Goal: Task Accomplishment & Management: Manage account settings

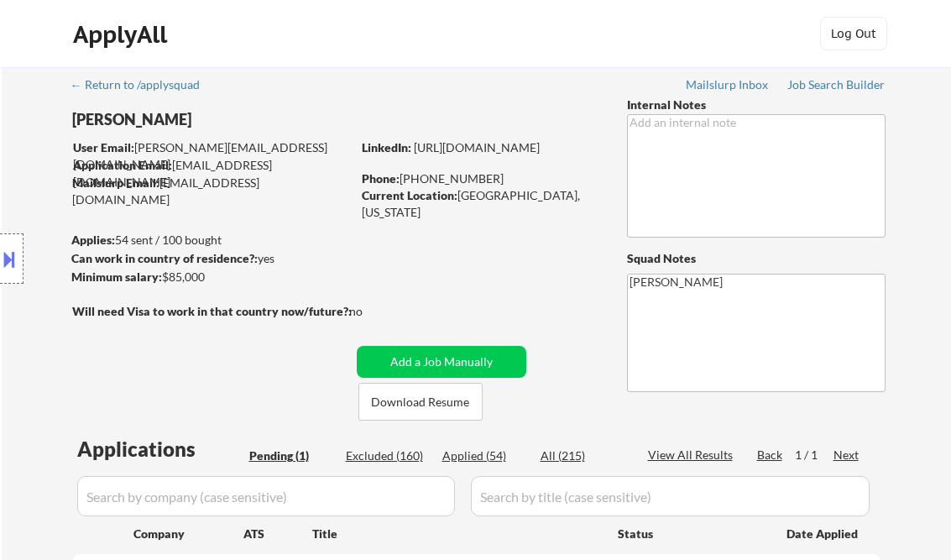
scroll to position [403, 0]
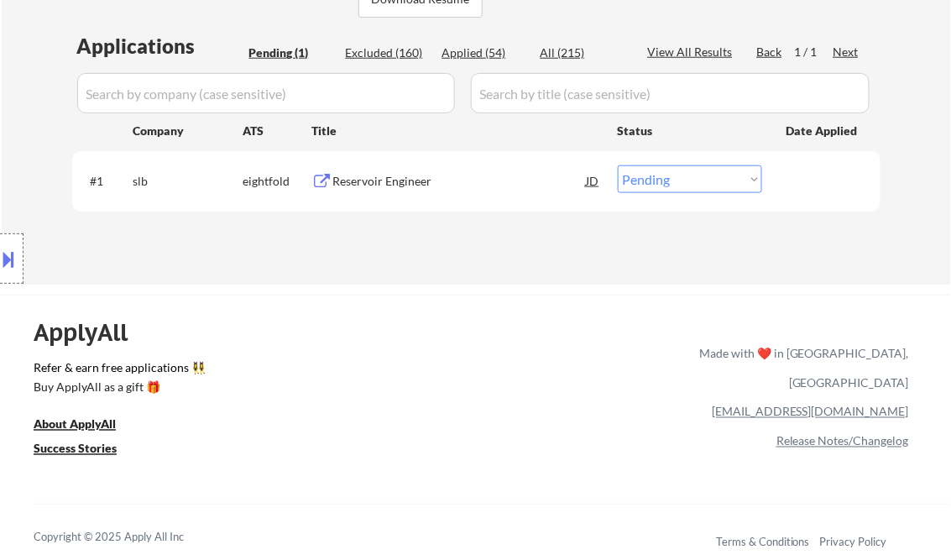
click at [8, 263] on button at bounding box center [9, 259] width 18 height 28
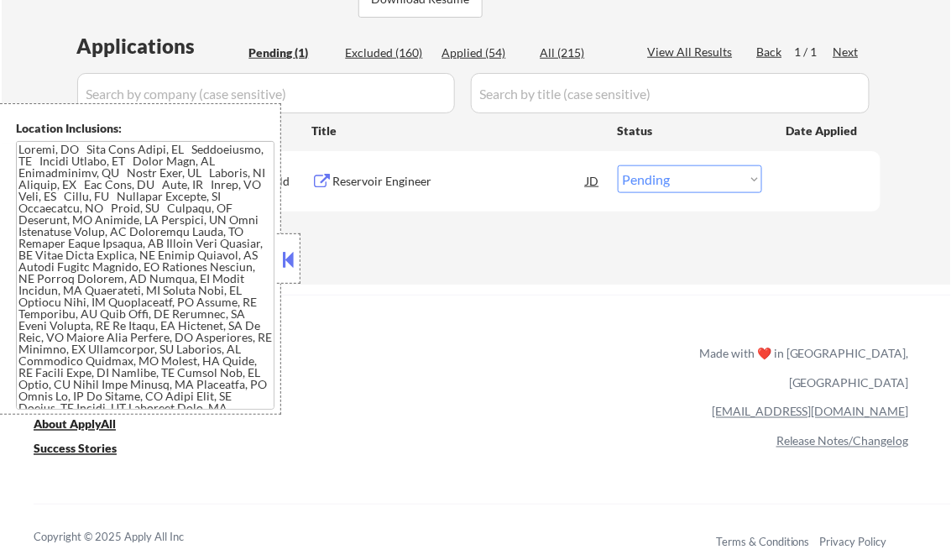
click at [285, 257] on button at bounding box center [288, 259] width 18 height 25
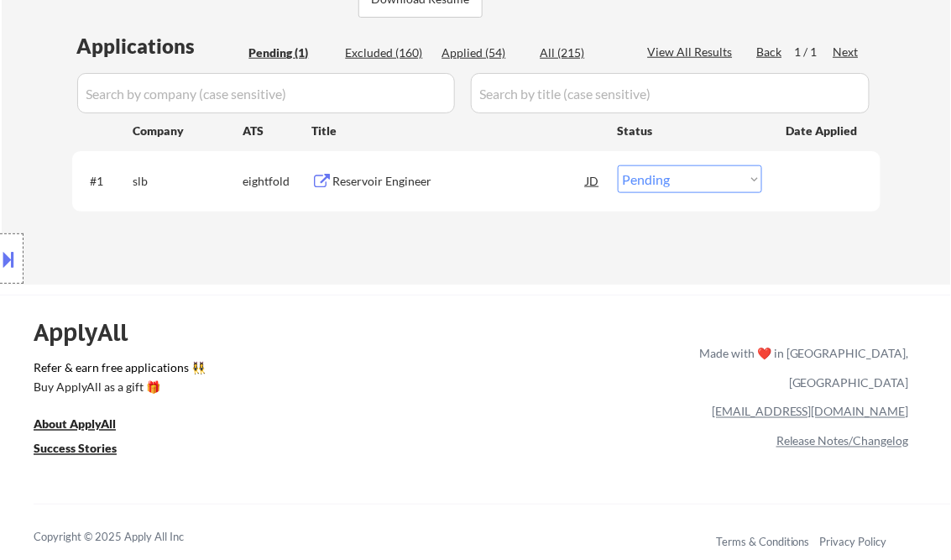
click at [374, 169] on div "Reservoir Engineer" at bounding box center [459, 180] width 253 height 30
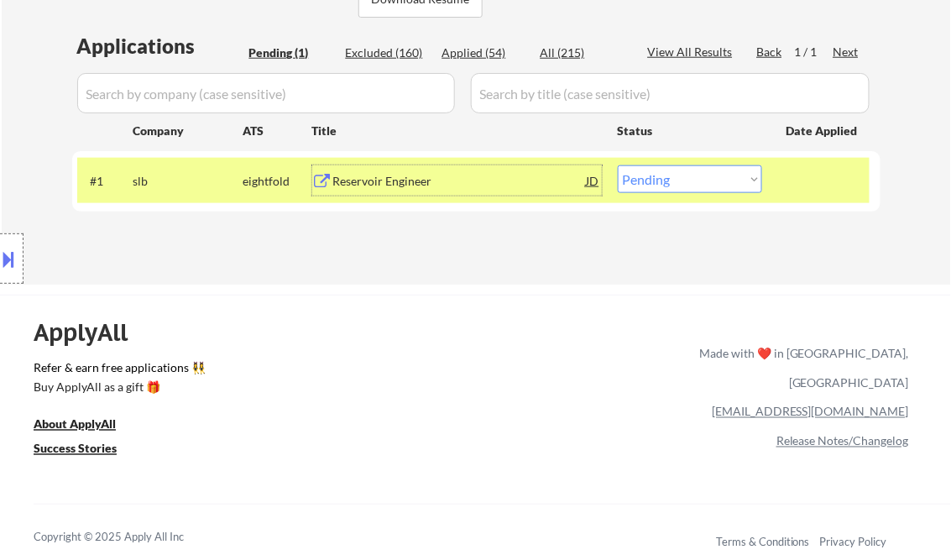
click at [707, 182] on select "Choose an option... Pending Applied Excluded (Questions) Excluded (Expired) Exc…" at bounding box center [690, 179] width 144 height 28
select select ""excluded__other_""
click at [618, 165] on select "Choose an option... Pending Applied Excluded (Questions) Excluded (Expired) Exc…" at bounding box center [690, 179] width 144 height 28
select select ""excluded__other_""
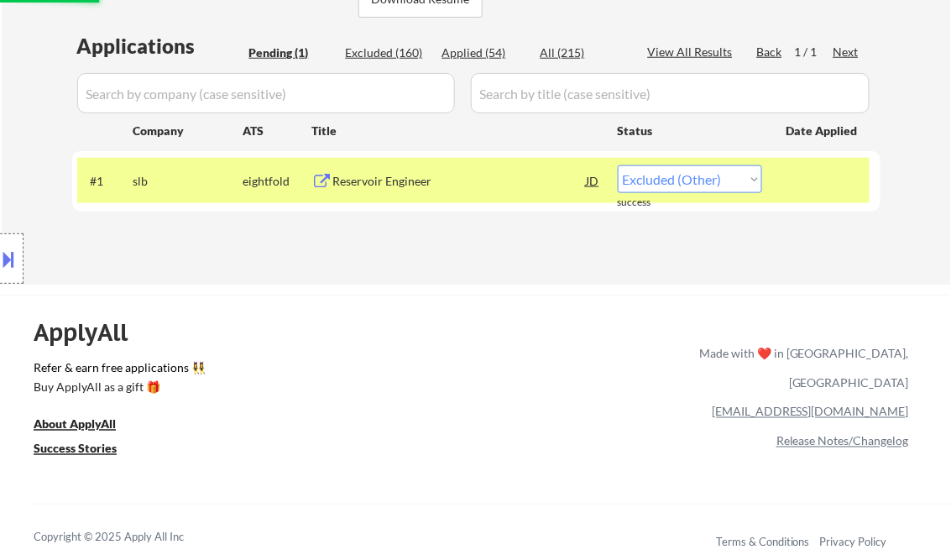
select select ""excluded__other_""
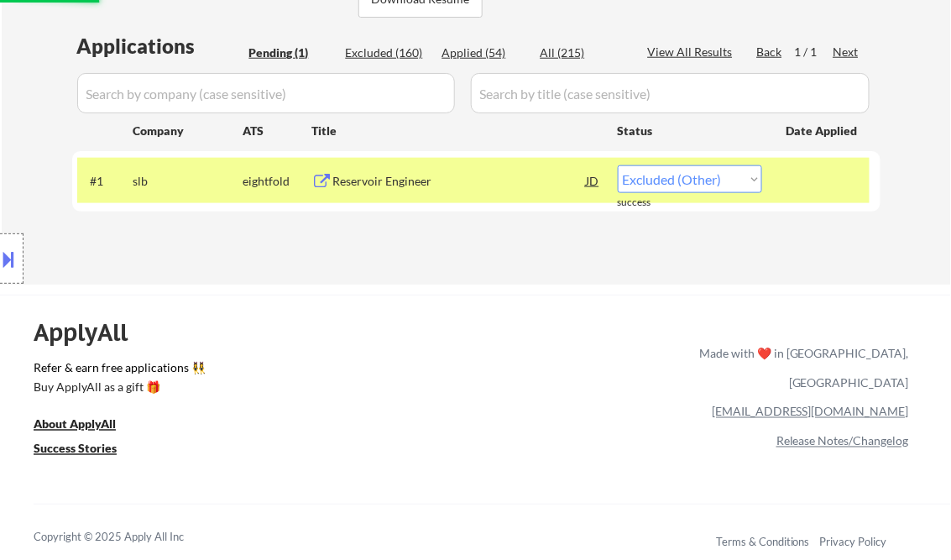
select select ""excluded__other_""
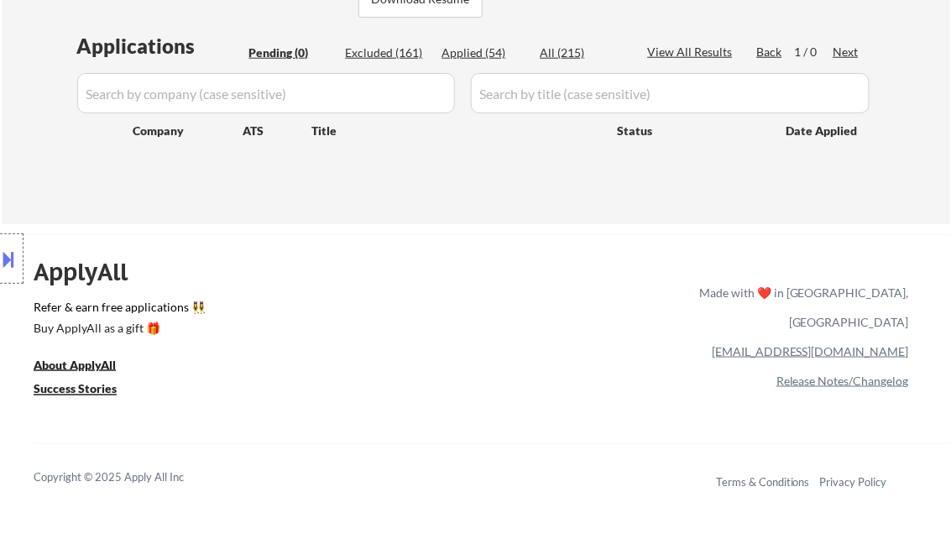
click at [381, 52] on div "Excluded (161)" at bounding box center [388, 52] width 84 height 17
select select ""excluded__bad_match_""
select select ""excluded__location_""
select select ""excluded""
select select ""excluded__salary_""
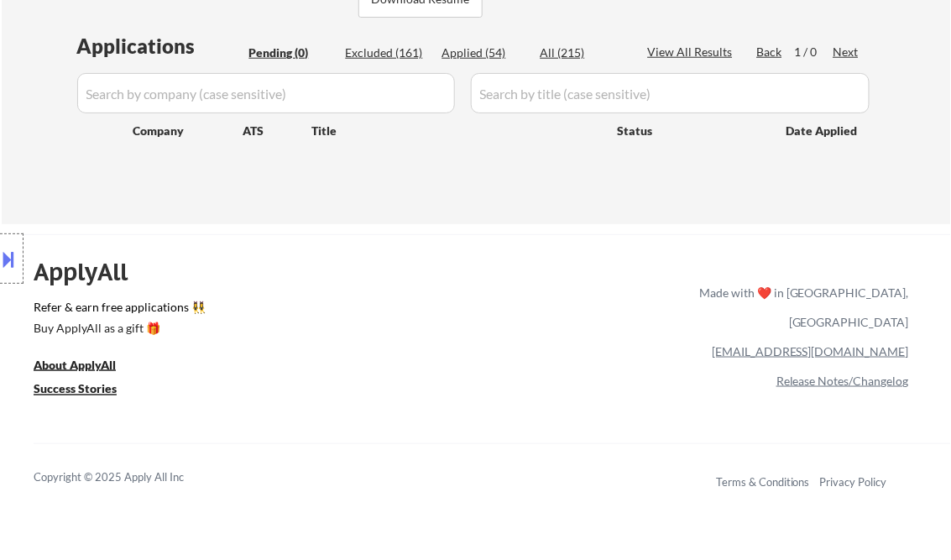
select select ""excluded__salary_""
select select ""excluded__location_""
select select ""excluded__salary_""
select select ""excluded__expired_""
select select ""excluded""
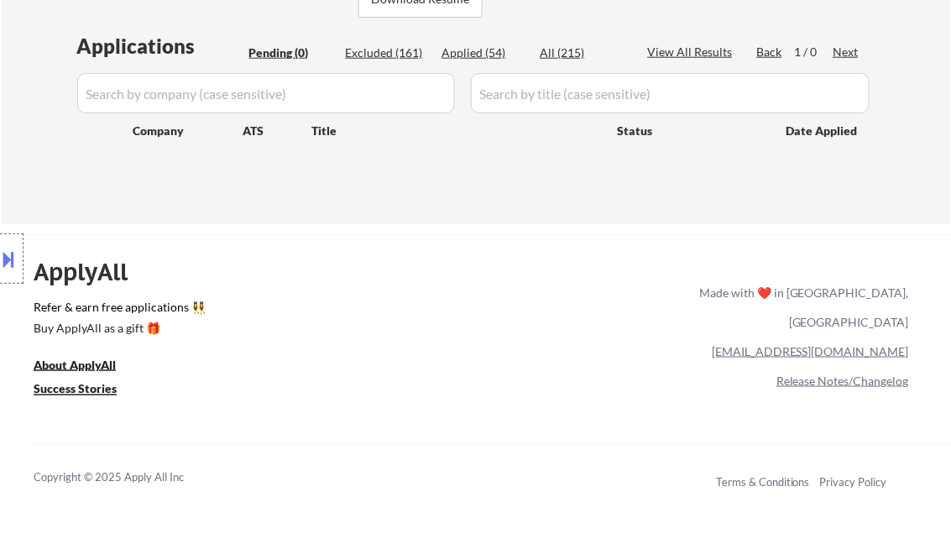
select select ""excluded__expired_""
select select ""excluded__salary_""
select select ""excluded__expired_""
select select ""excluded__bad_match_""
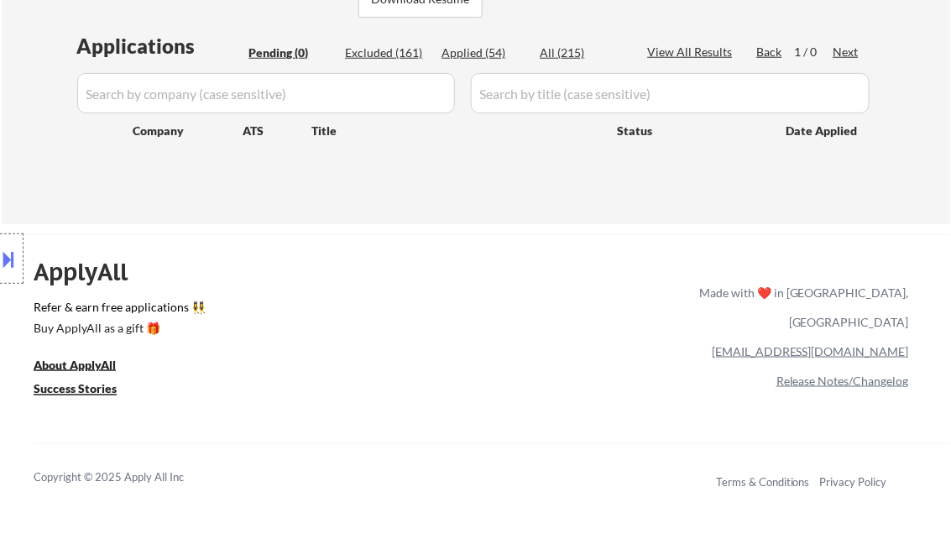
select select ""excluded__salary_""
select select ""excluded__expired_""
select select ""excluded__salary_""
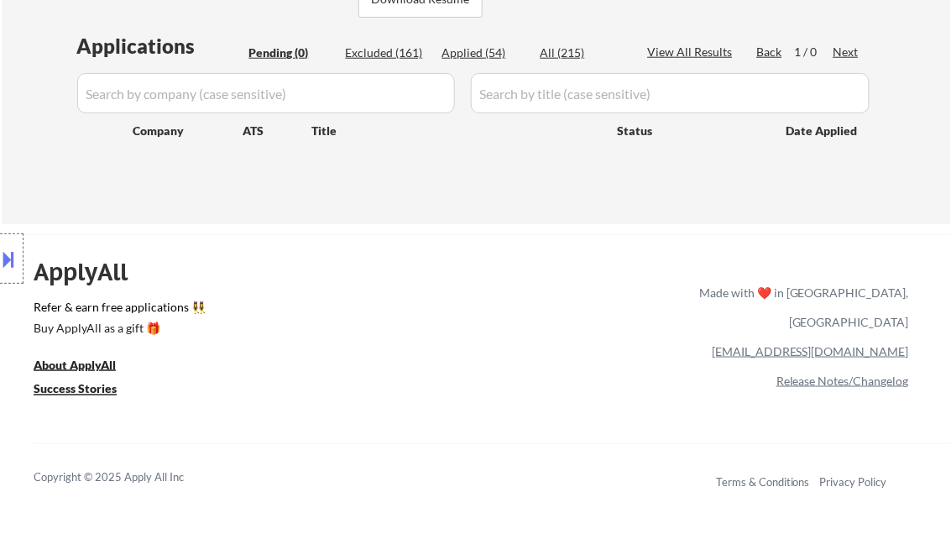
select select ""excluded__expired_""
select select ""excluded__location_""
select select ""excluded__expired_""
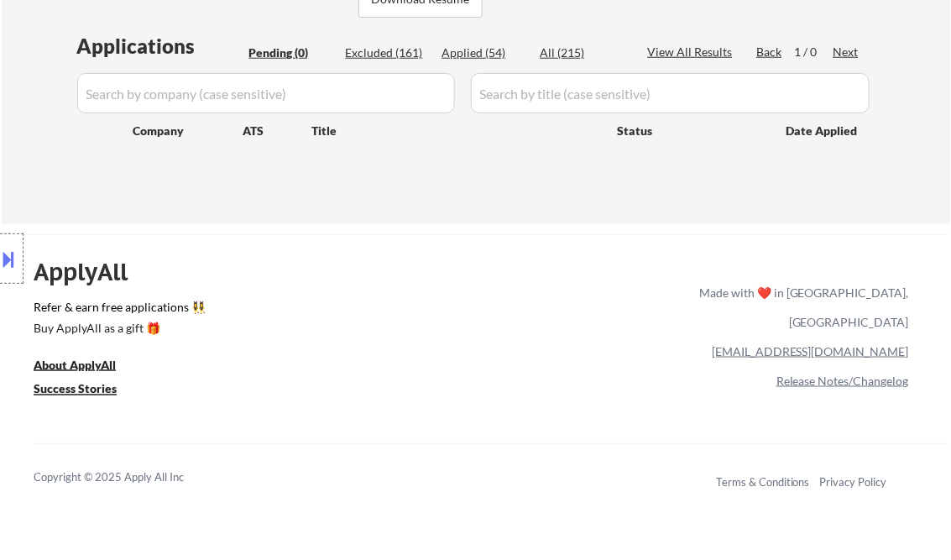
select select ""excluded""
select select ""excluded__expired_""
select select ""excluded__location_""
select select ""excluded__bad_match_""
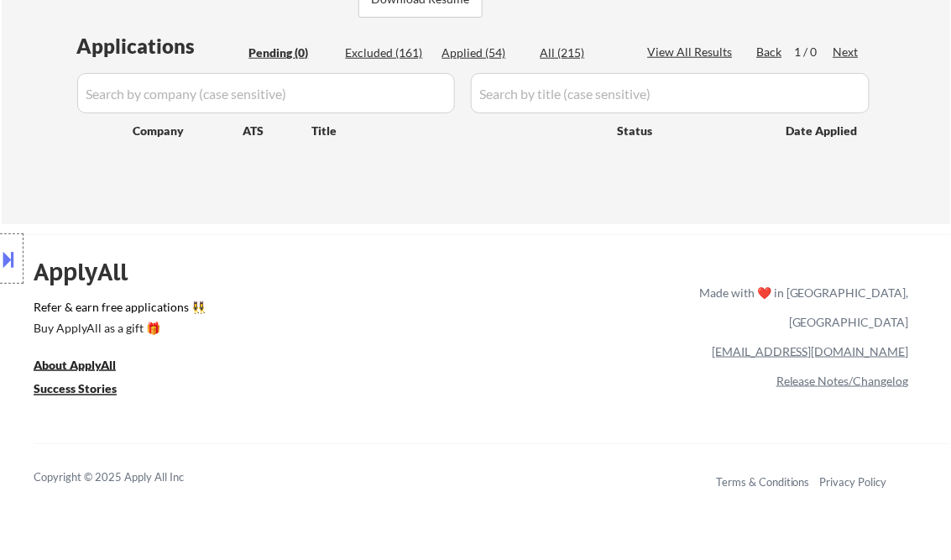
select select ""excluded__location_""
select select ""excluded""
select select ""excluded__salary_""
select select ""excluded__expired_""
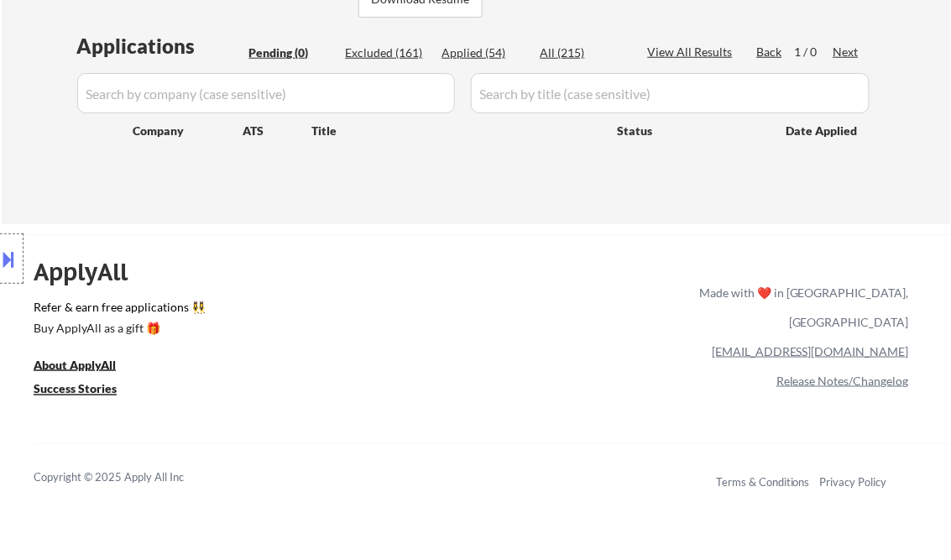
select select ""excluded__bad_match_""
select select ""excluded""
select select ""excluded__expired_""
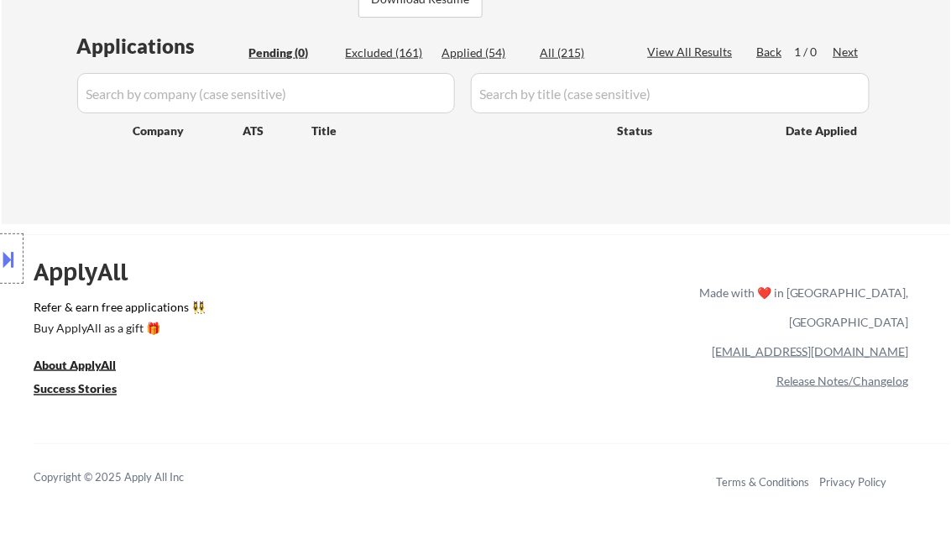
select select ""excluded__other_""
select select ""excluded__bad_match_""
select select ""excluded__expired_""
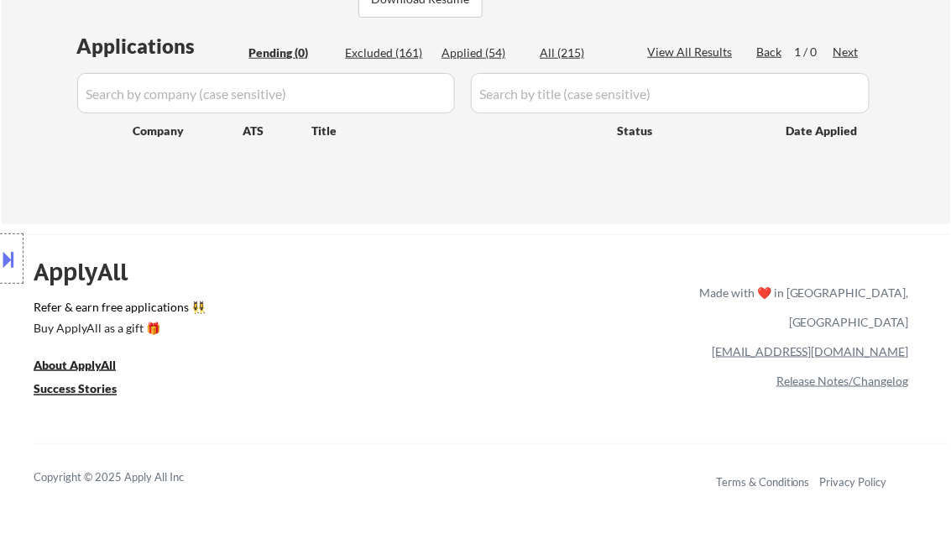
select select ""excluded__other_""
select select ""excluded__expired_""
select select ""excluded__bad_match_""
select select ""excluded""
select select ""excluded__bad_match_""
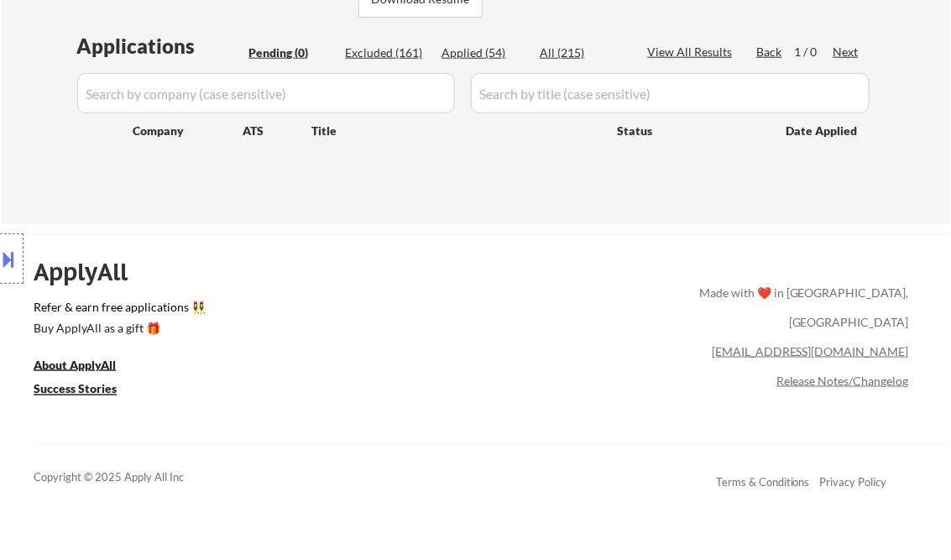
select select ""excluded""
select select ""excluded__expired_""
select select ""excluded__location_""
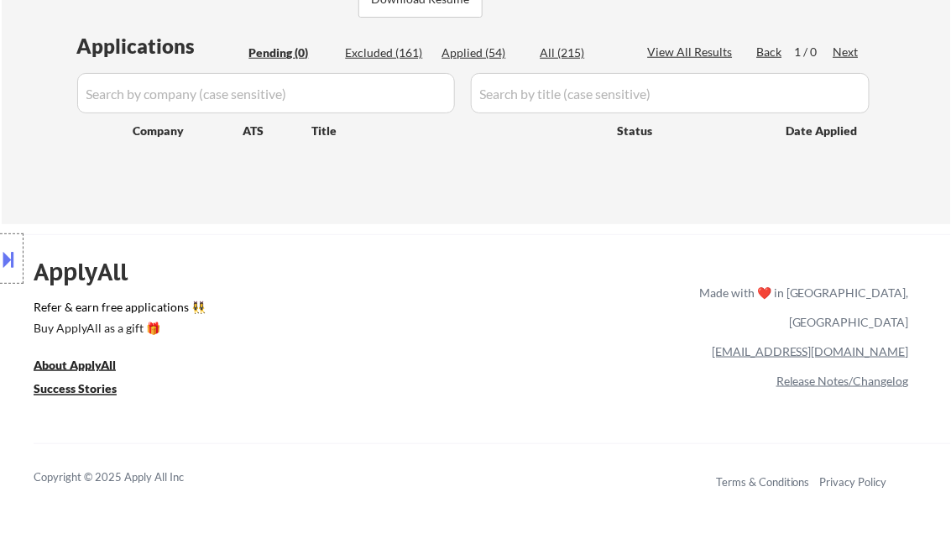
select select ""excluded__salary_""
select select ""excluded__bad_match_""
select select ""excluded__other_""
select select ""excluded__expired_""
select select ""excluded__bad_match_""
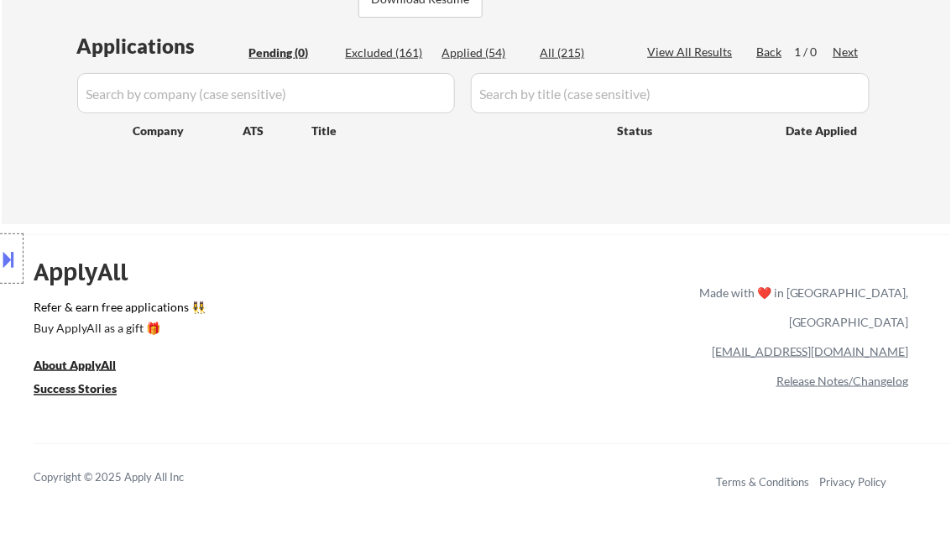
select select ""excluded__expired_""
select select ""excluded__bad_match_""
select select ""excluded__expired_""
select select ""excluded""
select select ""excluded__expired_""
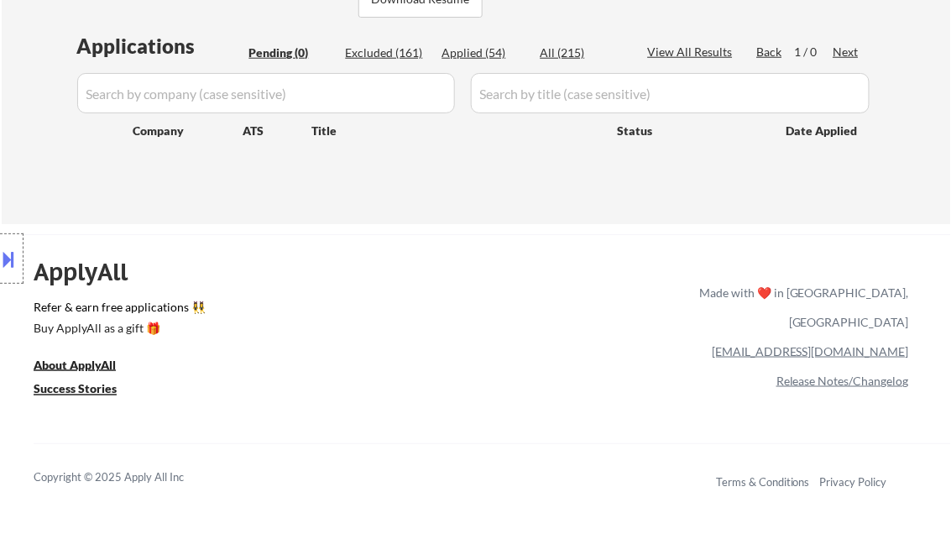
select select ""excluded__bad_match_""
select select ""excluded__expired_""
select select ""excluded__bad_match_""
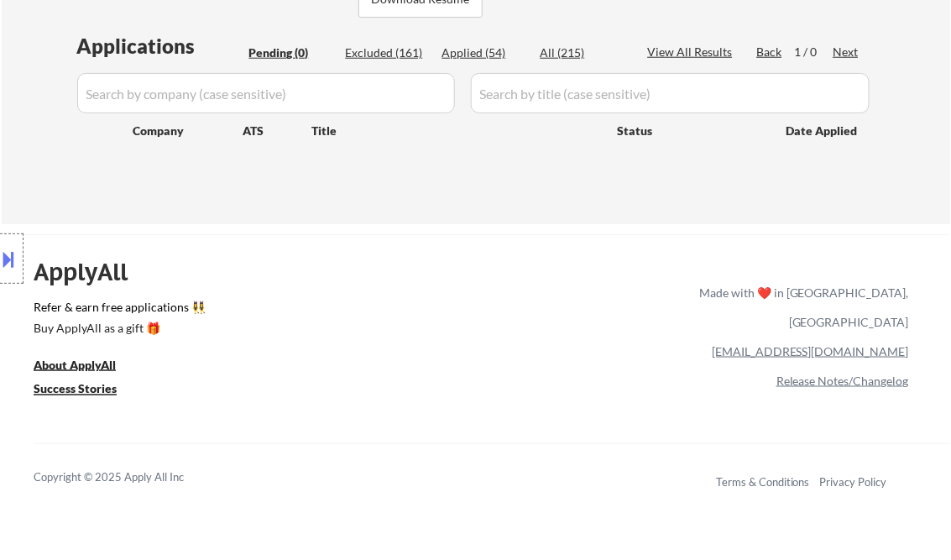
select select ""excluded__bad_match_""
select select ""excluded__expired_""
select select ""excluded__salary_""
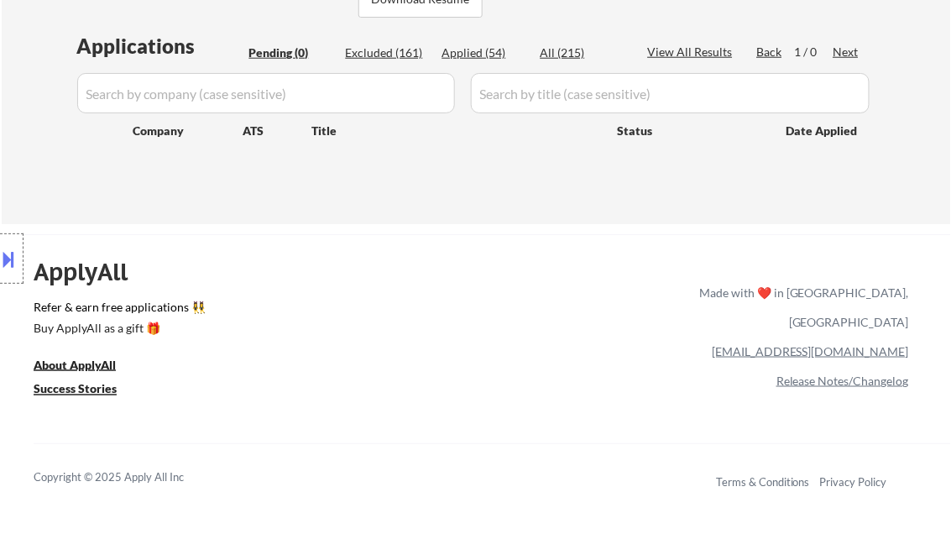
select select ""excluded""
select select ""excluded__expired_""
select select ""excluded__location_""
select select ""excluded""
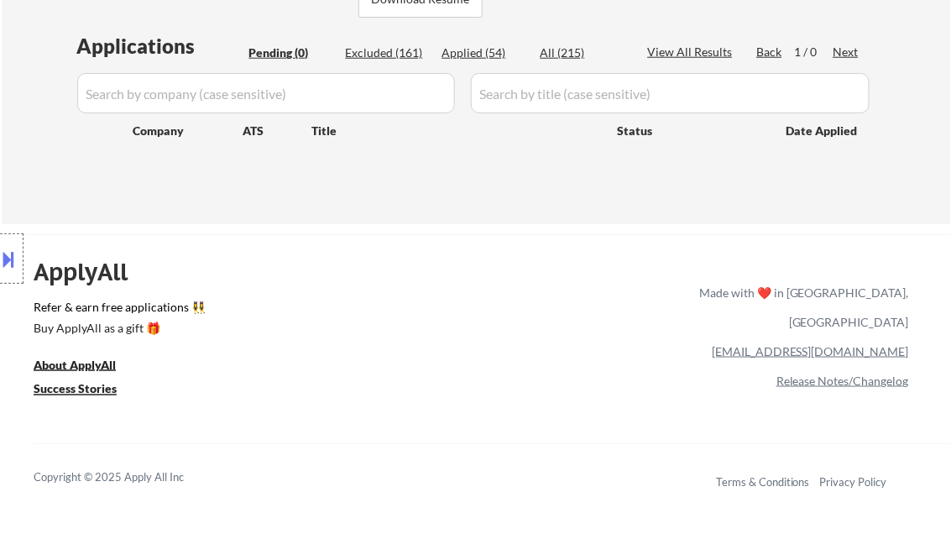
select select ""excluded__expired_""
select select ""excluded__bad_match_""
select select ""excluded""
select select ""excluded__bad_match_""
select select ""excluded__expired_""
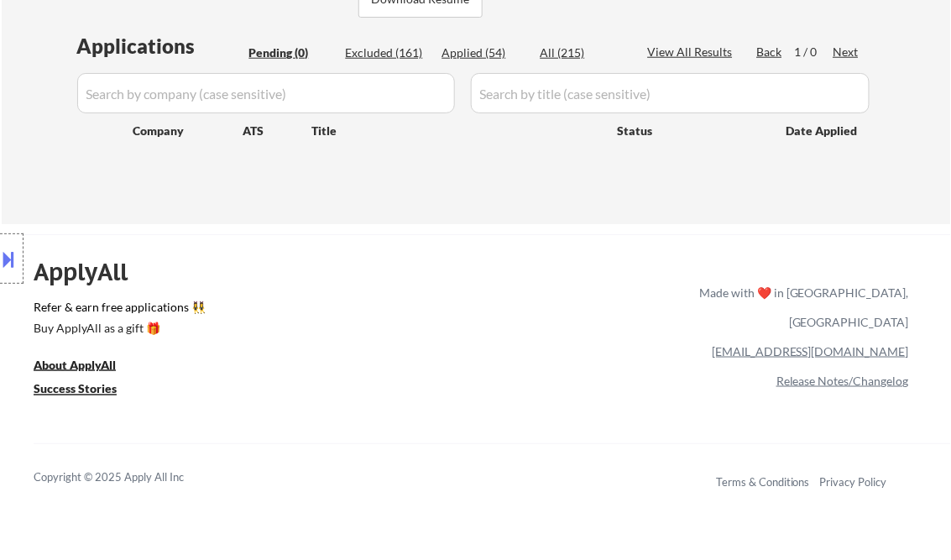
select select ""excluded__bad_match_""
select select ""excluded__expired_""
select select ""excluded""
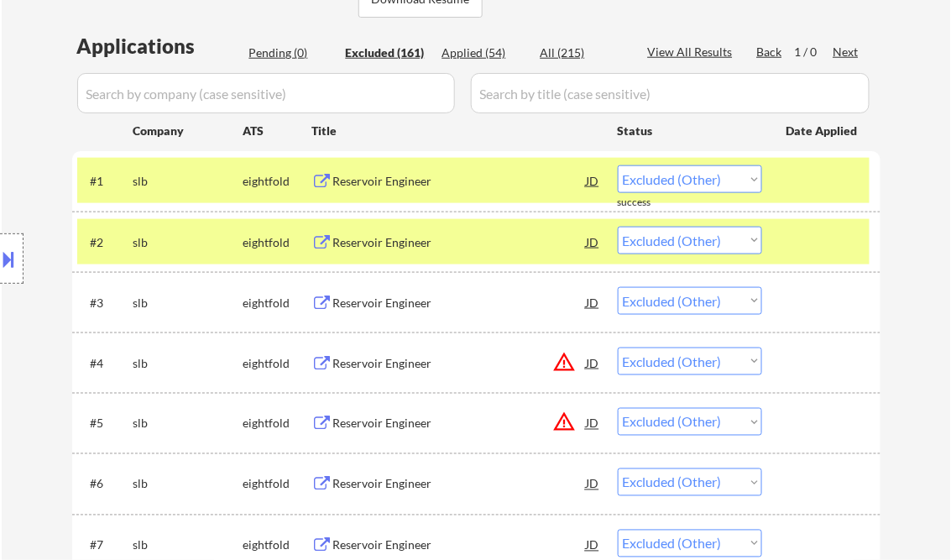
select select ""excluded__expired_""
select select ""excluded__bad_match_""
select select ""excluded__expired_""
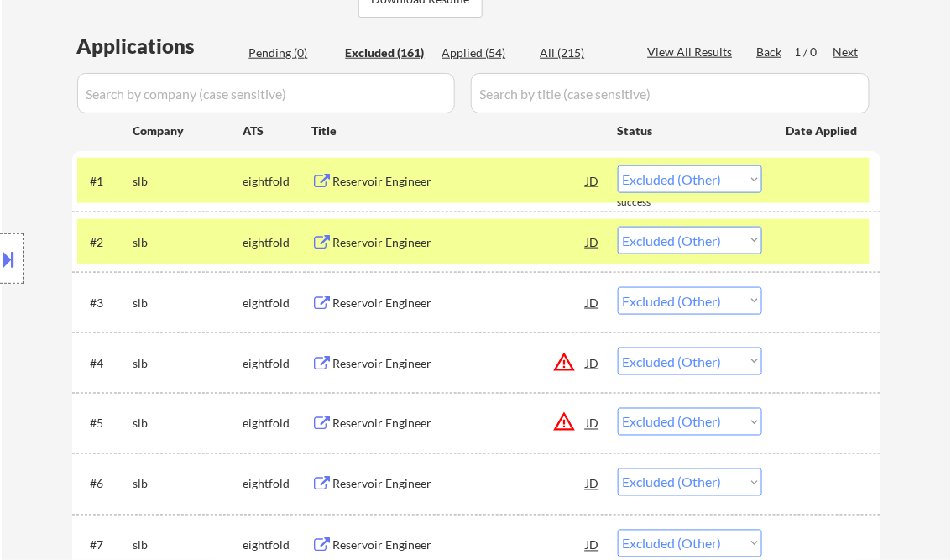
select select ""excluded__expired_""
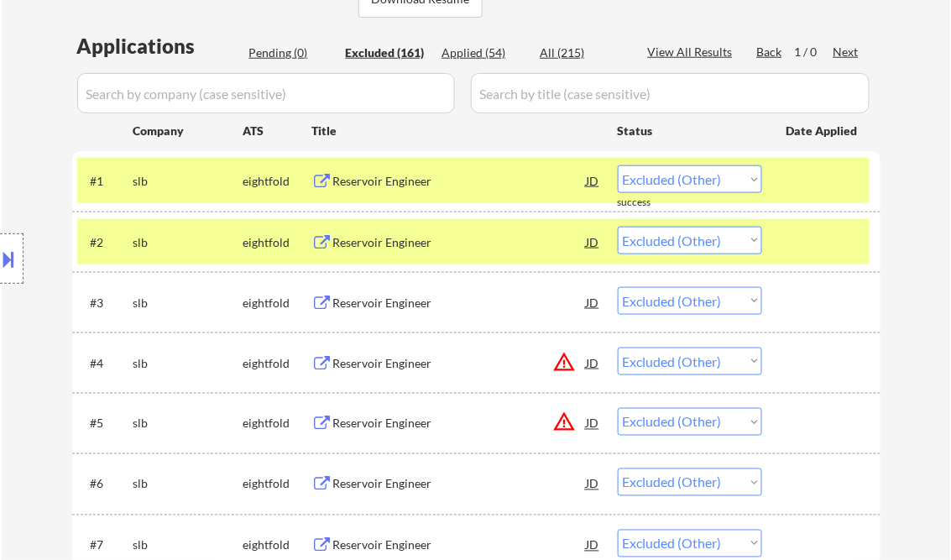
select select ""excluded__expired_""
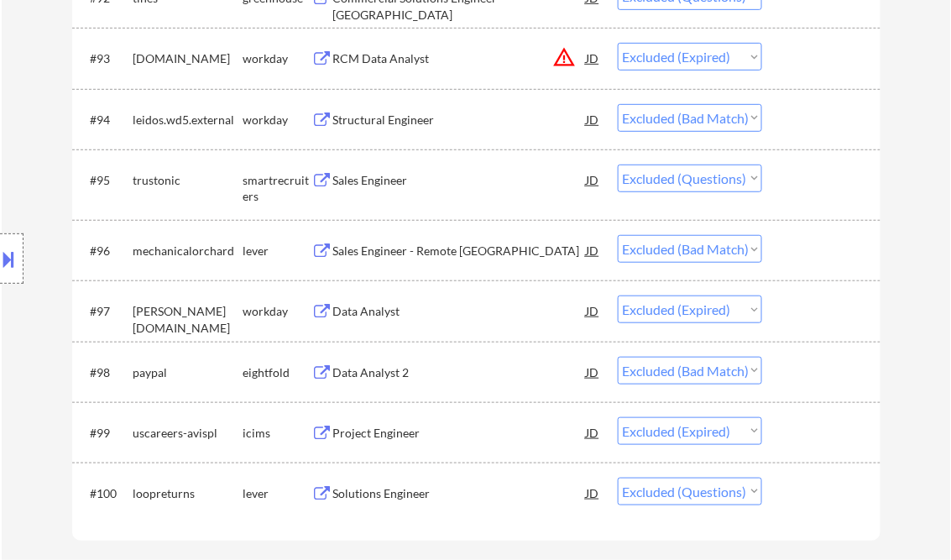
scroll to position [6506, 0]
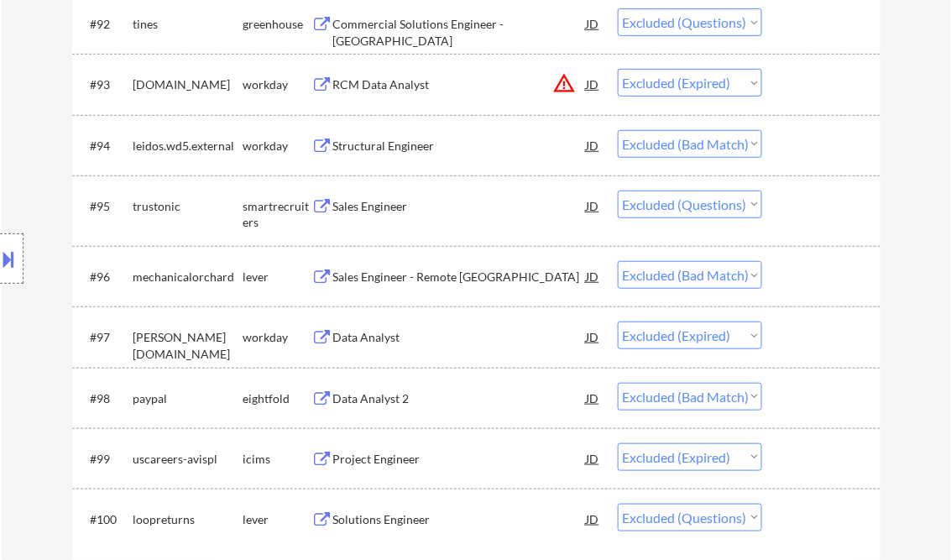
click at [737, 149] on select "Choose an option... Pending Applied Excluded (Questions) Excluded (Expired) Exc…" at bounding box center [690, 144] width 144 height 28
click at [618, 130] on select "Choose an option... Pending Applied Excluded (Questions) Excluded (Expired) Exc…" at bounding box center [690, 144] width 144 height 28
select select ""excluded""
select select ""excluded__bad_match_""
select select ""excluded__expired_""
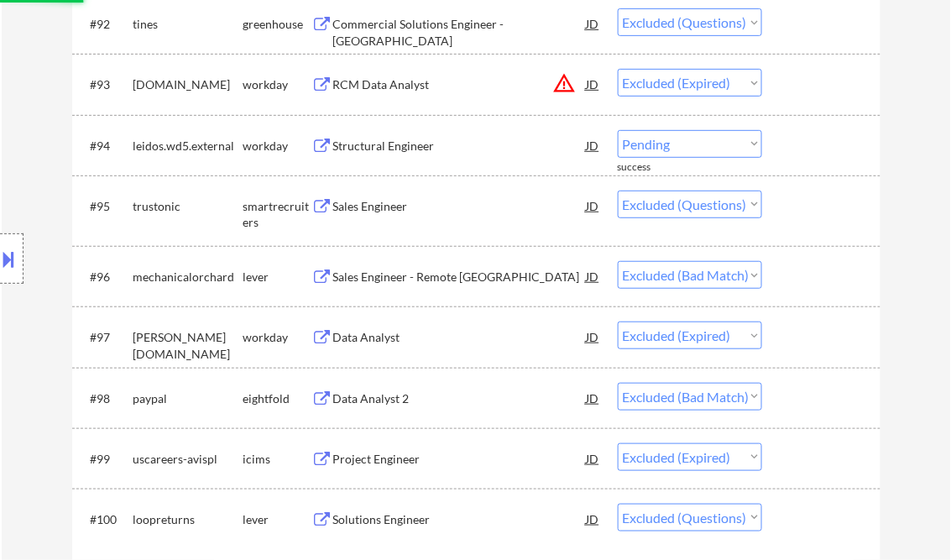
select select ""excluded__bad_match_""
select select ""excluded__expired_""
select select ""excluded""
select select ""excluded__bad_match_""
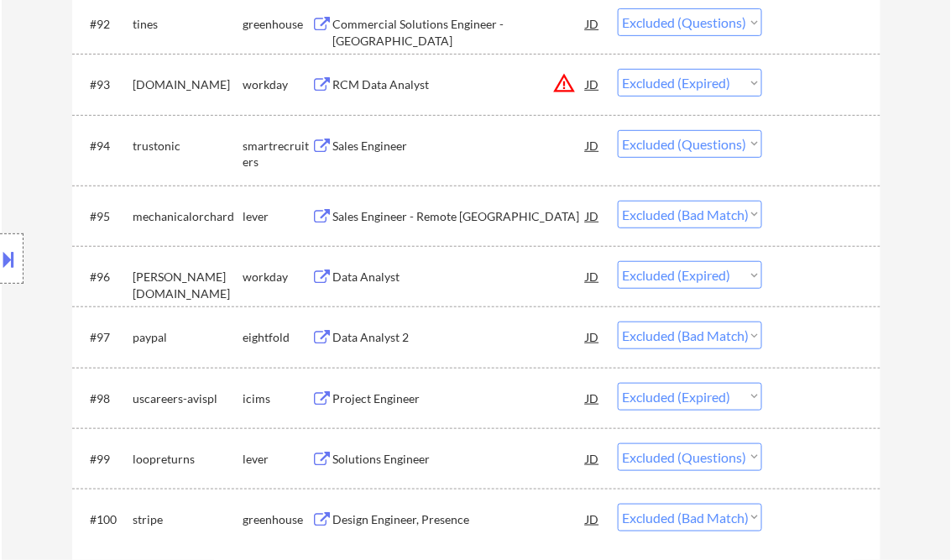
click at [752, 225] on select "Choose an option... Pending Applied Excluded (Questions) Excluded (Expired) Exc…" at bounding box center [690, 215] width 144 height 28
click at [618, 201] on select "Choose an option... Pending Applied Excluded (Questions) Excluded (Expired) Exc…" at bounding box center [690, 215] width 144 height 28
select select ""excluded__expired_""
select select ""excluded__bad_match_""
select select ""excluded__expired_""
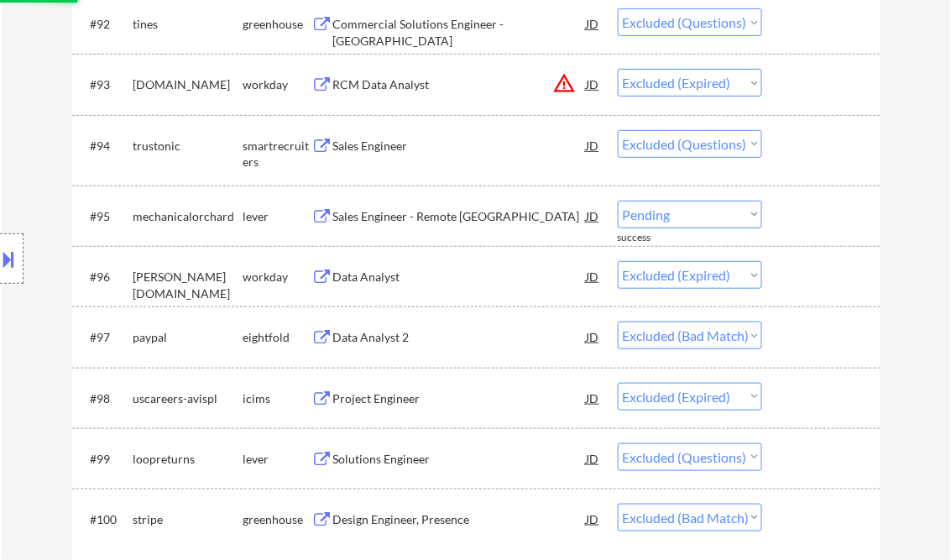
select select ""excluded""
select select ""excluded__bad_match_""
select select ""excluded__other_""
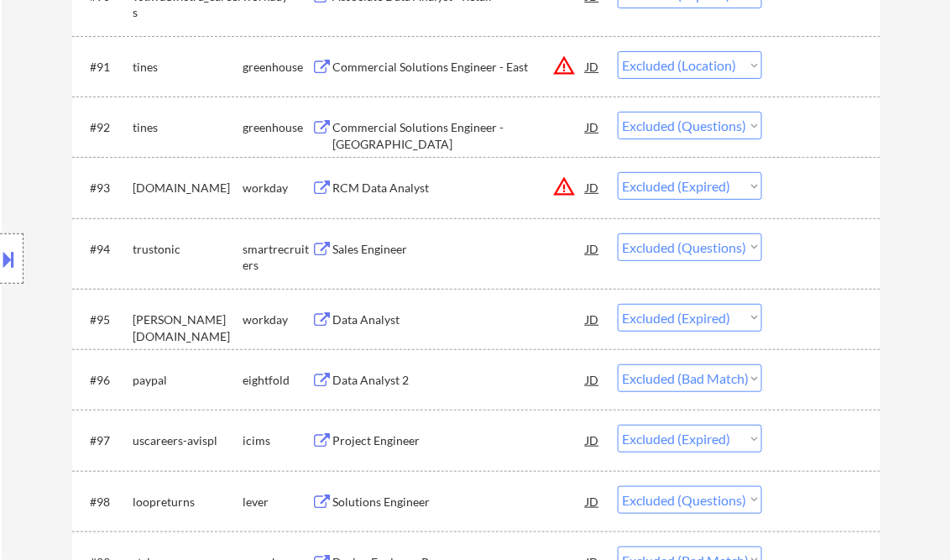
scroll to position [6372, 0]
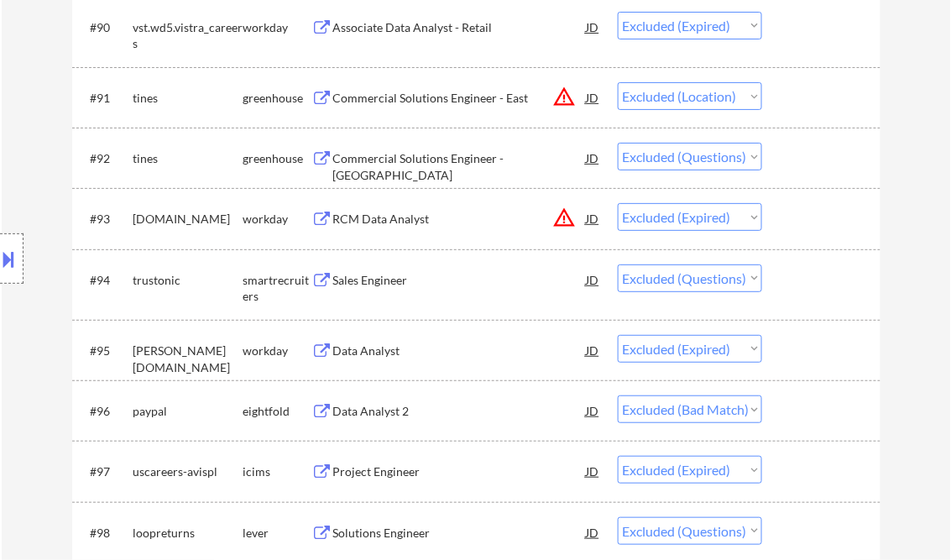
click at [712, 279] on select "Choose an option... Pending Applied Excluded (Questions) Excluded (Expired) Exc…" at bounding box center [690, 278] width 144 height 28
click at [618, 264] on select "Choose an option... Pending Applied Excluded (Questions) Excluded (Expired) Exc…" at bounding box center [690, 278] width 144 height 28
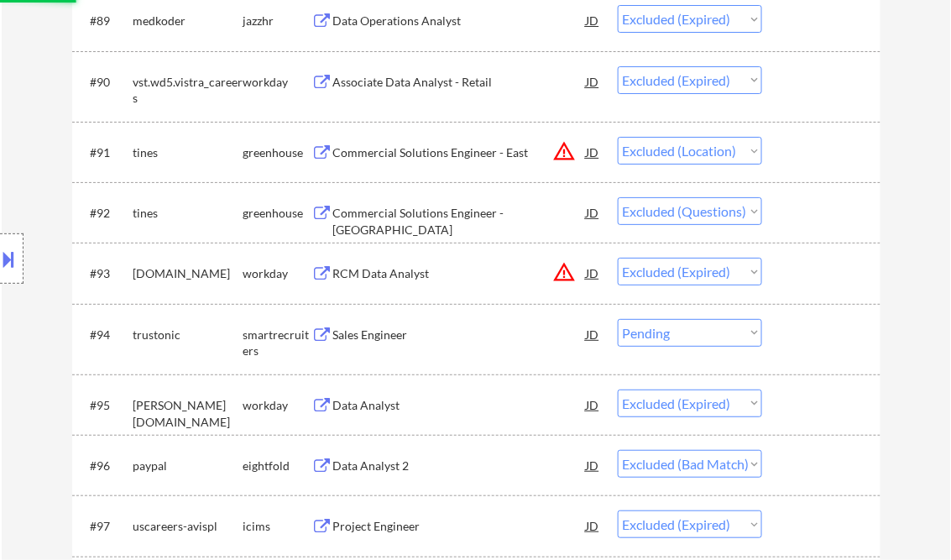
scroll to position [6305, 0]
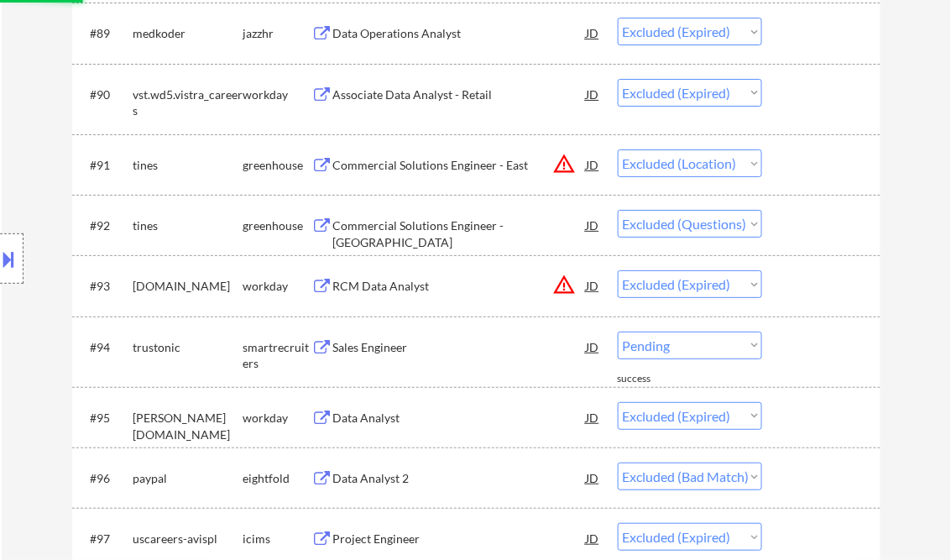
select select ""excluded__expired_""
select select ""excluded__bad_match_""
select select ""excluded__expired_""
select select ""excluded""
select select ""excluded__bad_match_""
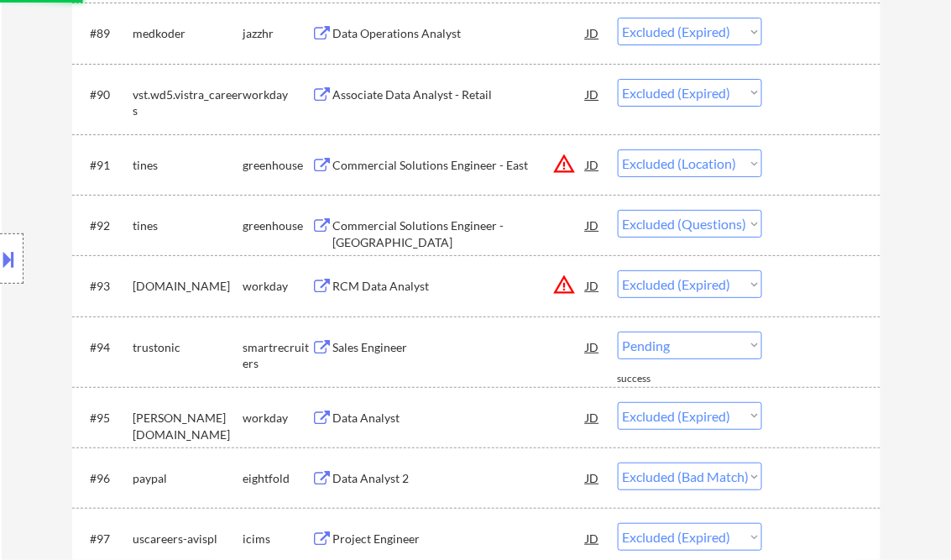
select select ""excluded__other_""
select select ""excluded__salary_""
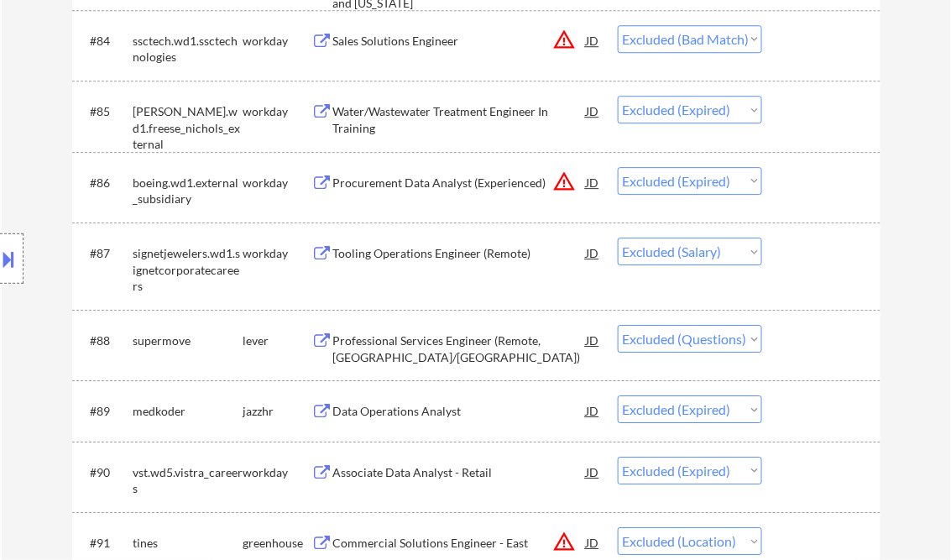
scroll to position [5902, 0]
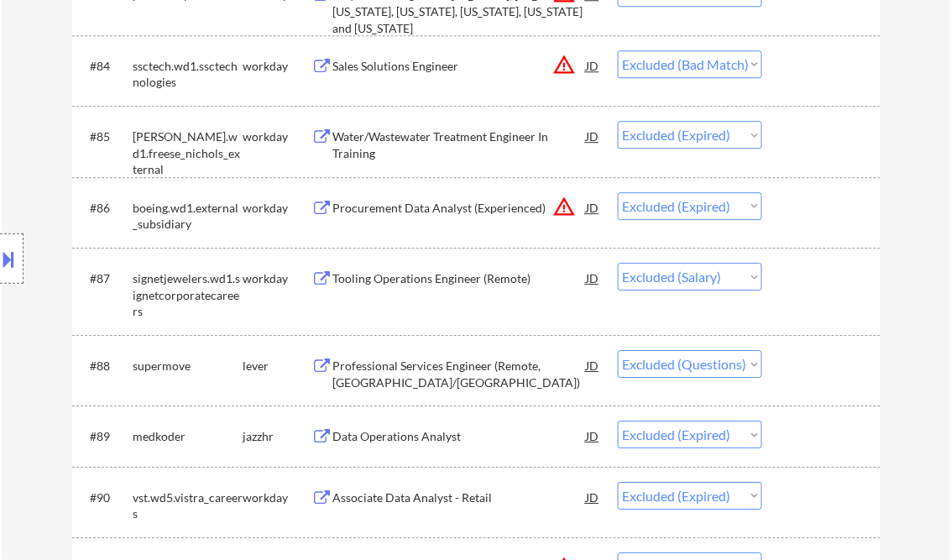
click at [740, 65] on select "Choose an option... Pending Applied Excluded (Questions) Excluded (Expired) Exc…" at bounding box center [690, 64] width 144 height 28
click at [618, 50] on select "Choose an option... Pending Applied Excluded (Questions) Excluded (Expired) Exc…" at bounding box center [690, 64] width 144 height 28
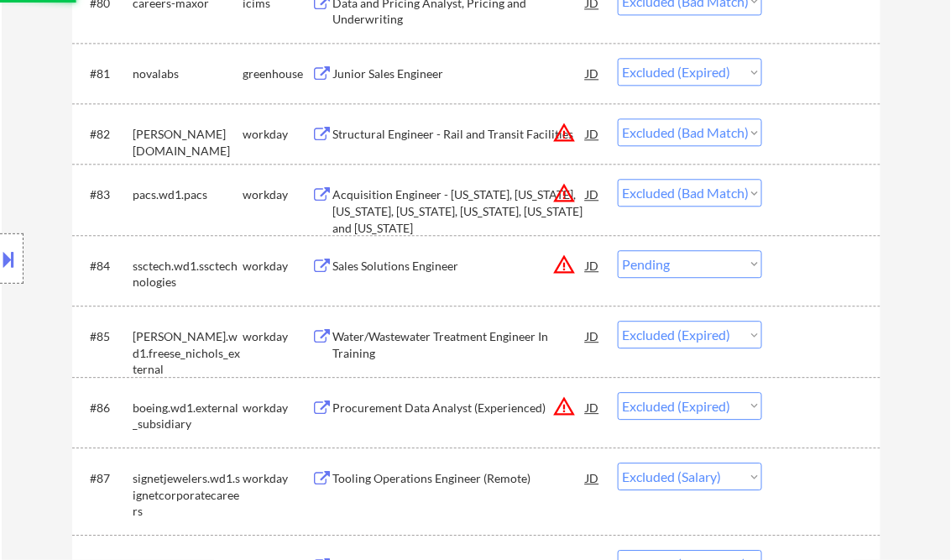
scroll to position [5701, 0]
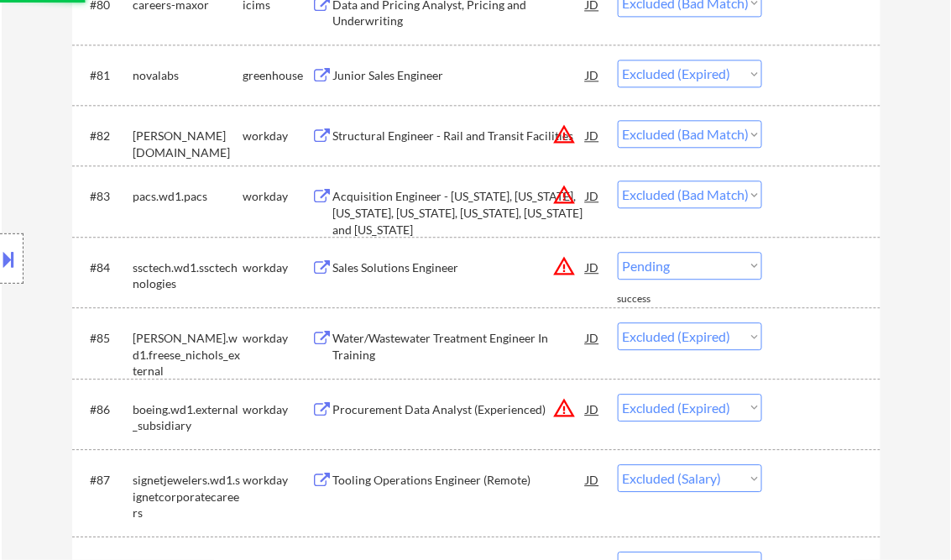
select select ""excluded__expired_""
select select ""excluded__salary_""
select select ""excluded""
select select ""excluded__expired_""
select select ""excluded__location_""
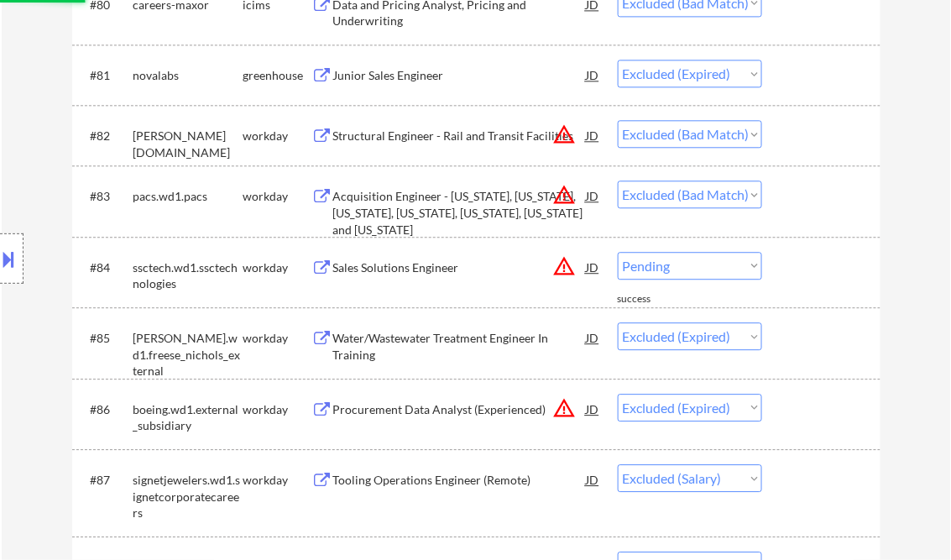
select select ""excluded""
select select ""excluded__expired_""
select select ""excluded__bad_match_""
select select ""excluded__expired_""
select select ""excluded""
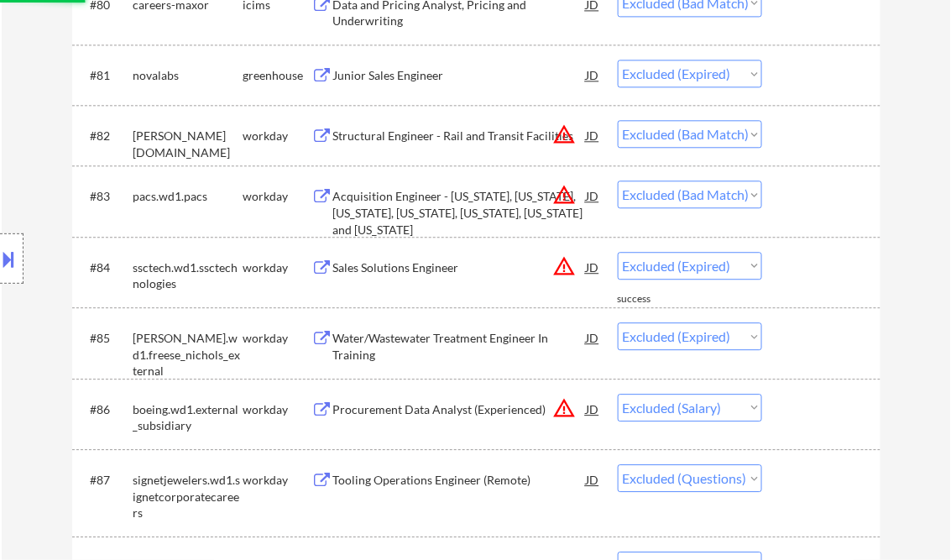
select select ""excluded__bad_match_""
select select ""excluded__other_""
select select ""excluded__salary_""
select select ""excluded__bad_match_""
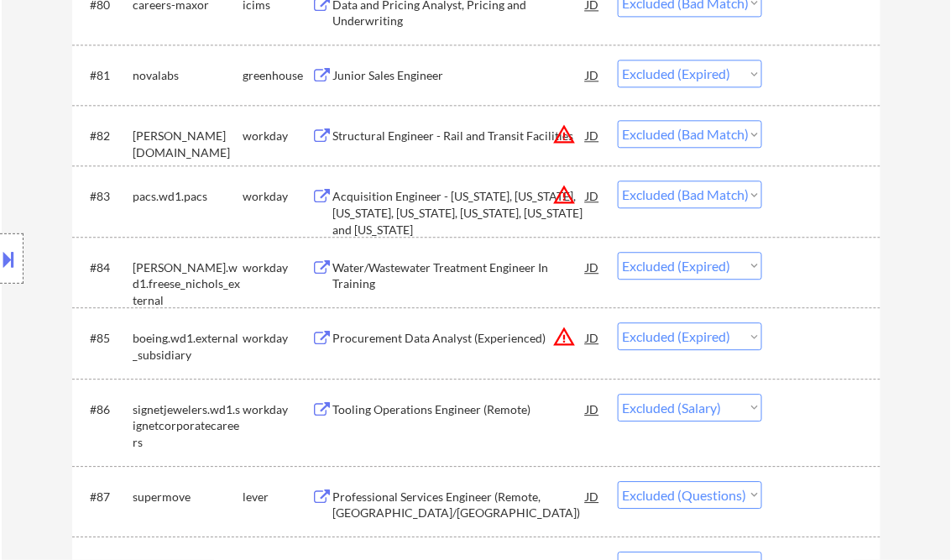
click at [753, 135] on select "Choose an option... Pending Applied Excluded (Questions) Excluded (Expired) Exc…" at bounding box center [690, 134] width 144 height 28
click at [618, 121] on select "Choose an option... Pending Applied Excluded (Questions) Excluded (Expired) Exc…" at bounding box center [690, 134] width 144 height 28
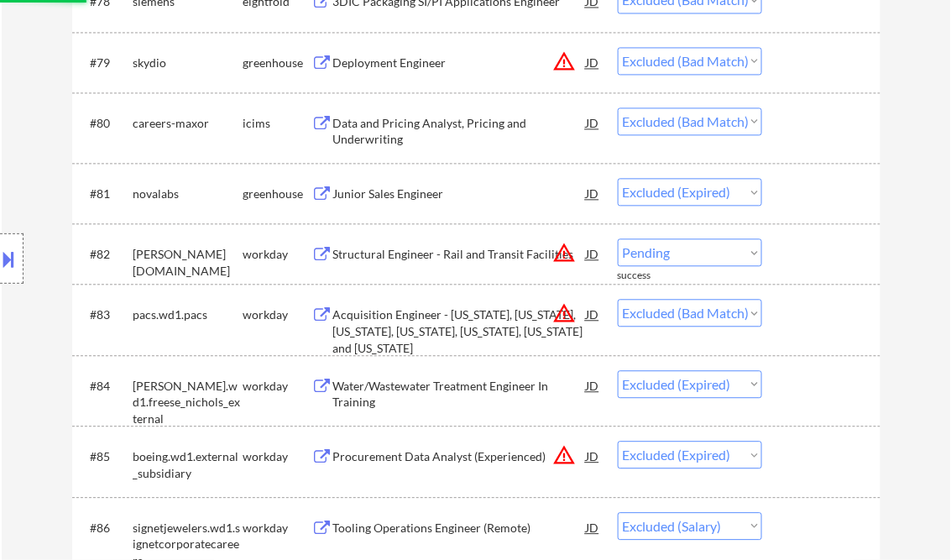
scroll to position [5566, 0]
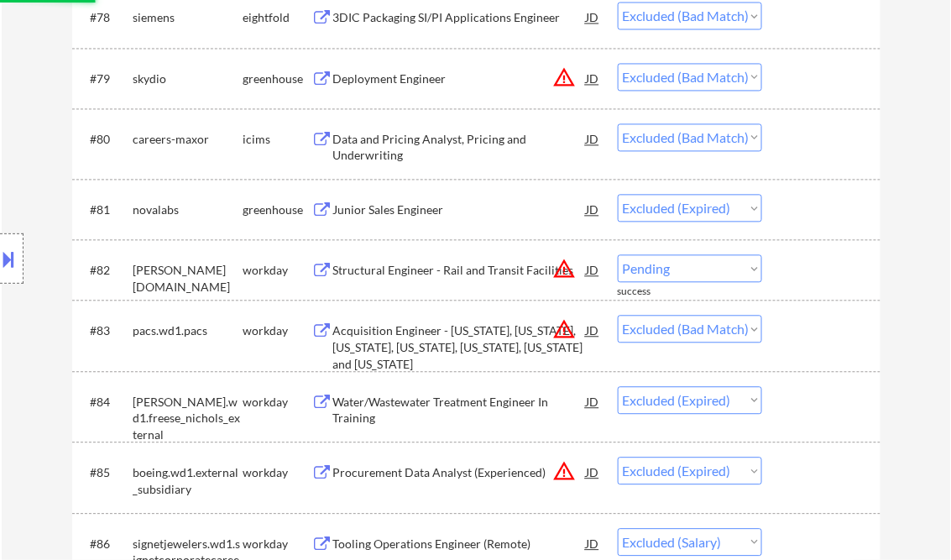
select select ""excluded__bad_match_""
select select ""excluded__expired_""
select select ""excluded__salary_""
select select ""excluded""
select select ""excluded__expired_""
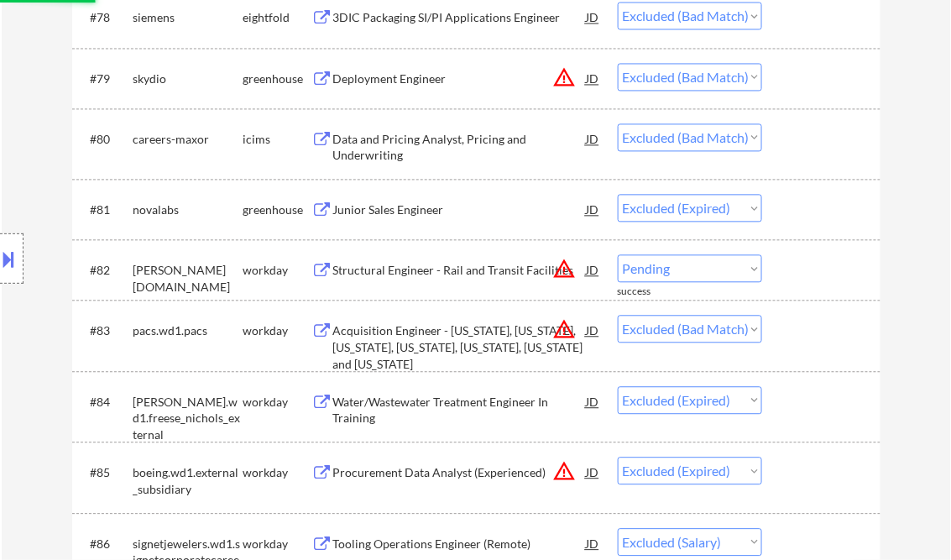
select select ""excluded__location_""
select select ""excluded""
select select ""excluded__expired_""
select select ""excluded__bad_match_""
select select ""excluded__expired_""
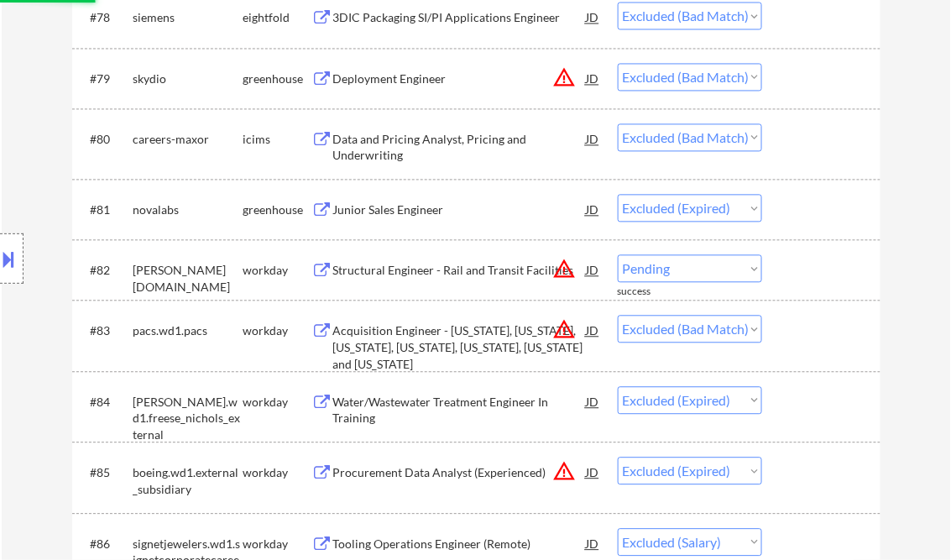
select select ""excluded""
select select ""excluded__bad_match_""
select select ""excluded__other_""
select select ""excluded__salary_""
select select ""excluded__bad_match_""
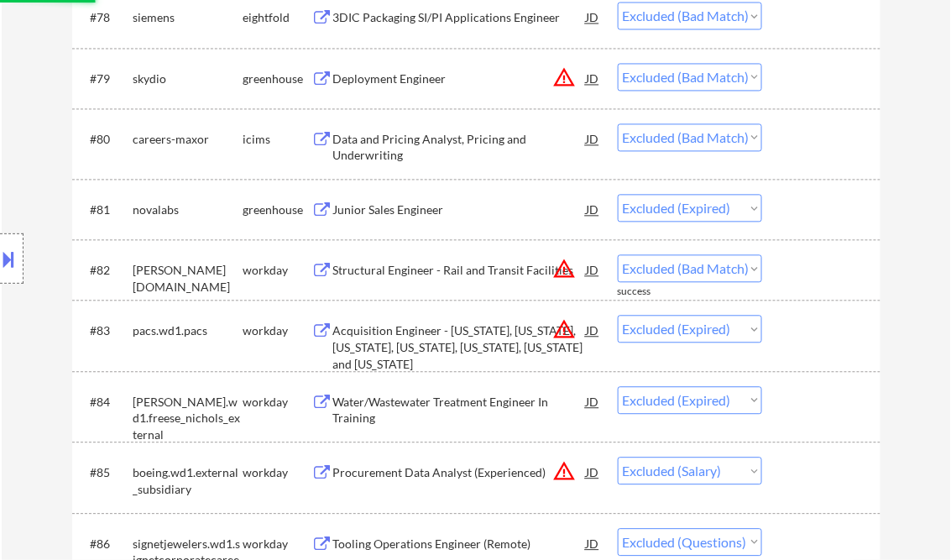
select select ""excluded__location_""
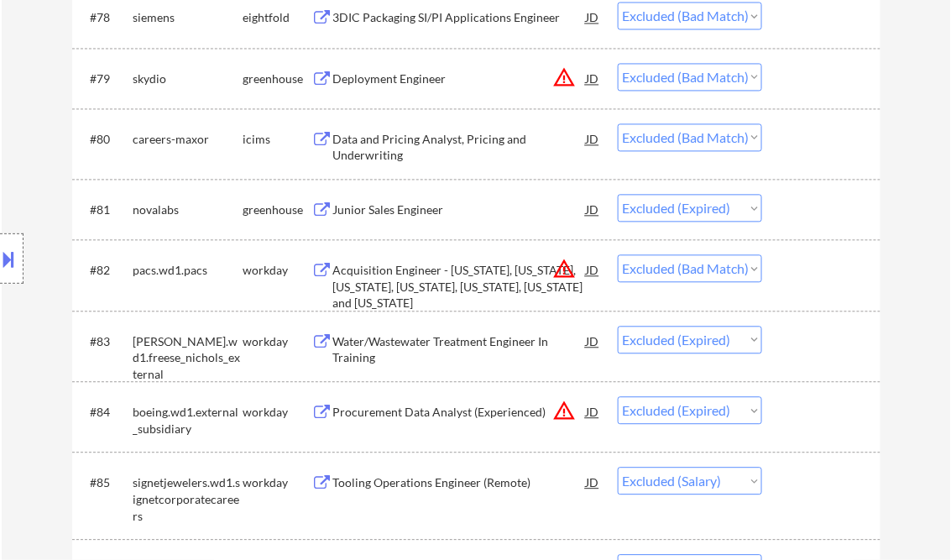
click at [752, 138] on select "Choose an option... Pending Applied Excluded (Questions) Excluded (Expired) Exc…" at bounding box center [690, 137] width 144 height 28
click at [618, 123] on select "Choose an option... Pending Applied Excluded (Questions) Excluded (Expired) Exc…" at bounding box center [690, 137] width 144 height 28
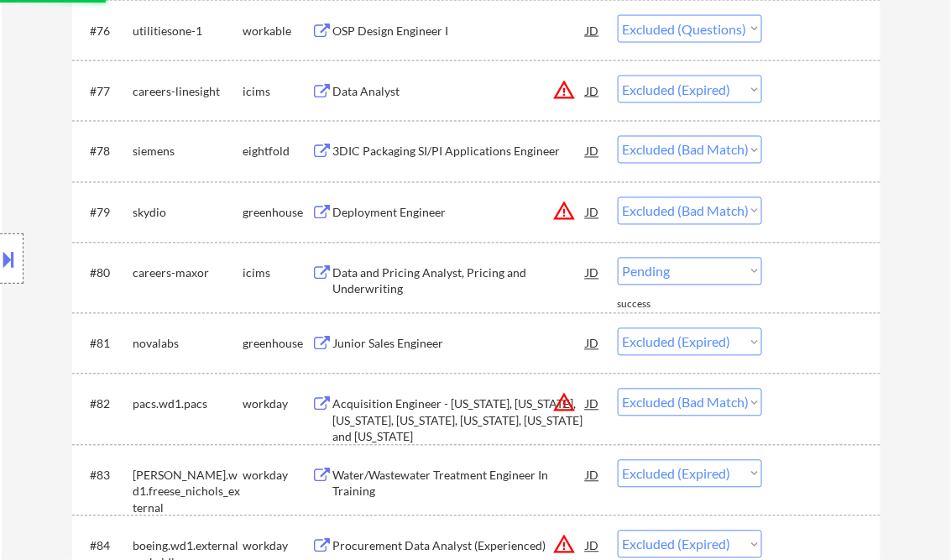
select select ""excluded__expired_""
select select ""excluded__bad_match_""
select select ""excluded__expired_""
select select ""excluded__salary_""
select select ""excluded""
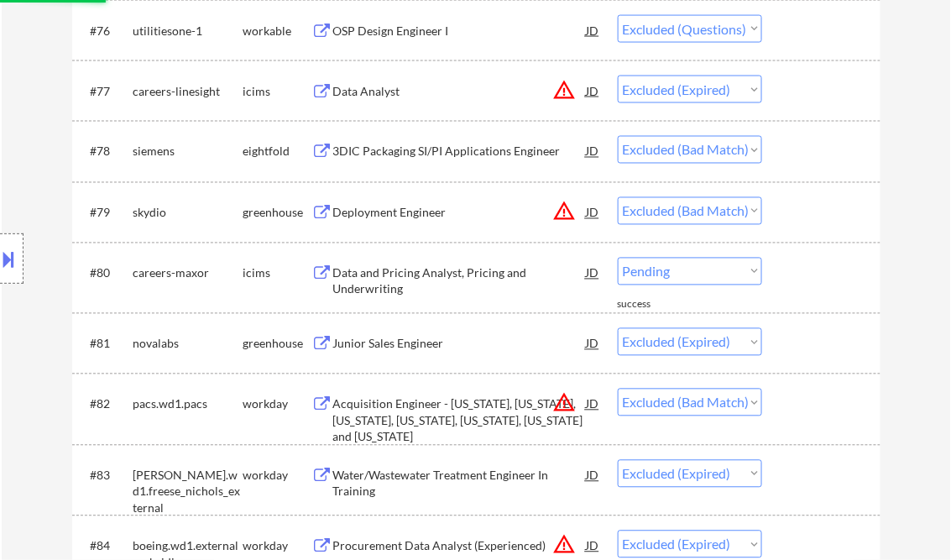
select select ""excluded__expired_""
select select ""excluded__location_""
select select ""excluded""
select select ""excluded__expired_""
select select ""excluded__bad_match_""
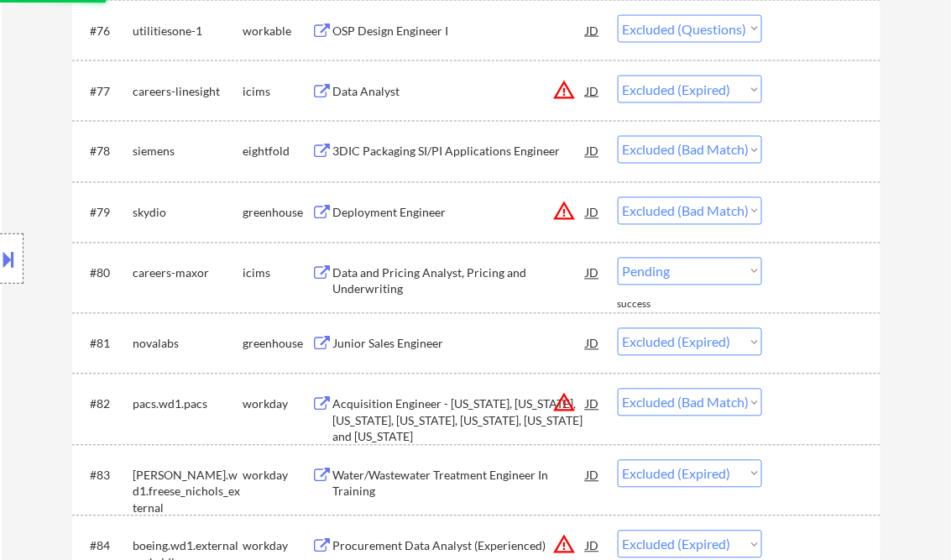
select select ""excluded__expired_""
select select ""excluded""
select select ""excluded__bad_match_""
select select ""excluded__other_""
select select ""excluded__salary_""
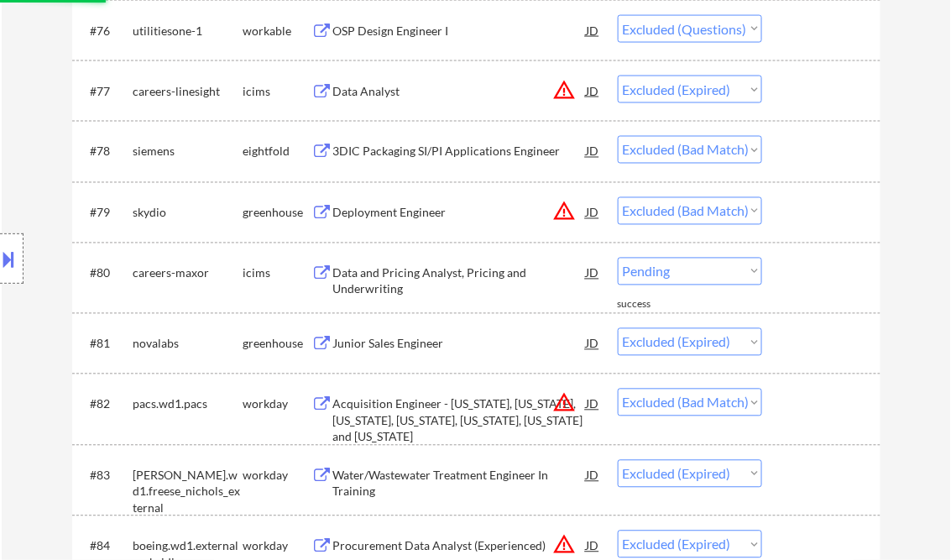
select select ""excluded__bad_match_""
select select ""excluded__location_""
select select ""excluded__bad_match_""
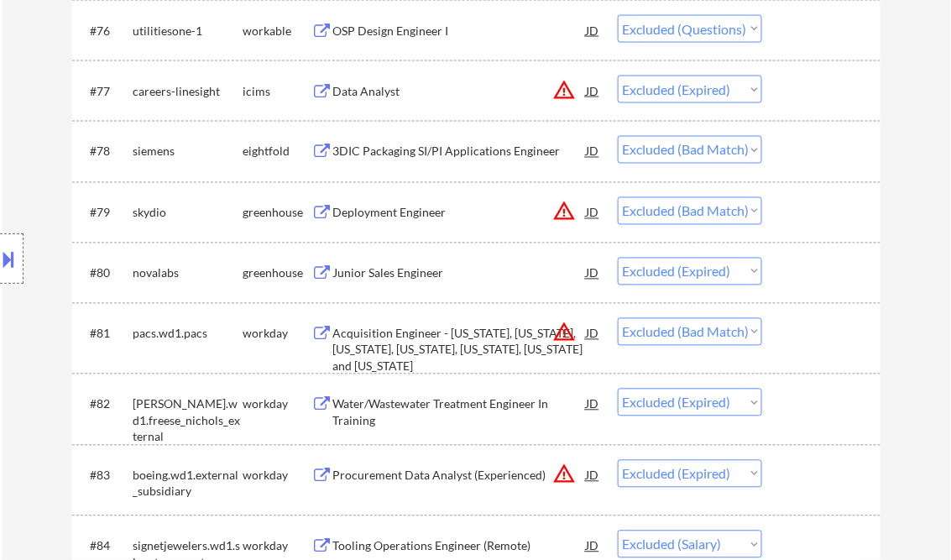
click at [746, 210] on select "Choose an option... Pending Applied Excluded (Questions) Excluded (Expired) Exc…" at bounding box center [690, 211] width 144 height 28
click at [618, 197] on select "Choose an option... Pending Applied Excluded (Questions) Excluded (Expired) Exc…" at bounding box center [690, 211] width 144 height 28
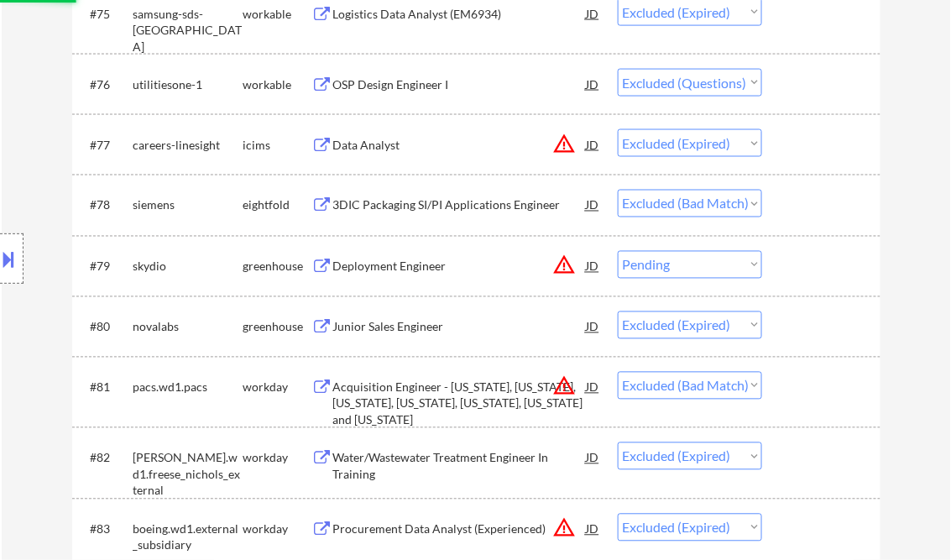
scroll to position [5365, 0]
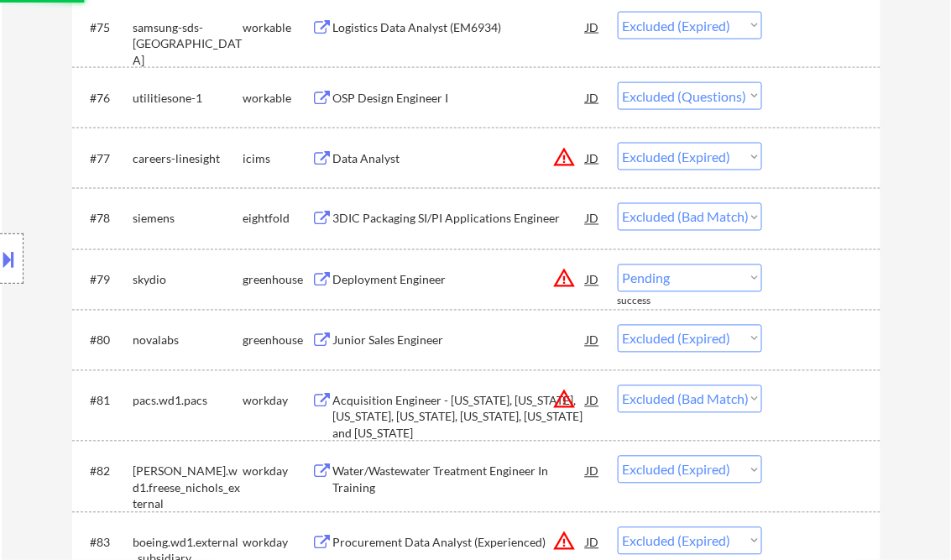
select select ""excluded__expired_""
select select ""excluded__bad_match_""
select select ""excluded__expired_""
select select ""excluded__salary_""
select select ""excluded""
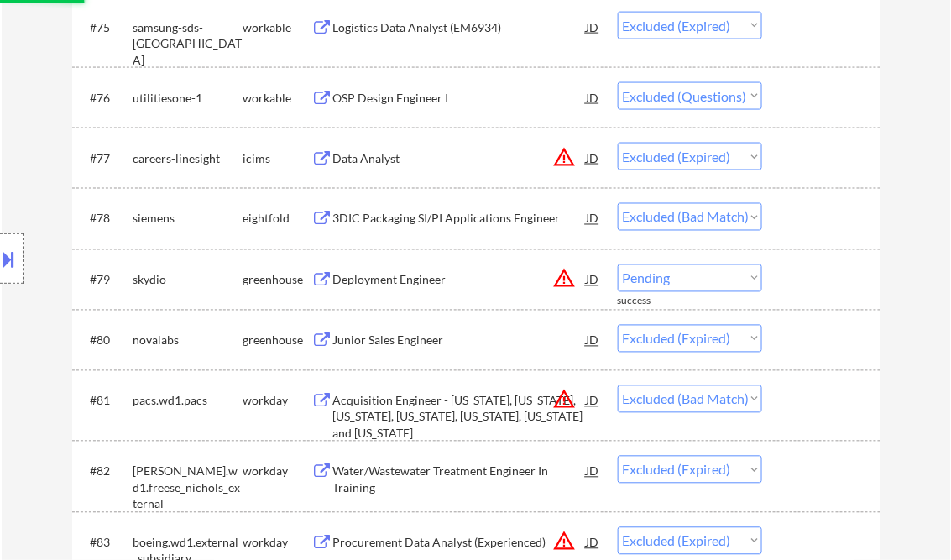
select select ""excluded__expired_""
select select ""excluded__location_""
select select ""excluded""
select select ""excluded__expired_""
select select ""excluded__bad_match_""
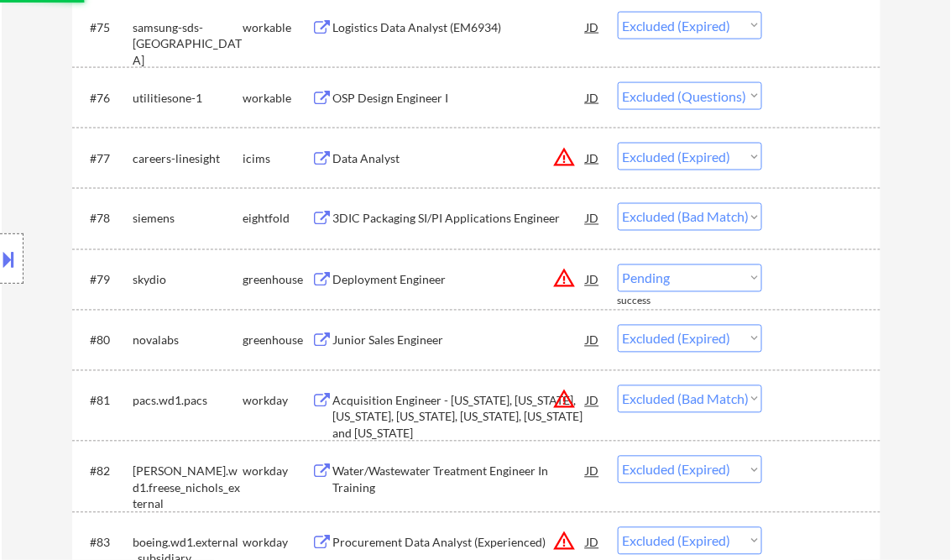
select select ""excluded__expired_""
select select ""excluded""
select select ""excluded__bad_match_""
select select ""excluded__other_""
select select ""excluded__salary_""
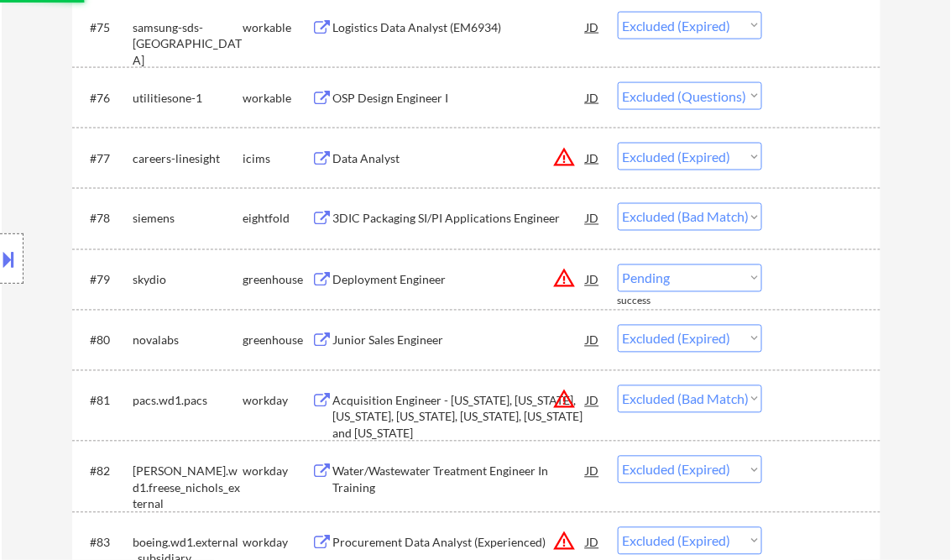
select select ""excluded__bad_match_""
select select ""excluded__location_""
select select ""excluded__bad_match_""
select select ""excluded__location_""
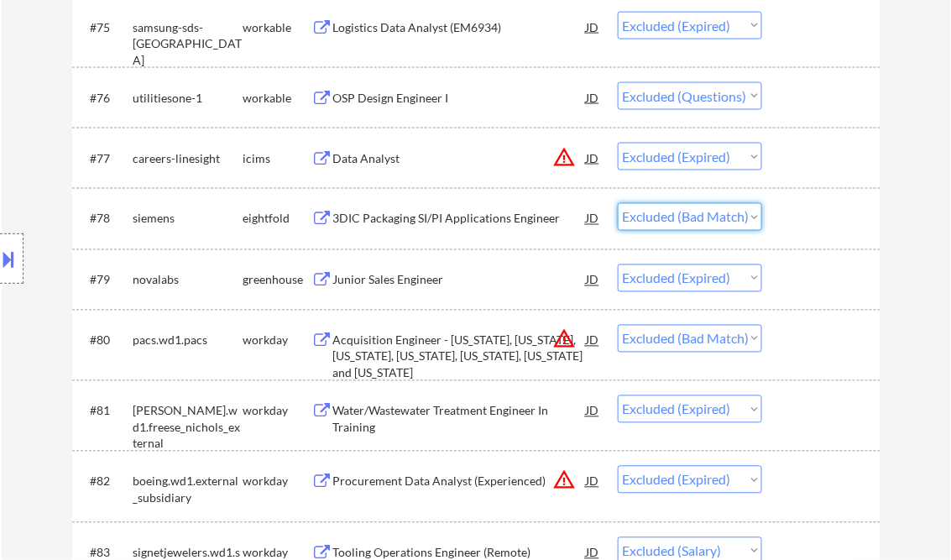
drag, startPoint x: 736, startPoint y: 213, endPoint x: 753, endPoint y: 215, distance: 17.7
click at [738, 214] on select "Choose an option... Pending Applied Excluded (Questions) Excluded (Expired) Exc…" at bounding box center [690, 217] width 144 height 28
click at [618, 204] on select "Choose an option... Pending Applied Excluded (Questions) Excluded (Expired) Exc…" at bounding box center [690, 217] width 144 height 28
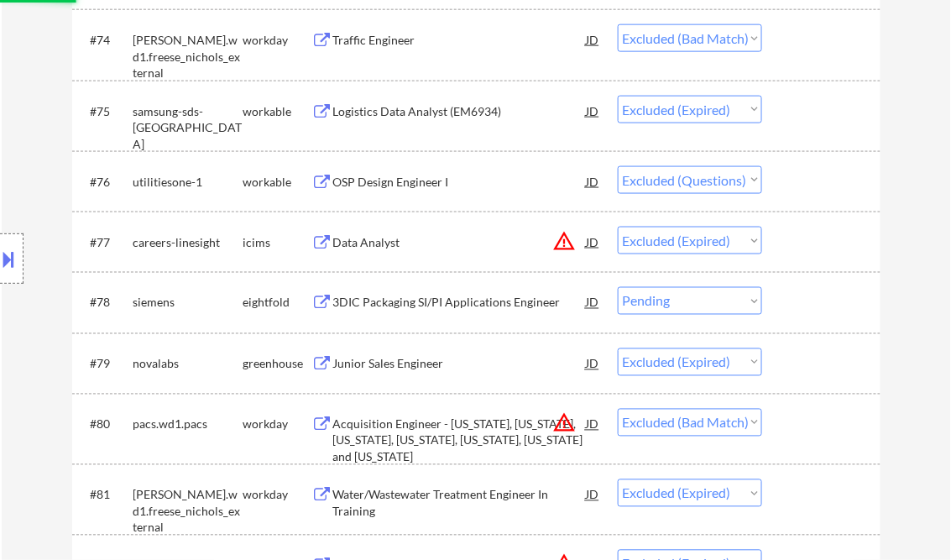
scroll to position [5231, 0]
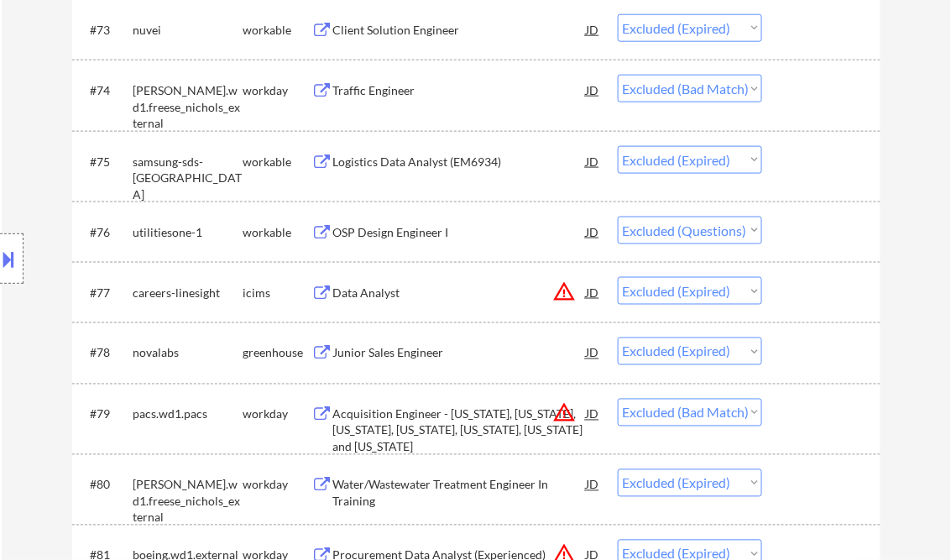
click at [748, 228] on select "Choose an option... Pending Applied Excluded (Questions) Excluded (Expired) Exc…" at bounding box center [690, 230] width 144 height 28
click at [618, 216] on select "Choose an option... Pending Applied Excluded (Questions) Excluded (Expired) Exc…" at bounding box center [690, 230] width 144 height 28
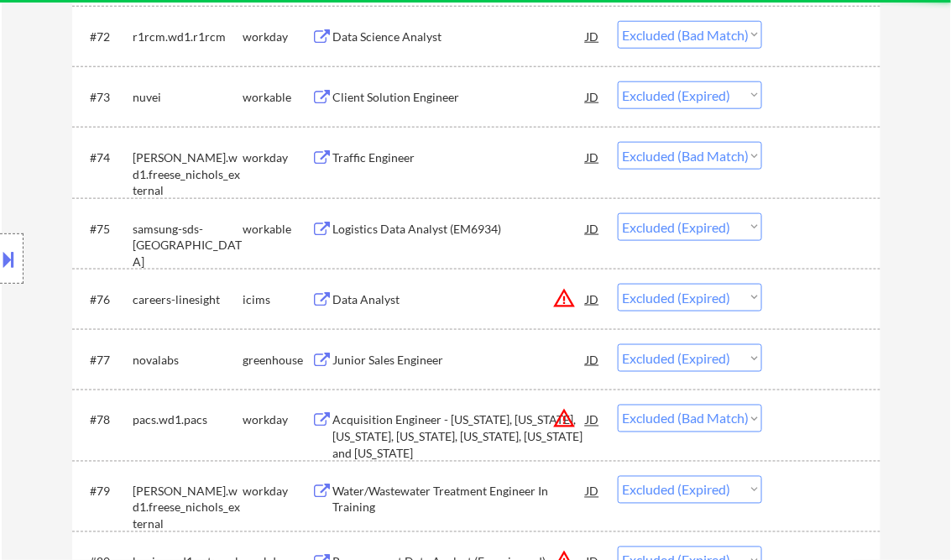
click at [748, 164] on select "Choose an option... Pending Applied Excluded (Questions) Excluded (Expired) Exc…" at bounding box center [690, 156] width 144 height 28
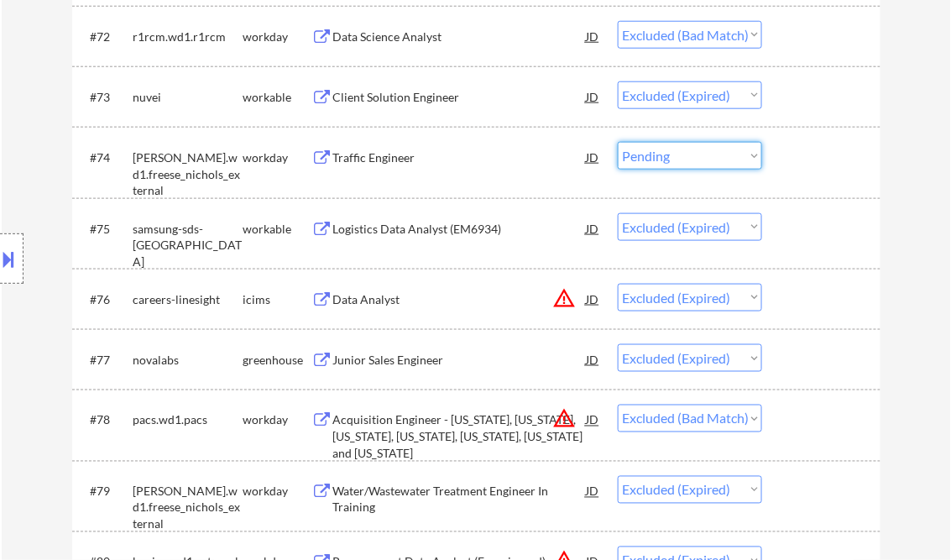
click at [618, 142] on select "Choose an option... Pending Applied Excluded (Questions) Excluded (Expired) Exc…" at bounding box center [690, 156] width 144 height 28
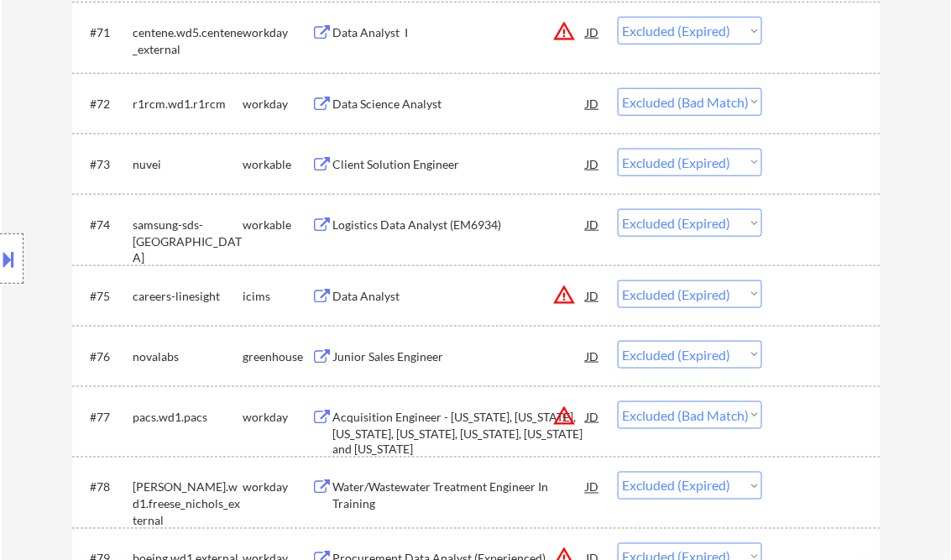
scroll to position [5029, 0]
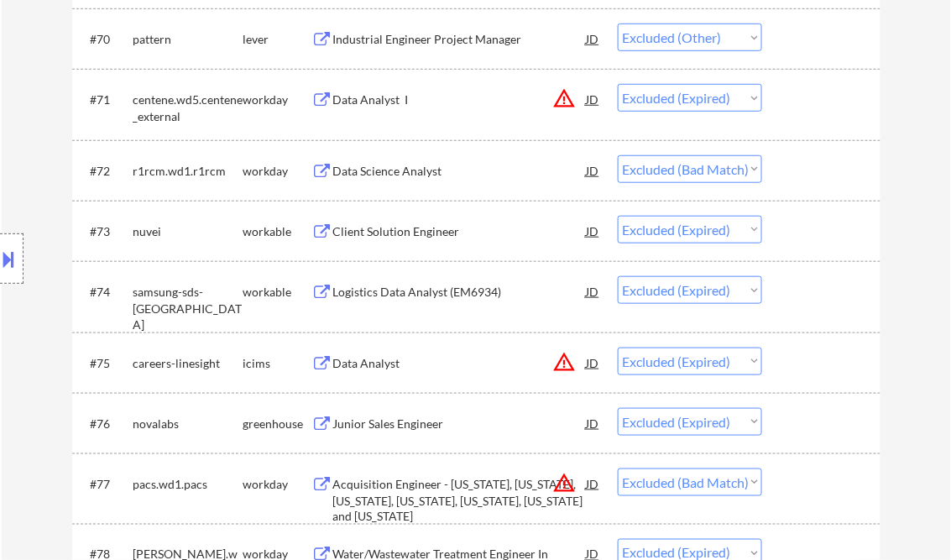
click at [743, 171] on select "Choose an option... Pending Applied Excluded (Questions) Excluded (Expired) Exc…" at bounding box center [690, 169] width 144 height 28
click at [618, 155] on select "Choose an option... Pending Applied Excluded (Questions) Excluded (Expired) Exc…" at bounding box center [690, 169] width 144 height 28
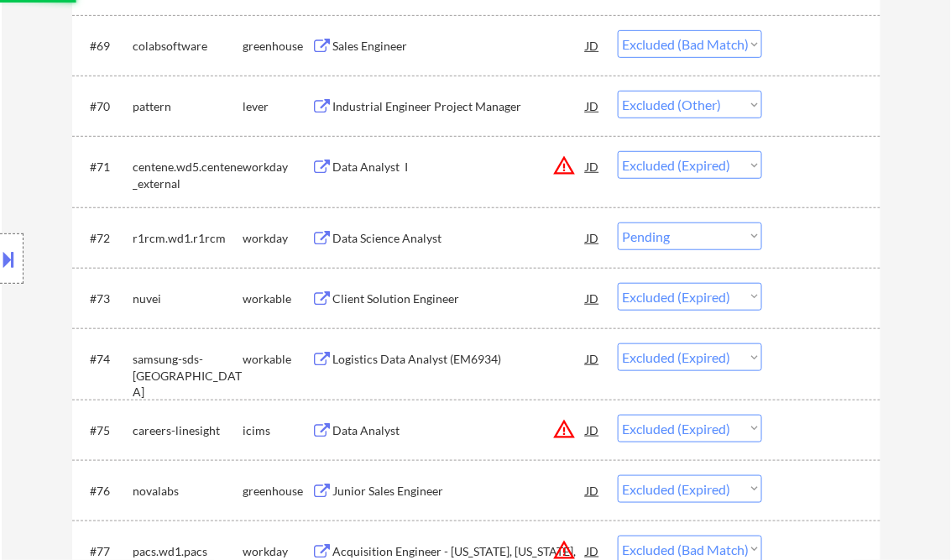
scroll to position [4828, 0]
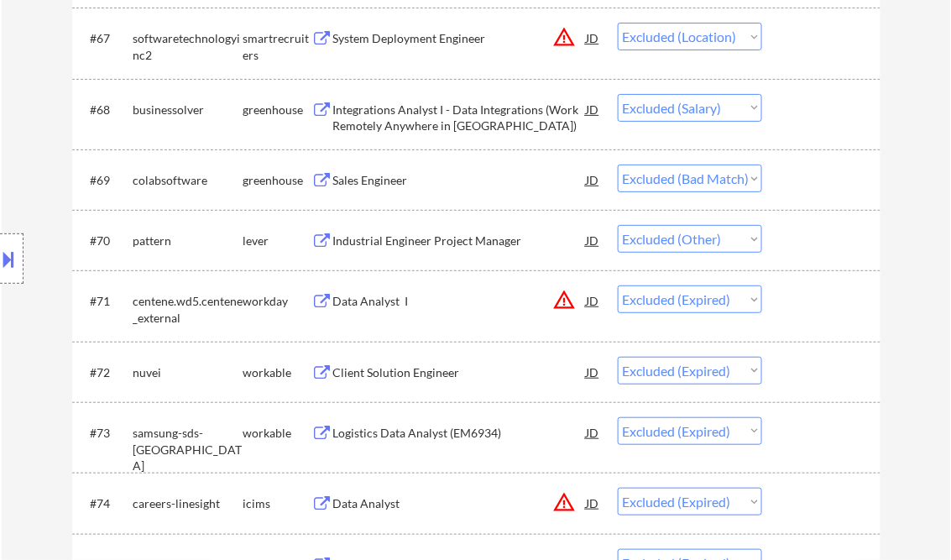
click at [747, 182] on select "Choose an option... Pending Applied Excluded (Questions) Excluded (Expired) Exc…" at bounding box center [690, 178] width 144 height 28
click at [618, 164] on select "Choose an option... Pending Applied Excluded (Questions) Excluded (Expired) Exc…" at bounding box center [690, 178] width 144 height 28
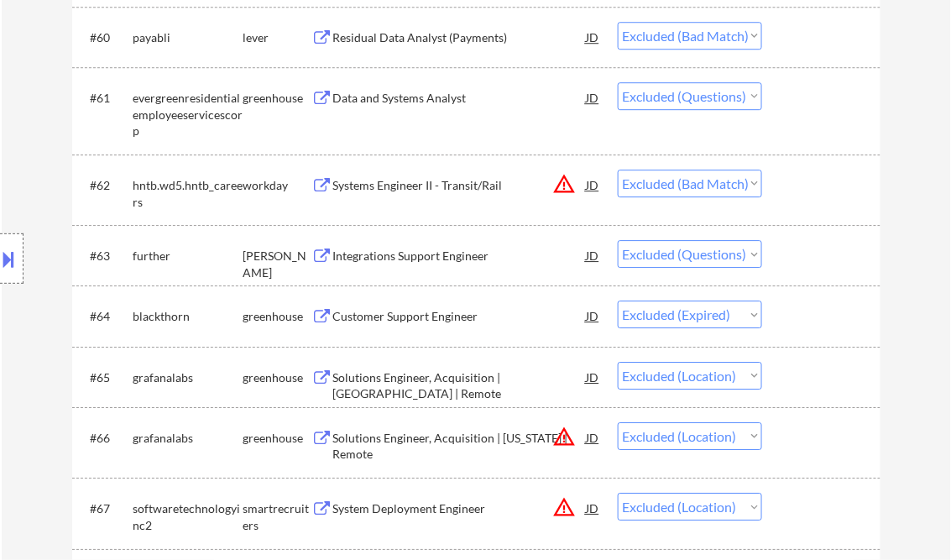
scroll to position [4291, 0]
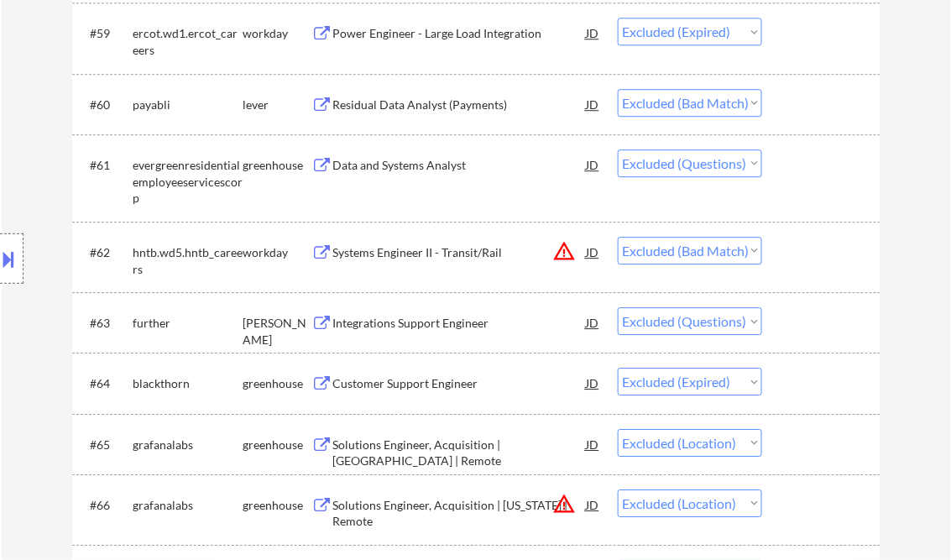
click at [742, 252] on select "Choose an option... Pending Applied Excluded (Questions) Excluded (Expired) Exc…" at bounding box center [690, 251] width 144 height 28
click at [618, 237] on select "Choose an option... Pending Applied Excluded (Questions) Excluded (Expired) Exc…" at bounding box center [690, 251] width 144 height 28
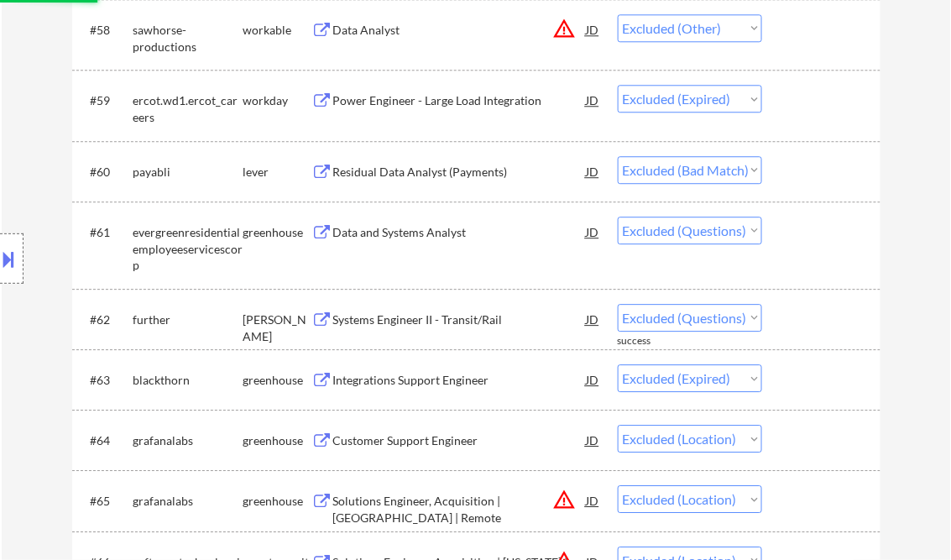
click at [743, 167] on select "Choose an option... Pending Applied Excluded (Questions) Excluded (Expired) Exc…" at bounding box center [690, 170] width 144 height 28
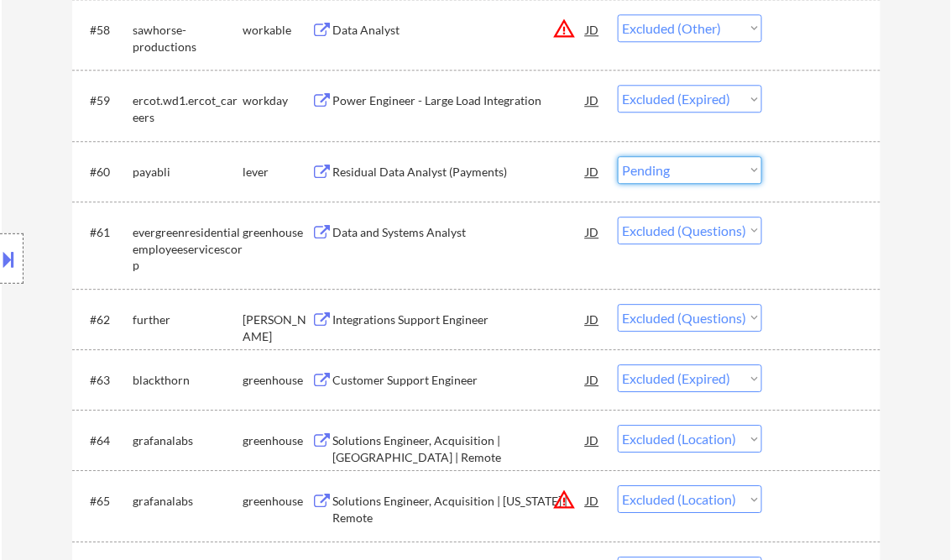
click at [618, 156] on select "Choose an option... Pending Applied Excluded (Questions) Excluded (Expired) Exc…" at bounding box center [690, 170] width 144 height 28
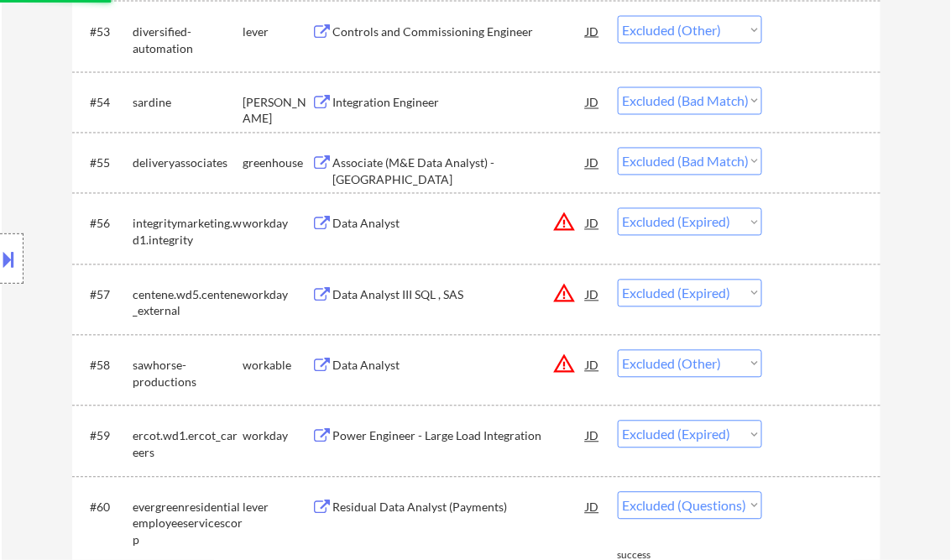
scroll to position [3754, 0]
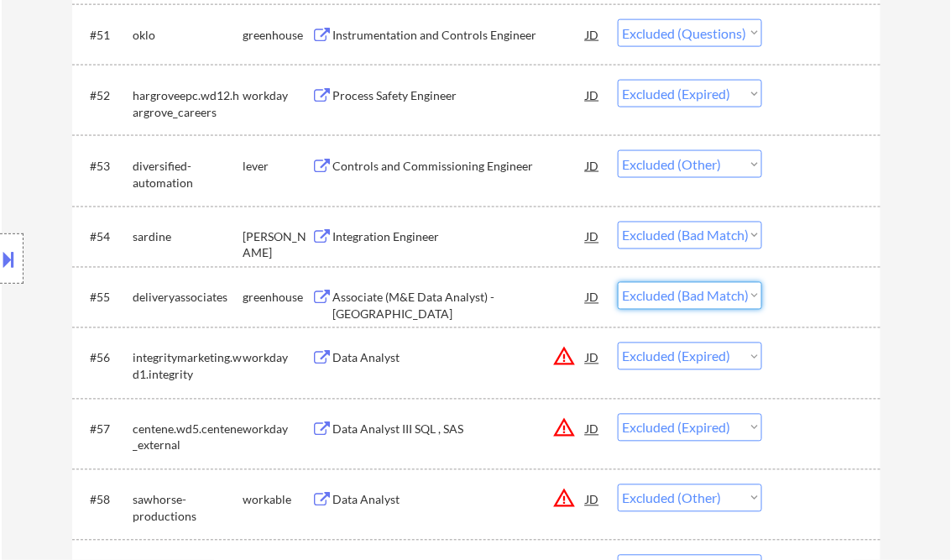
drag, startPoint x: 743, startPoint y: 300, endPoint x: 733, endPoint y: 311, distance: 15.5
click at [743, 300] on select "Choose an option... Pending Applied Excluded (Questions) Excluded (Expired) Exc…" at bounding box center [690, 296] width 144 height 28
click at [618, 282] on select "Choose an option... Pending Applied Excluded (Questions) Excluded (Expired) Exc…" at bounding box center [690, 296] width 144 height 28
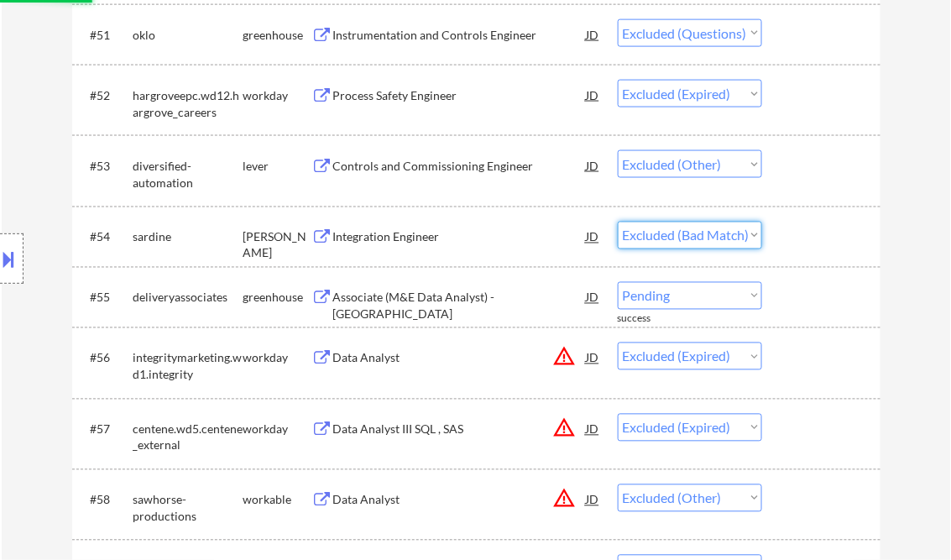
click at [731, 239] on select "Choose an option... Pending Applied Excluded (Questions) Excluded (Expired) Exc…" at bounding box center [690, 236] width 144 height 28
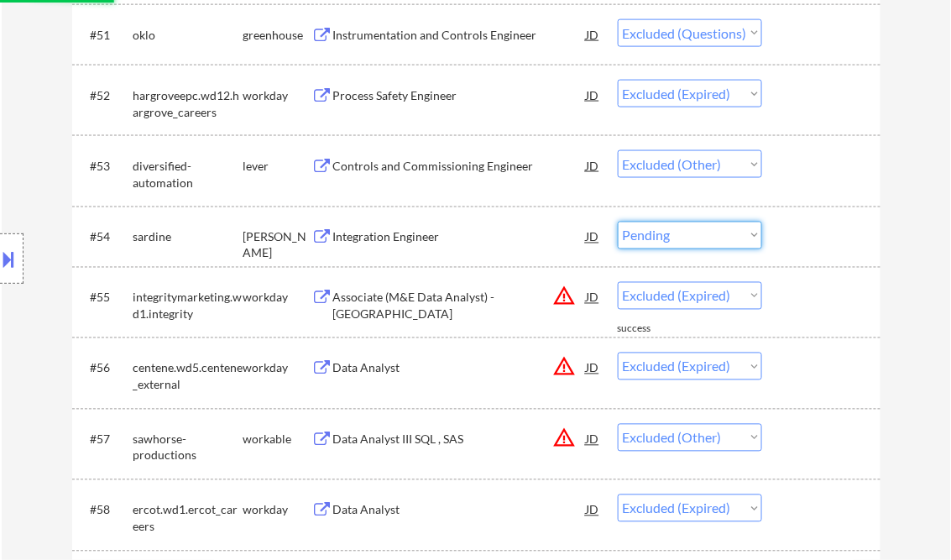
click at [618, 222] on select "Choose an option... Pending Applied Excluded (Questions) Excluded (Expired) Exc…" at bounding box center [690, 236] width 144 height 28
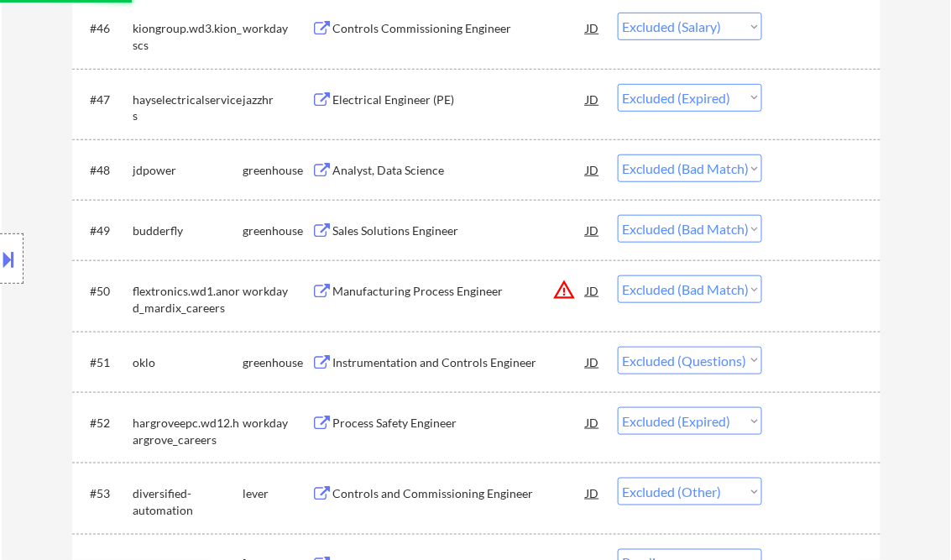
scroll to position [3418, 0]
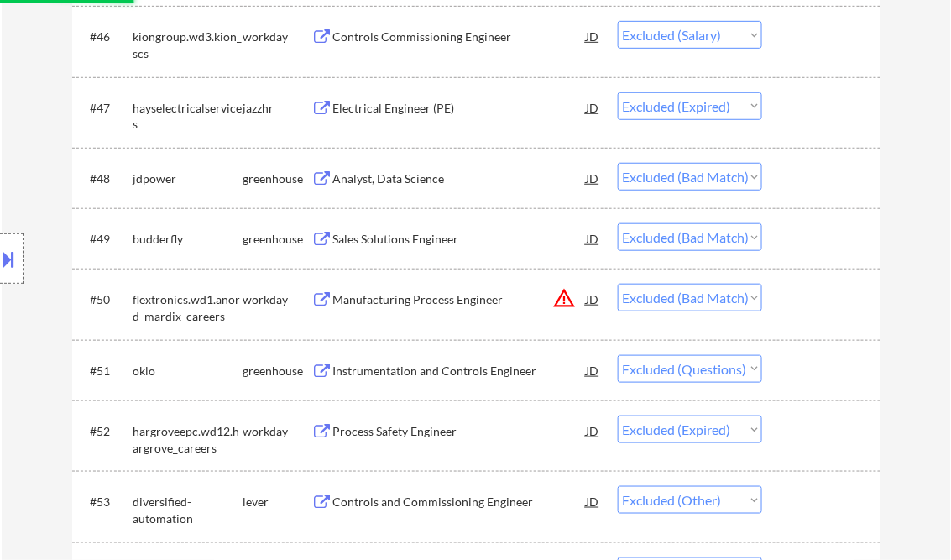
click at [727, 292] on select "Choose an option... Pending Applied Excluded (Questions) Excluded (Expired) Exc…" at bounding box center [690, 298] width 144 height 28
click at [618, 284] on select "Choose an option... Pending Applied Excluded (Questions) Excluded (Expired) Exc…" at bounding box center [690, 298] width 144 height 28
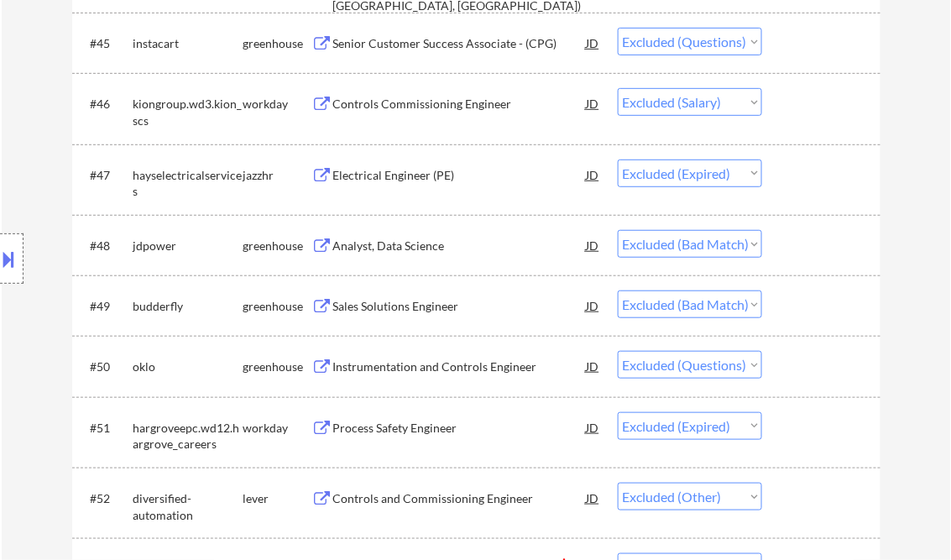
click at [743, 301] on select "Choose an option... Pending Applied Excluded (Questions) Excluded (Expired) Exc…" at bounding box center [690, 304] width 144 height 28
click at [618, 290] on select "Choose an option... Pending Applied Excluded (Questions) Excluded (Expired) Exc…" at bounding box center [690, 304] width 144 height 28
click at [729, 247] on select "Choose an option... Pending Applied Excluded (Questions) Excluded (Expired) Exc…" at bounding box center [690, 244] width 144 height 28
click at [618, 230] on select "Choose an option... Pending Applied Excluded (Questions) Excluded (Expired) Exc…" at bounding box center [690, 244] width 144 height 28
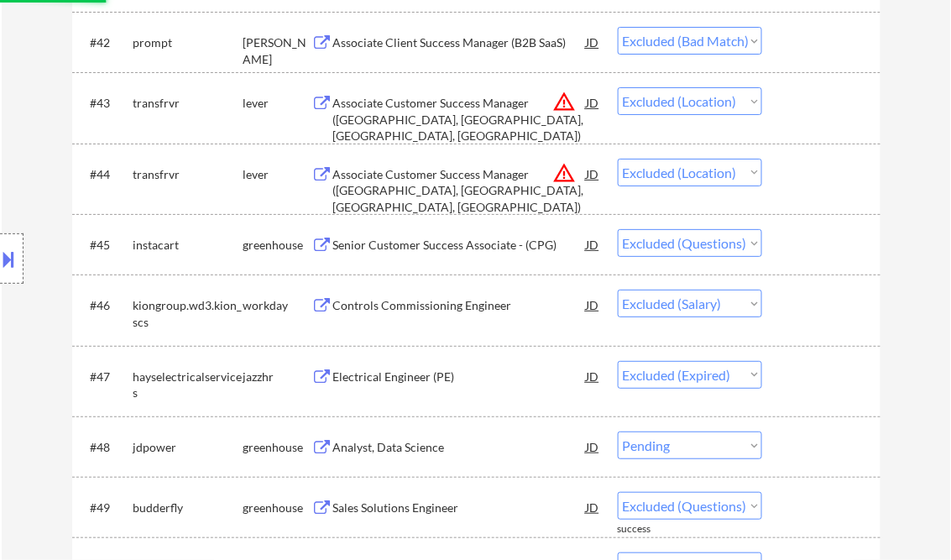
scroll to position [3016, 0]
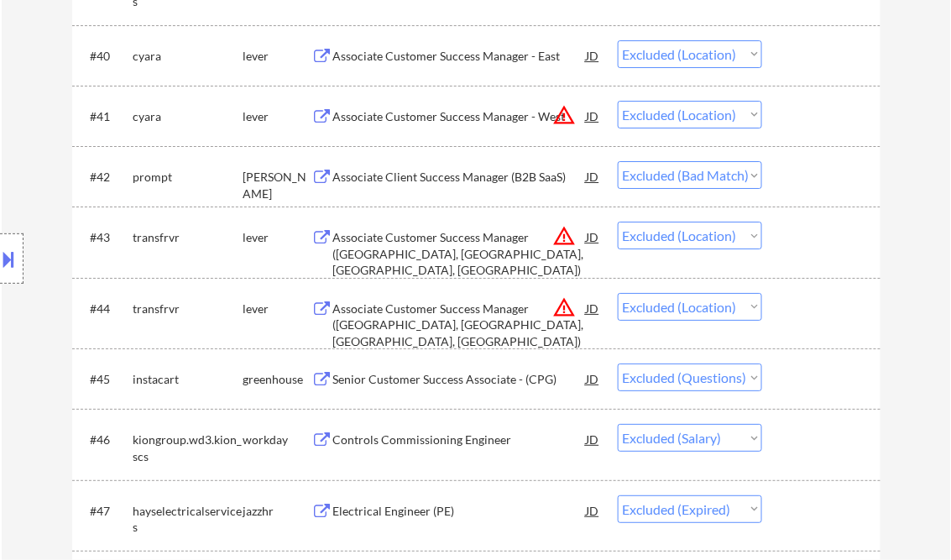
click at [747, 177] on select "Choose an option... Pending Applied Excluded (Questions) Excluded (Expired) Exc…" at bounding box center [690, 175] width 144 height 28
click at [618, 161] on select "Choose an option... Pending Applied Excluded (Questions) Excluded (Expired) Exc…" at bounding box center [690, 175] width 144 height 28
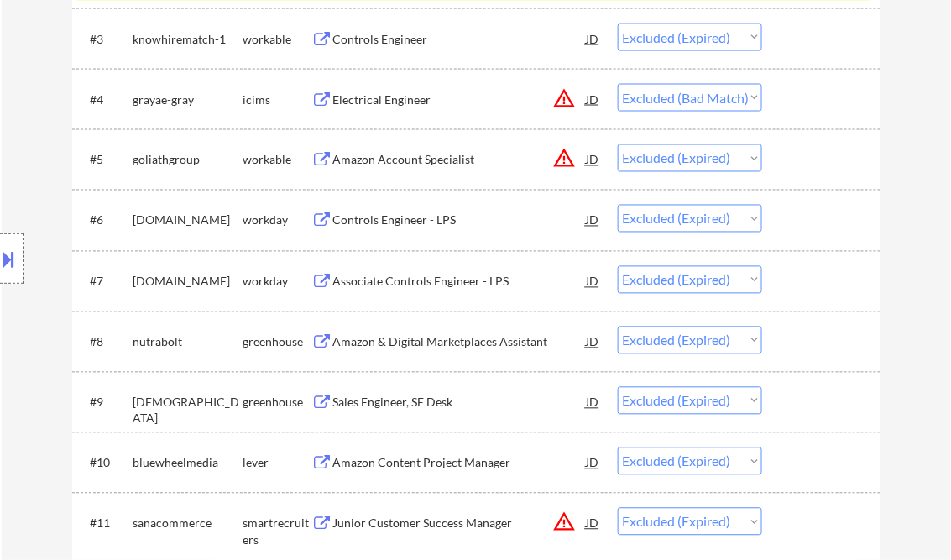
scroll to position [532, 0]
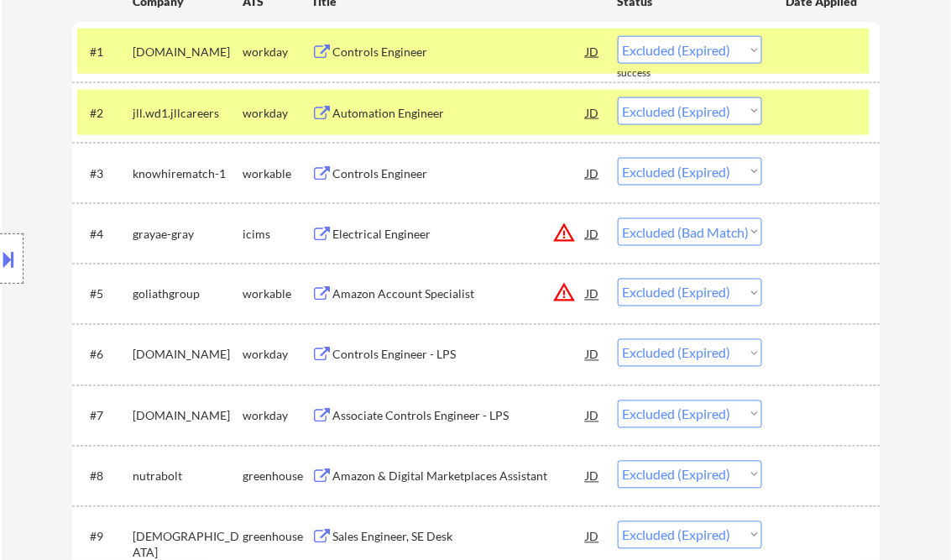
drag, startPoint x: 740, startPoint y: 232, endPoint x: 730, endPoint y: 239, distance: 12.6
click at [740, 232] on select "Choose an option... Pending Applied Excluded (Questions) Excluded (Expired) Exc…" at bounding box center [690, 232] width 144 height 28
click at [618, 218] on select "Choose an option... Pending Applied Excluded (Questions) Excluded (Expired) Exc…" at bounding box center [690, 232] width 144 height 28
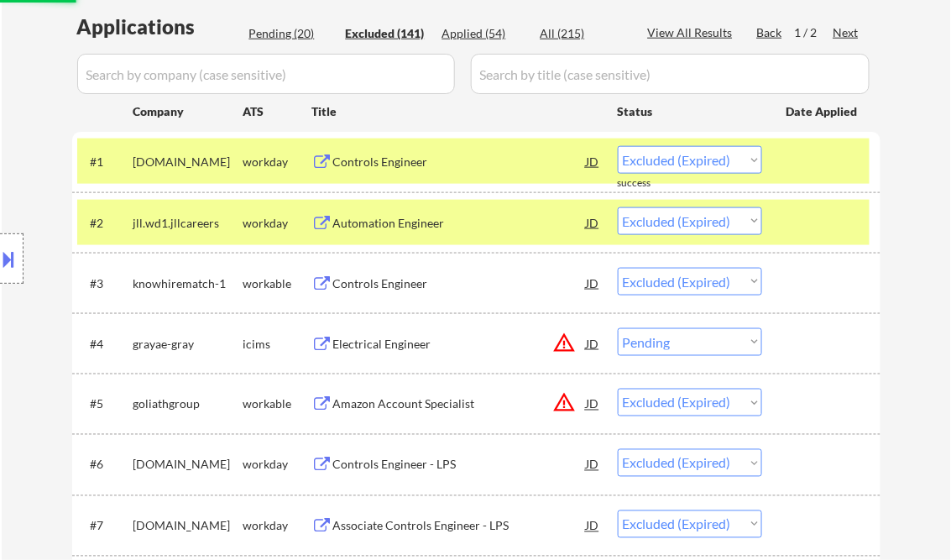
scroll to position [398, 0]
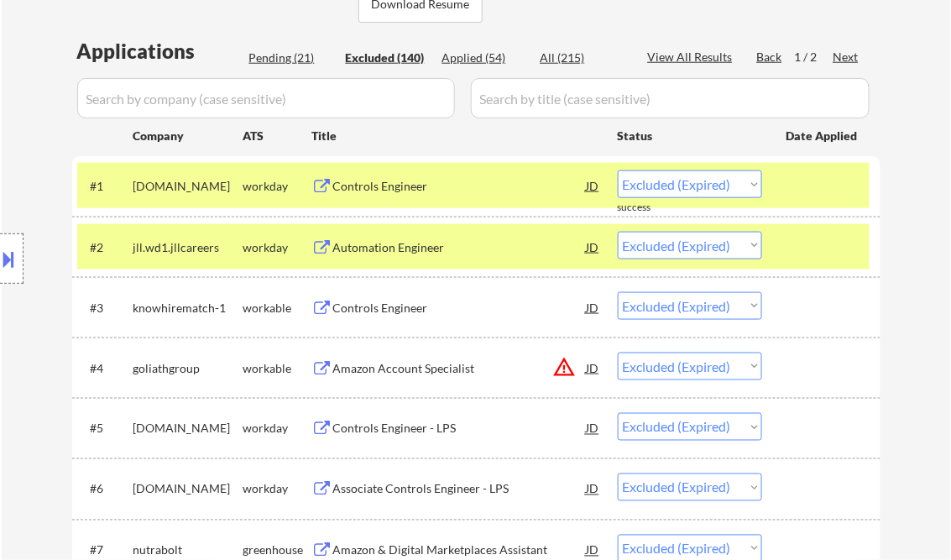
click at [265, 60] on div "Pending (21)" at bounding box center [291, 58] width 84 height 17
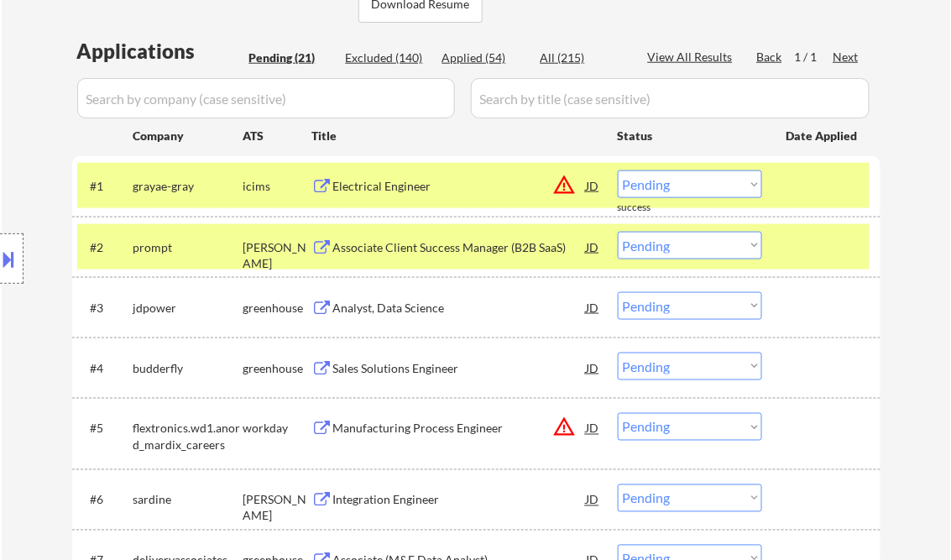
click at [378, 197] on div "Electrical Engineer" at bounding box center [459, 185] width 253 height 30
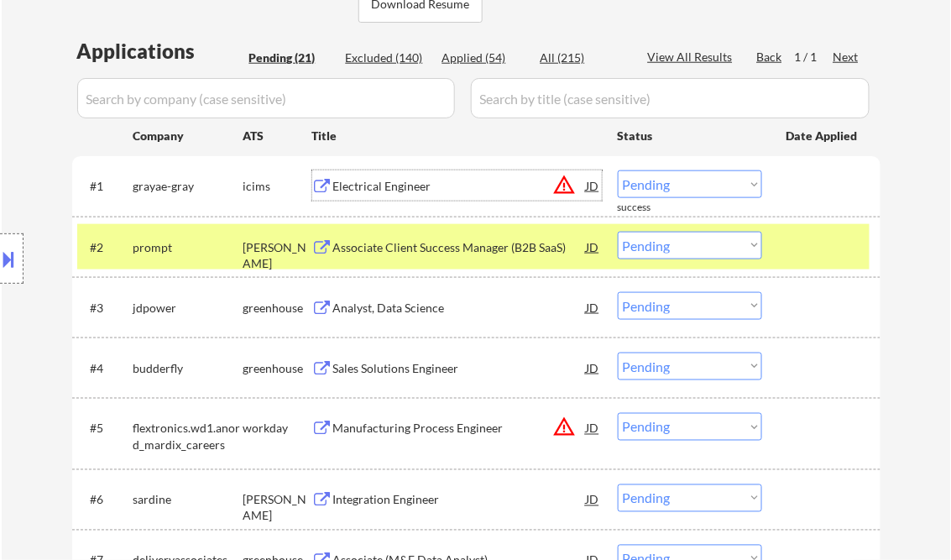
click at [660, 187] on select "Choose an option... Pending Applied Excluded (Questions) Excluded (Expired) Exc…" at bounding box center [690, 184] width 144 height 28
click at [618, 170] on select "Choose an option... Pending Applied Excluded (Questions) Excluded (Expired) Exc…" at bounding box center [690, 184] width 144 height 28
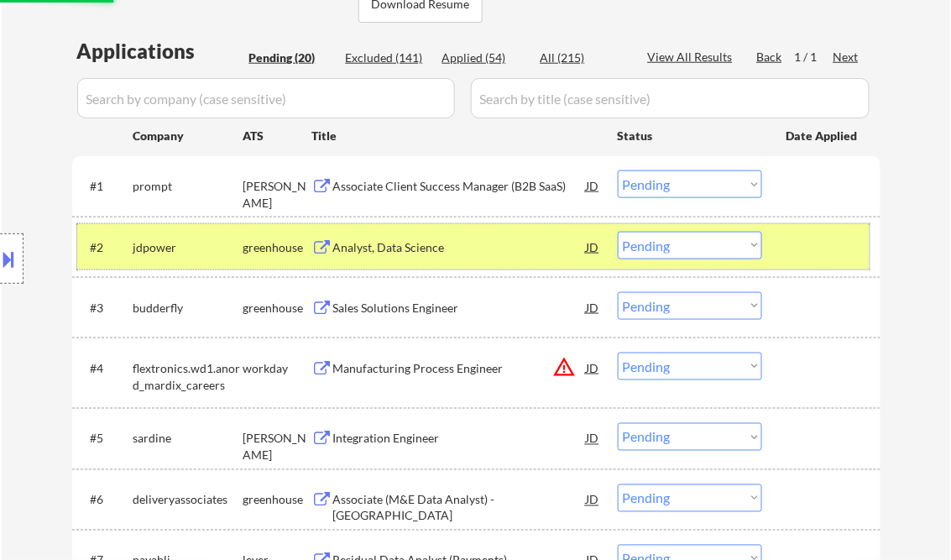
click at [822, 240] on div at bounding box center [823, 247] width 74 height 30
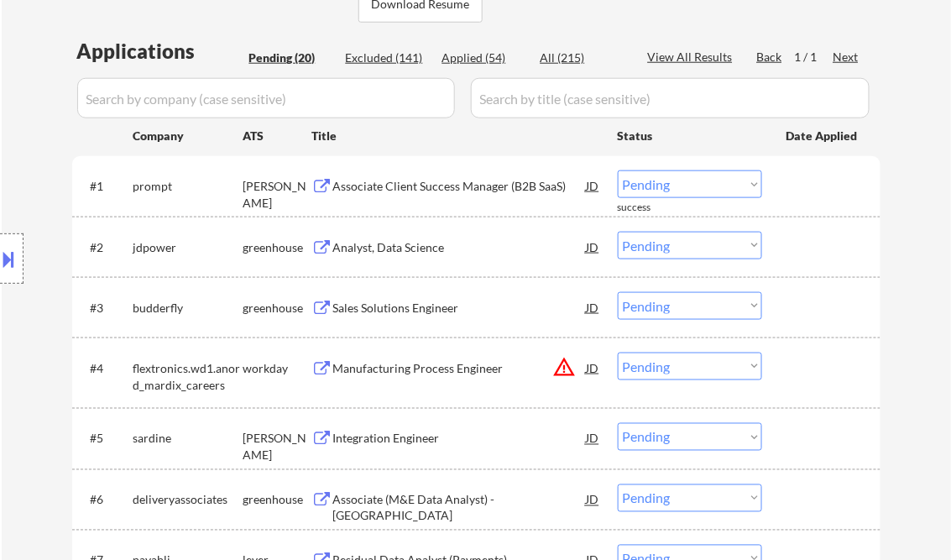
click at [402, 183] on div "Associate Client Success Manager (B2B SaaS)" at bounding box center [459, 186] width 253 height 17
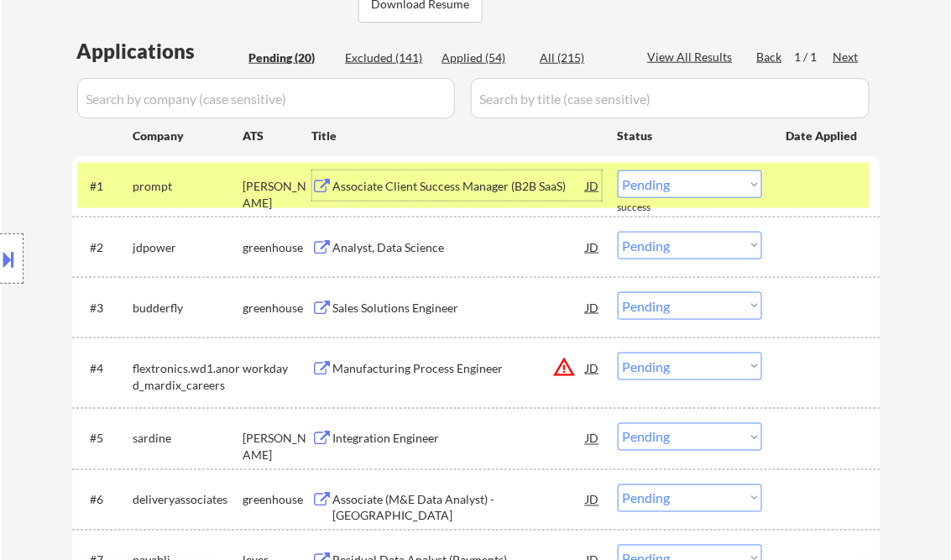
drag, startPoint x: 665, startPoint y: 185, endPoint x: 693, endPoint y: 197, distance: 30.4
click at [665, 185] on select "Choose an option... Pending Applied Excluded (Questions) Excluded (Expired) Exc…" at bounding box center [690, 184] width 144 height 28
click at [618, 170] on select "Choose an option... Pending Applied Excluded (Questions) Excluded (Expired) Exc…" at bounding box center [690, 184] width 144 height 28
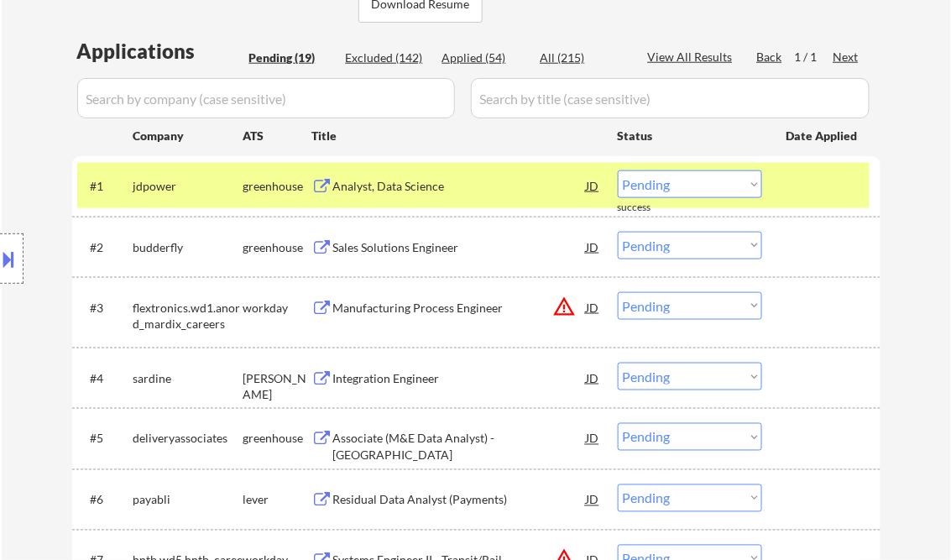
click at [373, 180] on div "Analyst, Data Science" at bounding box center [459, 186] width 253 height 17
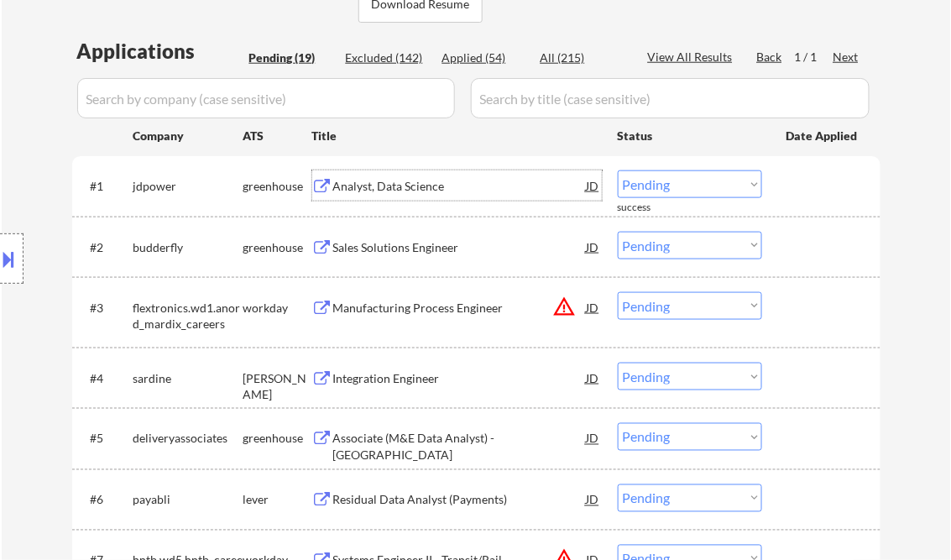
click at [680, 186] on select "Choose an option... Pending Applied Excluded (Questions) Excluded (Expired) Exc…" at bounding box center [690, 184] width 144 height 28
click at [618, 170] on select "Choose an option... Pending Applied Excluded (Questions) Excluded (Expired) Exc…" at bounding box center [690, 184] width 144 height 28
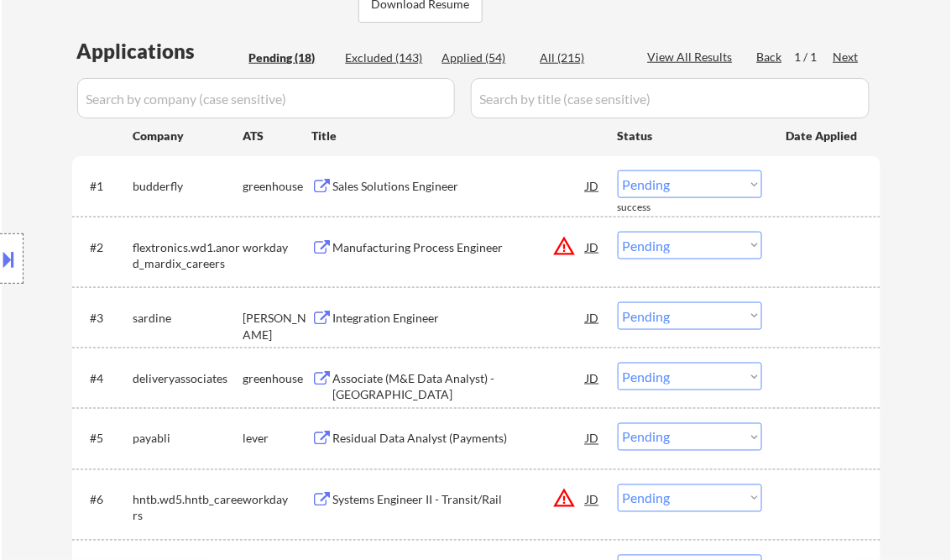
click at [389, 190] on div "Sales Solutions Engineer" at bounding box center [459, 186] width 253 height 17
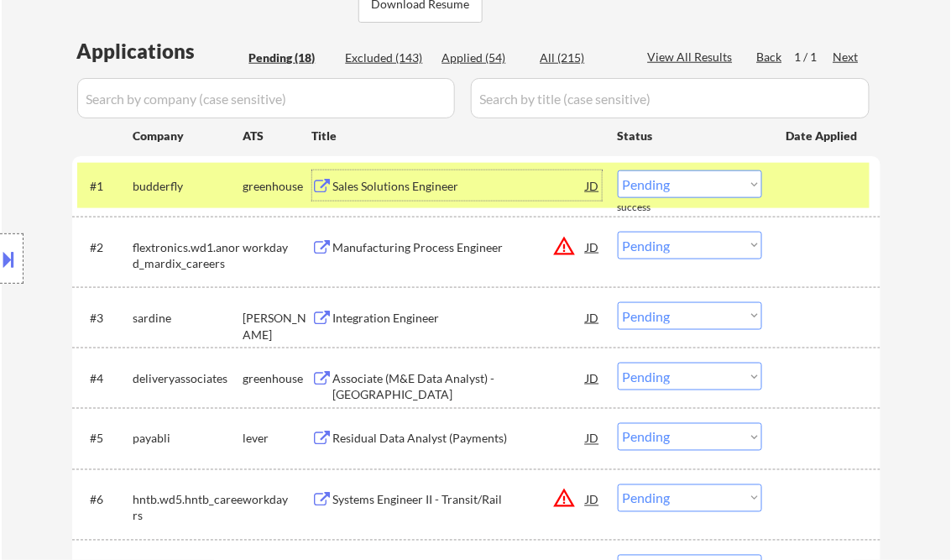
click at [652, 178] on select "Choose an option... Pending Applied Excluded (Questions) Excluded (Expired) Exc…" at bounding box center [690, 184] width 144 height 28
click at [618, 170] on select "Choose an option... Pending Applied Excluded (Questions) Excluded (Expired) Exc…" at bounding box center [690, 184] width 144 height 28
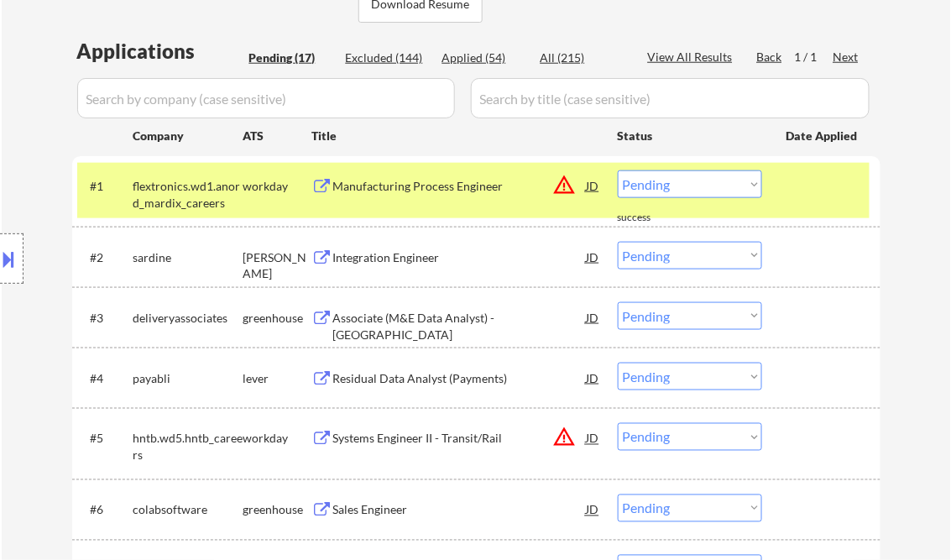
click at [437, 193] on div "Manufacturing Process Engineer" at bounding box center [459, 186] width 253 height 17
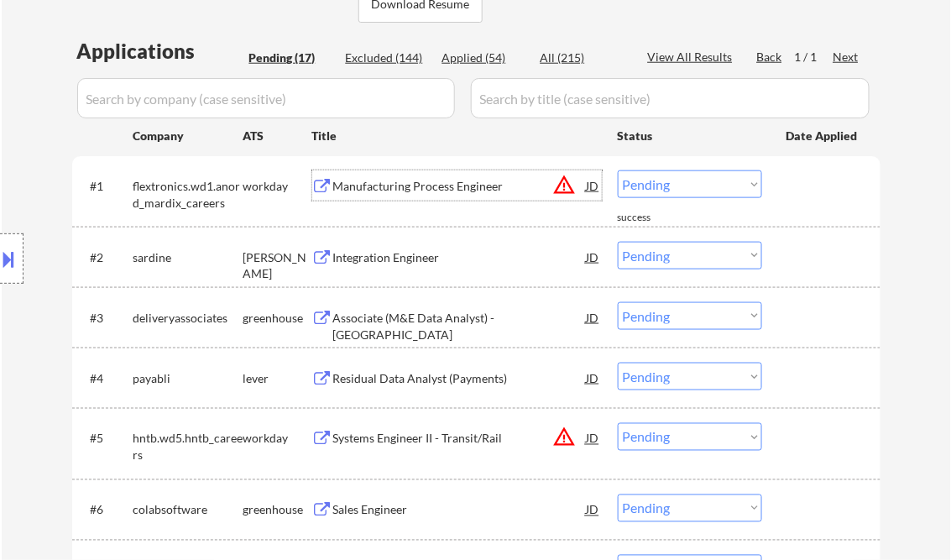
click at [2, 259] on button at bounding box center [9, 259] width 18 height 28
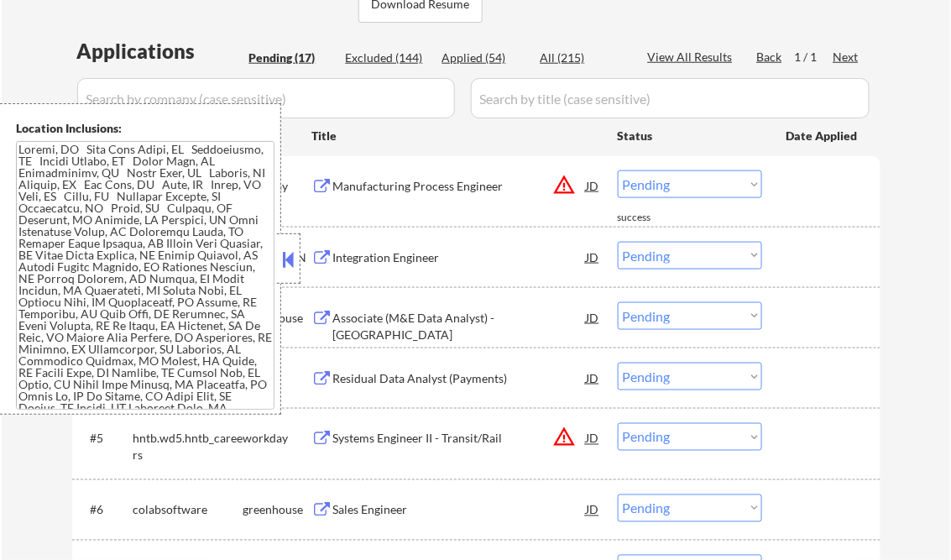
scroll to position [355, 0]
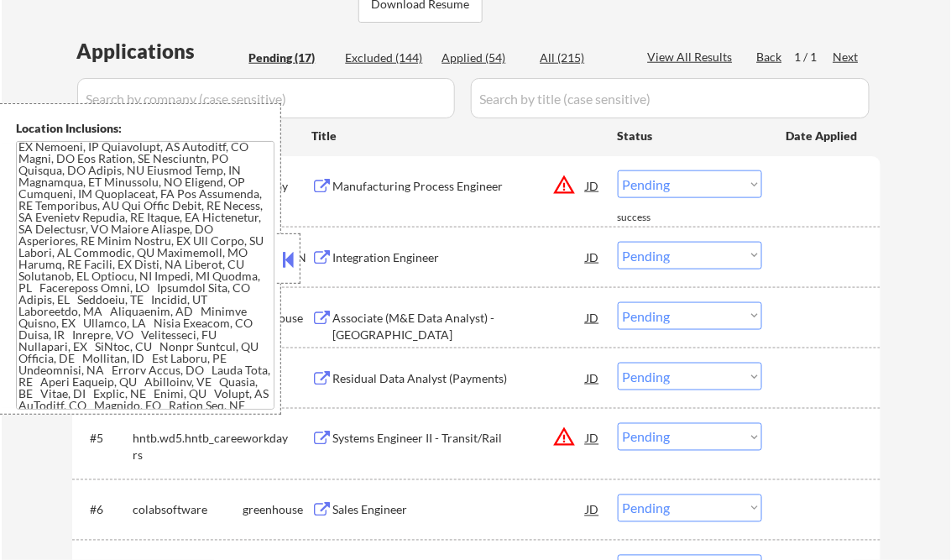
click at [284, 249] on button at bounding box center [288, 259] width 18 height 25
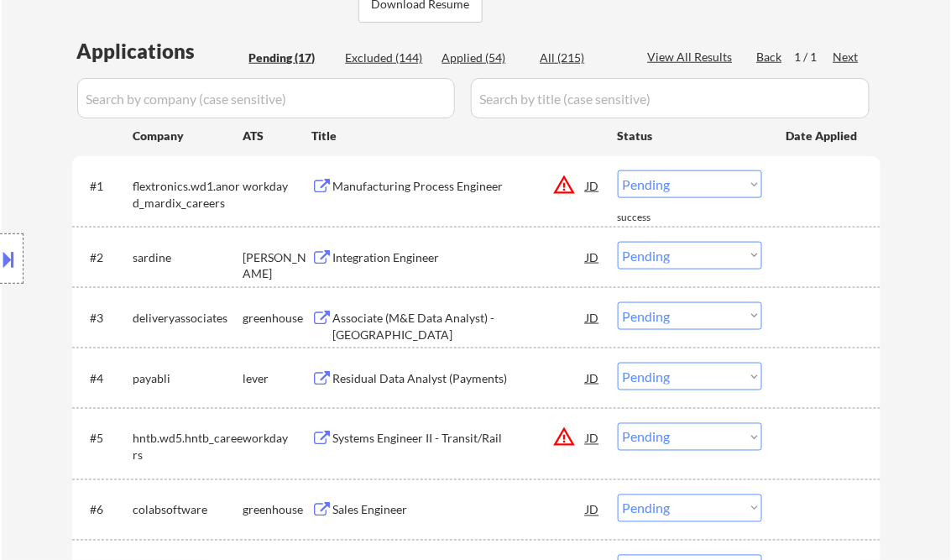
click at [17, 265] on button at bounding box center [9, 259] width 18 height 28
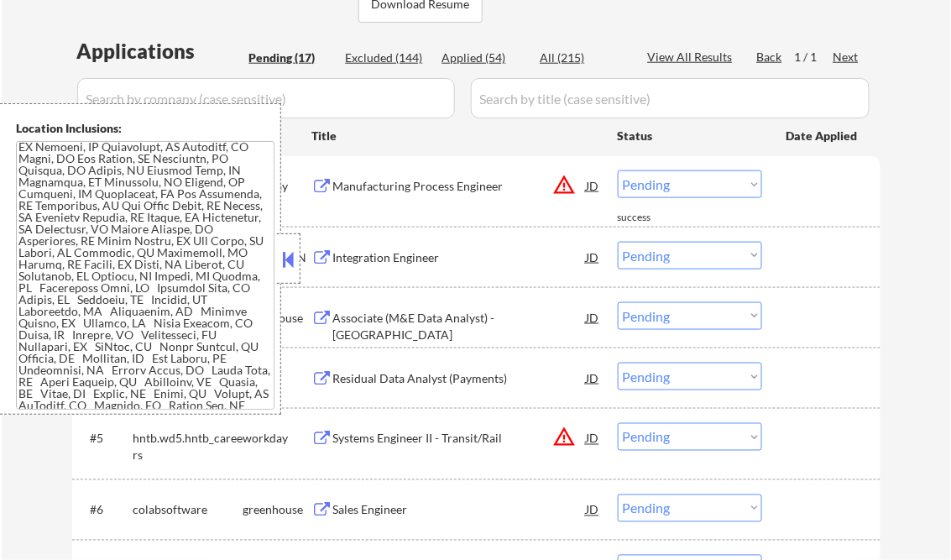
click at [283, 261] on button at bounding box center [288, 259] width 18 height 25
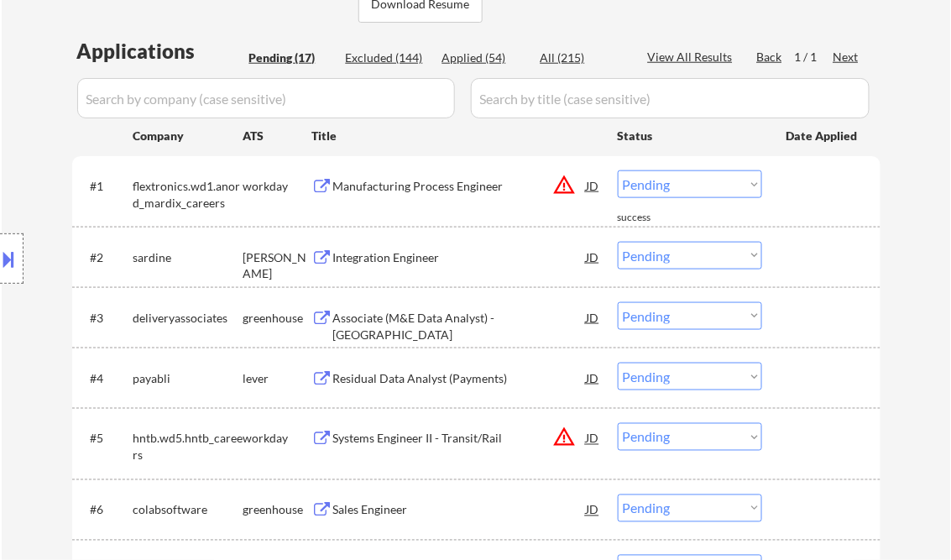
click at [413, 189] on div "Manufacturing Process Engineer" at bounding box center [459, 186] width 253 height 17
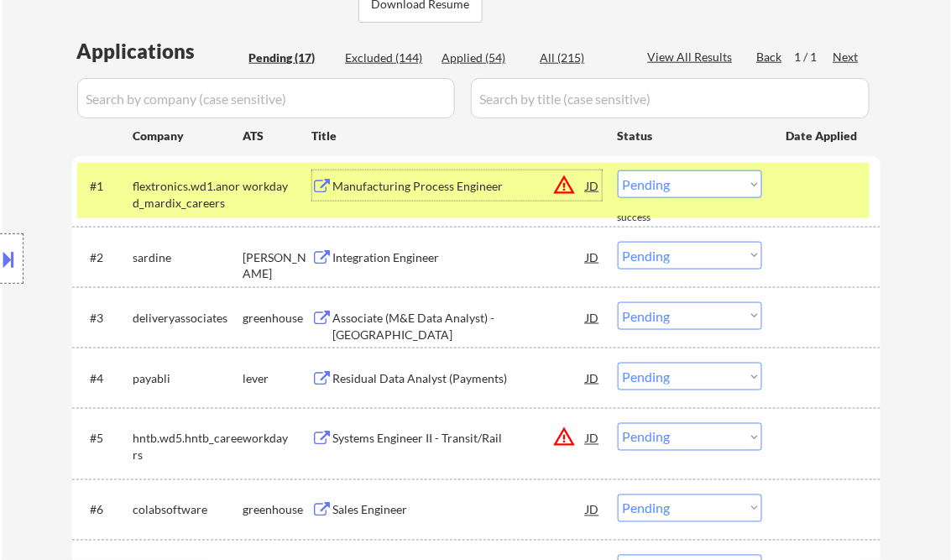
click at [7, 259] on button at bounding box center [9, 259] width 18 height 28
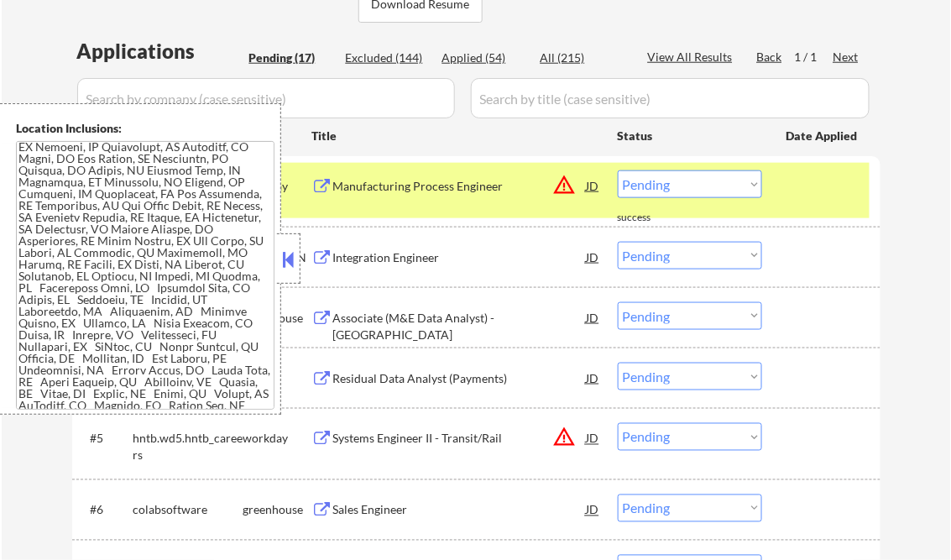
click at [285, 259] on button at bounding box center [288, 259] width 18 height 25
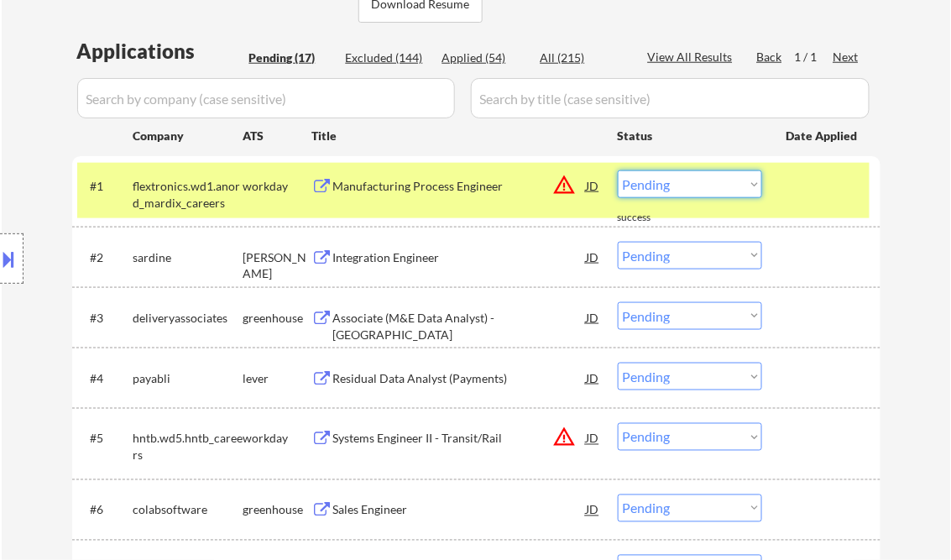
click at [690, 188] on select "Choose an option... Pending Applied Excluded (Questions) Excluded (Expired) Exc…" at bounding box center [690, 184] width 144 height 28
click at [618, 170] on select "Choose an option... Pending Applied Excluded (Questions) Excluded (Expired) Exc…" at bounding box center [690, 184] width 144 height 28
click at [418, 260] on div "Integration Engineer" at bounding box center [459, 257] width 253 height 17
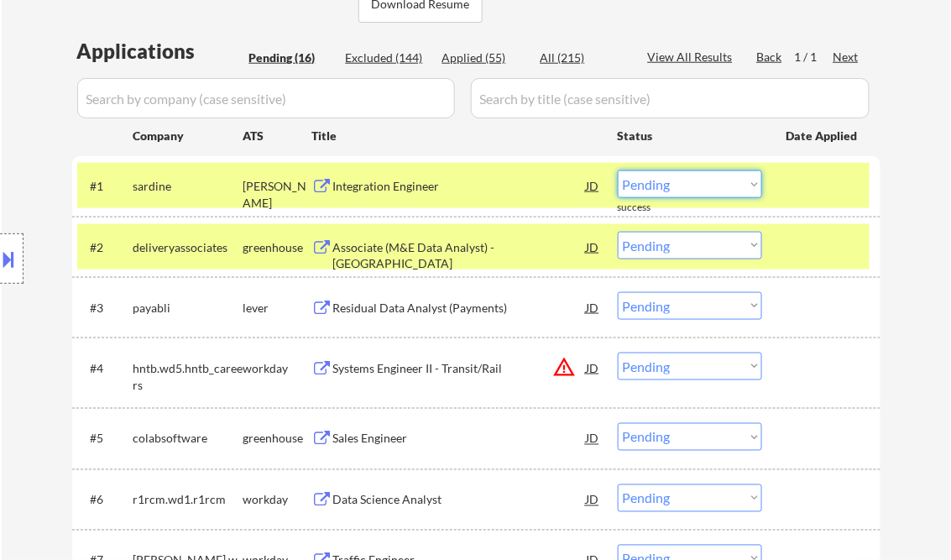
drag, startPoint x: 691, startPoint y: 186, endPoint x: 710, endPoint y: 200, distance: 22.8
click at [691, 186] on select "Choose an option... Pending Applied Excluded (Questions) Excluded (Expired) Exc…" at bounding box center [690, 184] width 144 height 28
click at [618, 170] on select "Choose an option... Pending Applied Excluded (Questions) Excluded (Expired) Exc…" at bounding box center [690, 184] width 144 height 28
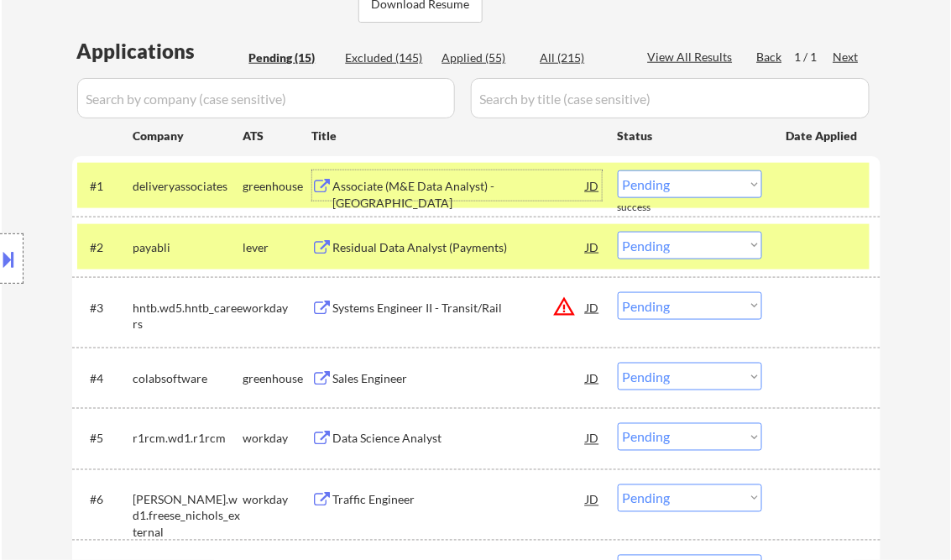
click at [401, 186] on div "Associate (M&E Data Analyst) - [GEOGRAPHIC_DATA]" at bounding box center [459, 194] width 253 height 33
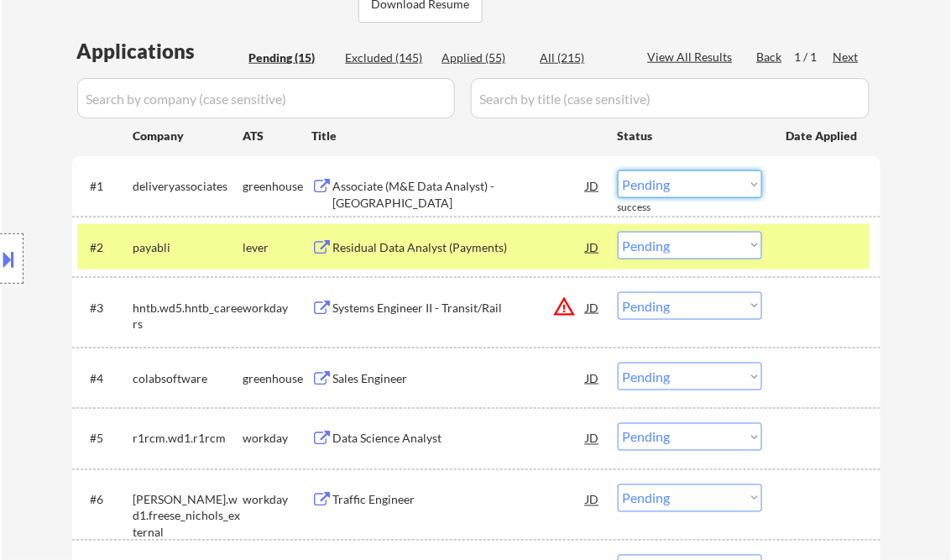
drag, startPoint x: 715, startPoint y: 185, endPoint x: 726, endPoint y: 197, distance: 16.7
click at [715, 185] on select "Choose an option... Pending Applied Excluded (Questions) Excluded (Expired) Exc…" at bounding box center [690, 184] width 144 height 28
click at [618, 170] on select "Choose an option... Pending Applied Excluded (Questions) Excluded (Expired) Exc…" at bounding box center [690, 184] width 144 height 28
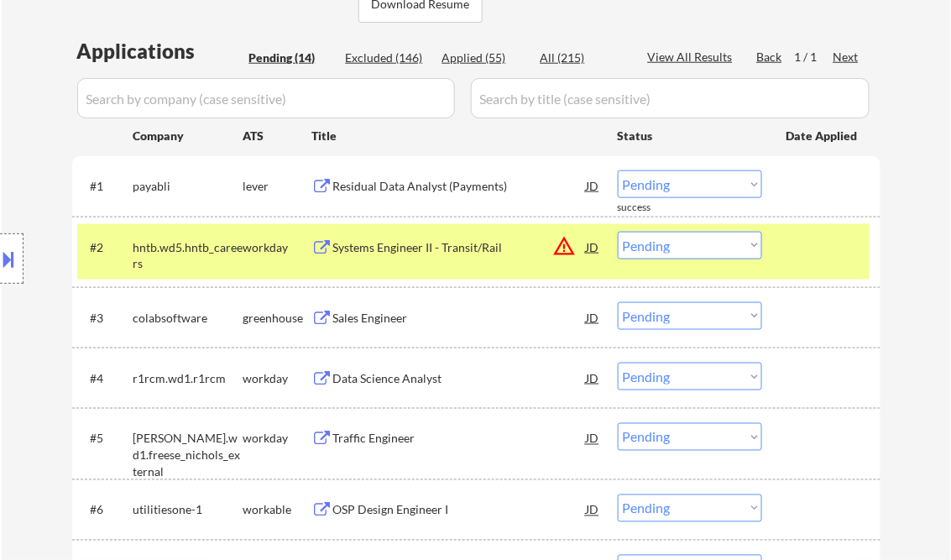
click at [811, 253] on div at bounding box center [823, 247] width 74 height 30
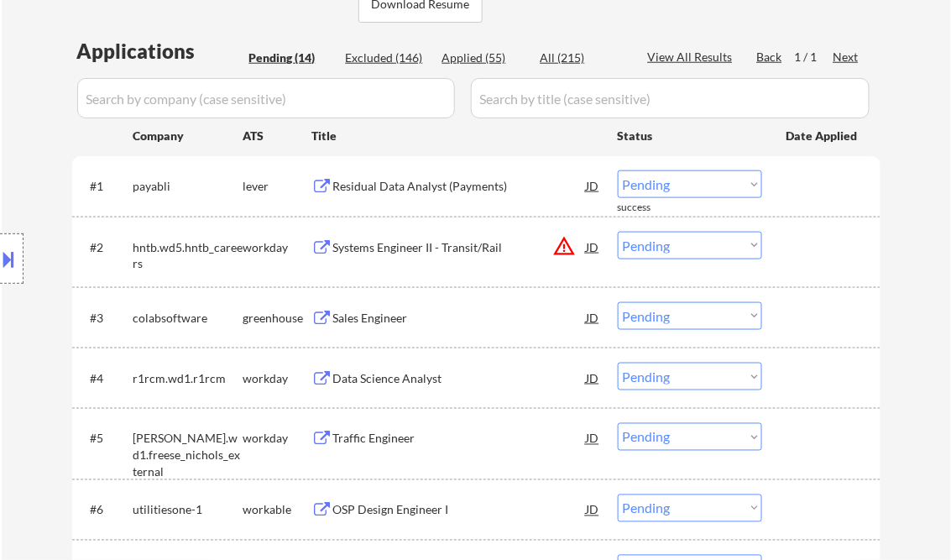
click at [371, 185] on div "Residual Data Analyst (Payments)" at bounding box center [459, 186] width 253 height 17
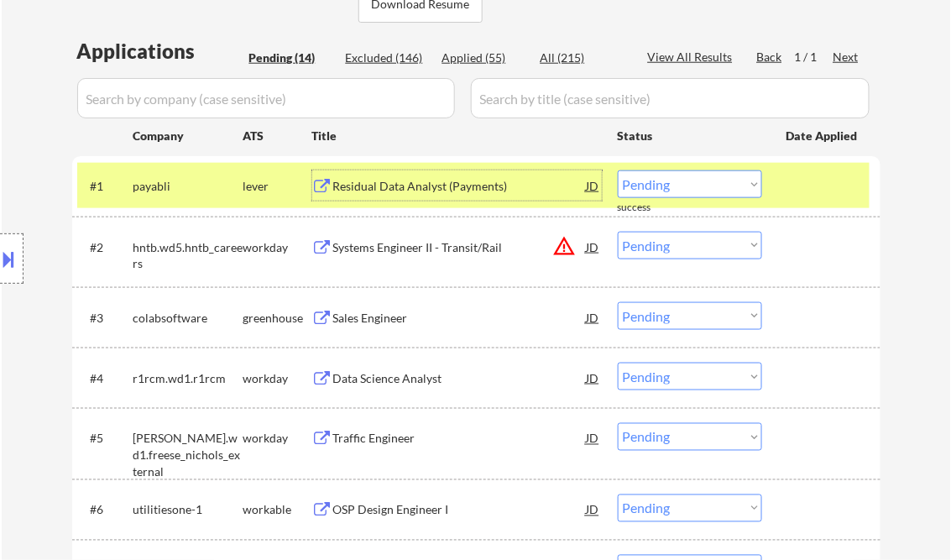
click at [680, 195] on select "Choose an option... Pending Applied Excluded (Questions) Excluded (Expired) Exc…" at bounding box center [690, 184] width 144 height 28
click at [618, 170] on select "Choose an option... Pending Applied Excluded (Questions) Excluded (Expired) Exc…" at bounding box center [690, 184] width 144 height 28
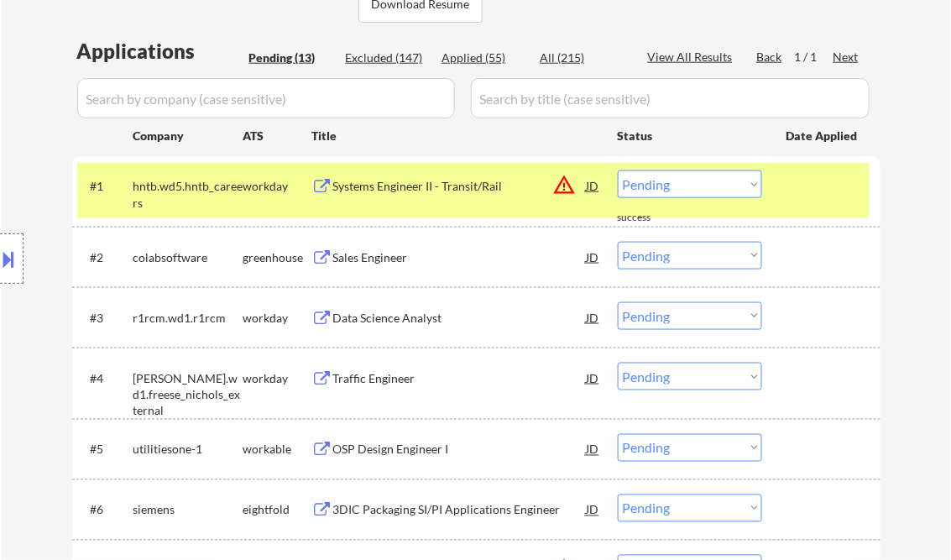
click at [409, 200] on div "Systems Engineer II - Transit/Rail" at bounding box center [459, 185] width 253 height 30
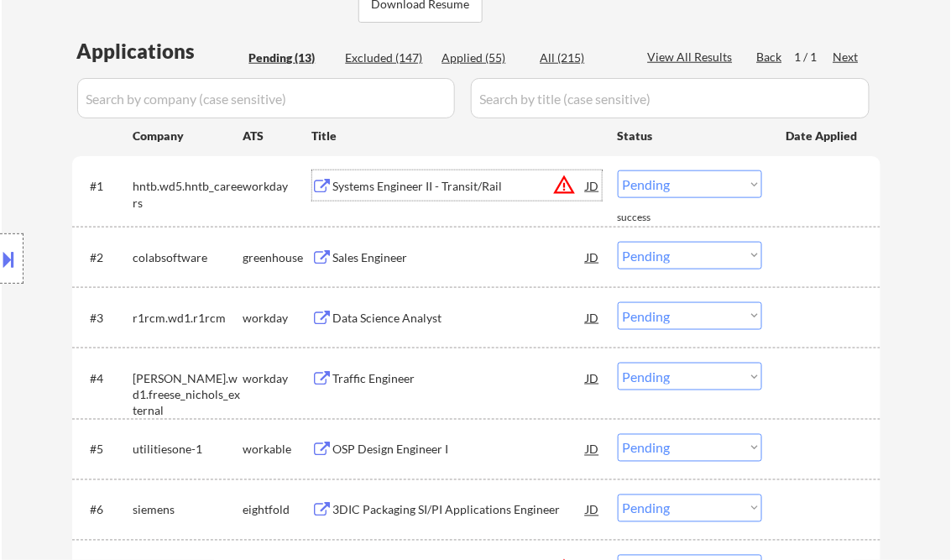
click at [683, 182] on select "Choose an option... Pending Applied Excluded (Questions) Excluded (Expired) Exc…" at bounding box center [690, 184] width 144 height 28
click at [618, 170] on select "Choose an option... Pending Applied Excluded (Questions) Excluded (Expired) Exc…" at bounding box center [690, 184] width 144 height 28
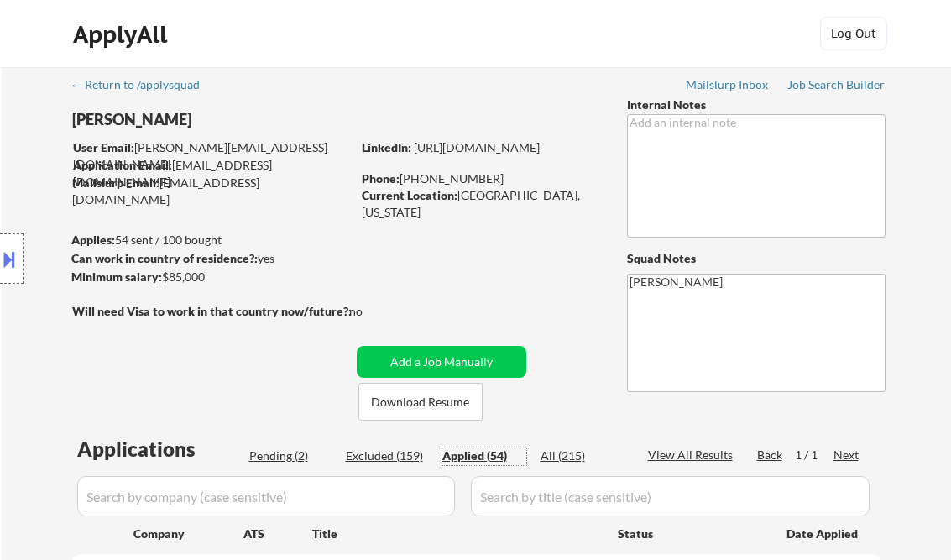
select select ""applied""
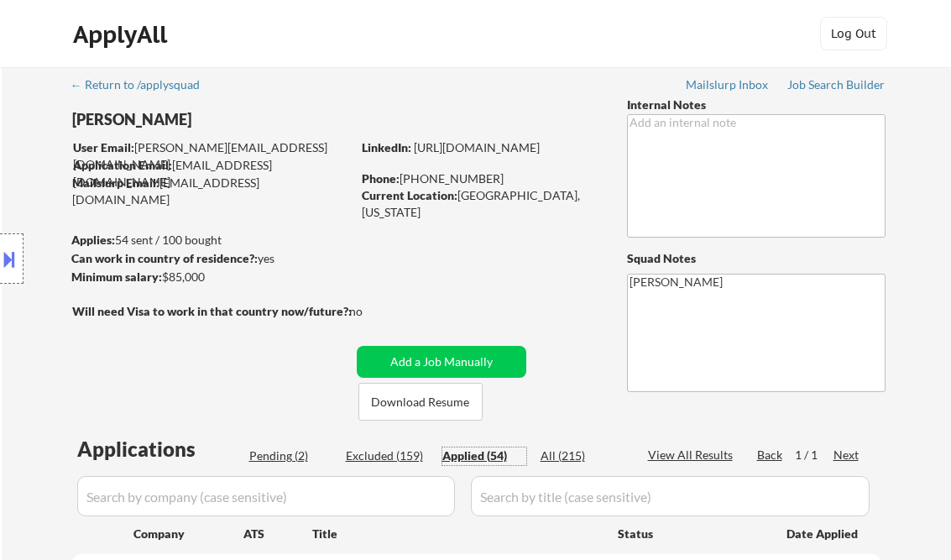
select select ""applied""
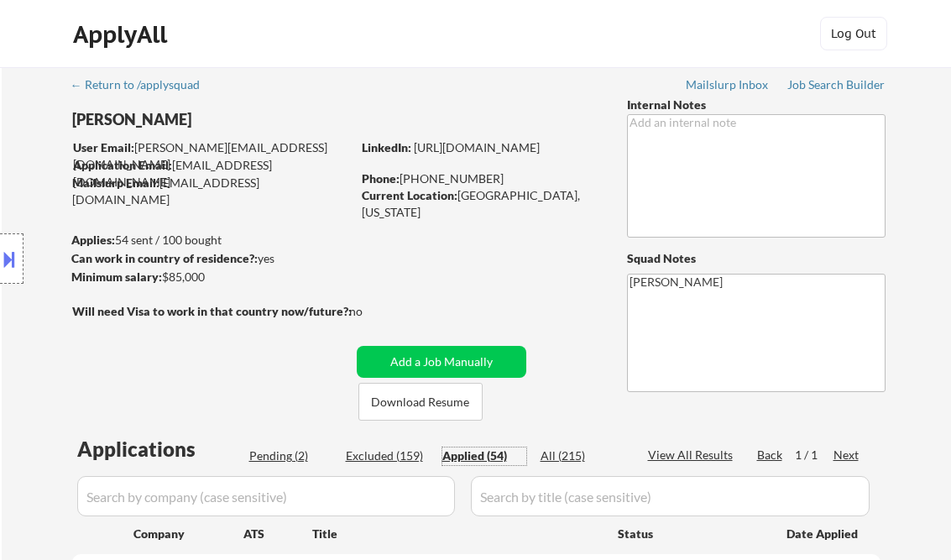
select select ""applied""
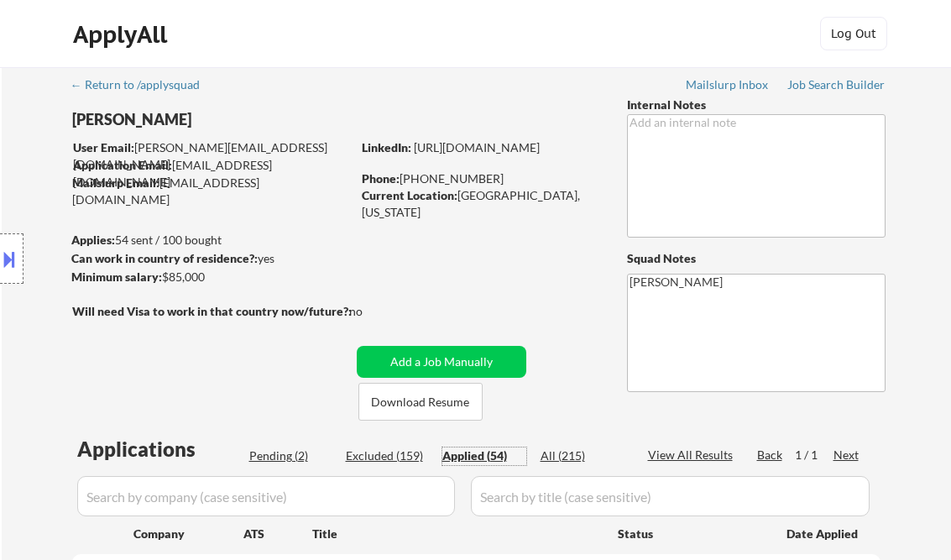
select select ""applied""
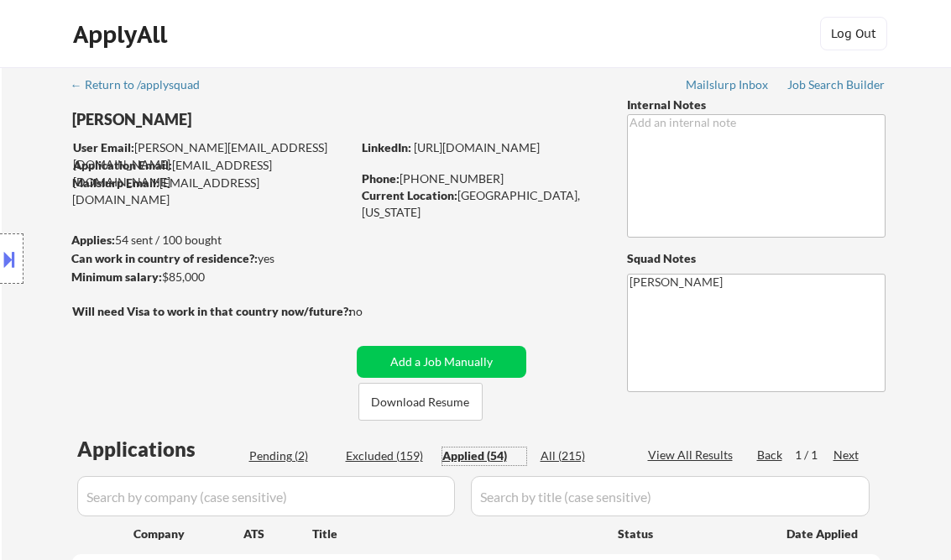
select select ""applied""
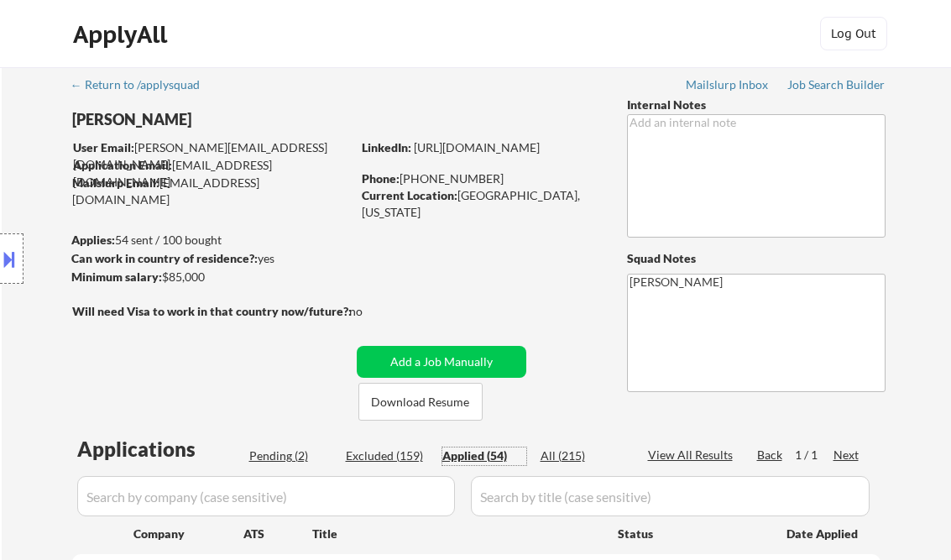
select select ""applied""
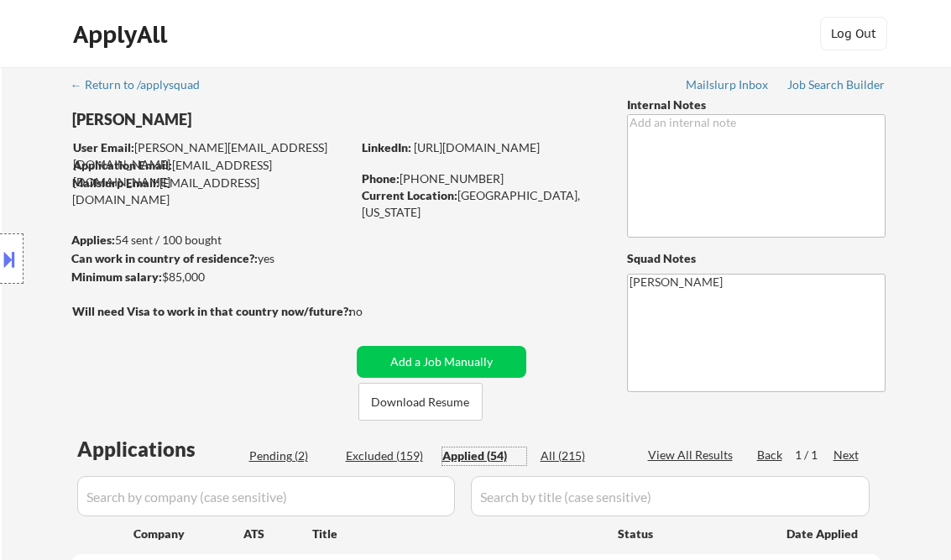
select select ""applied""
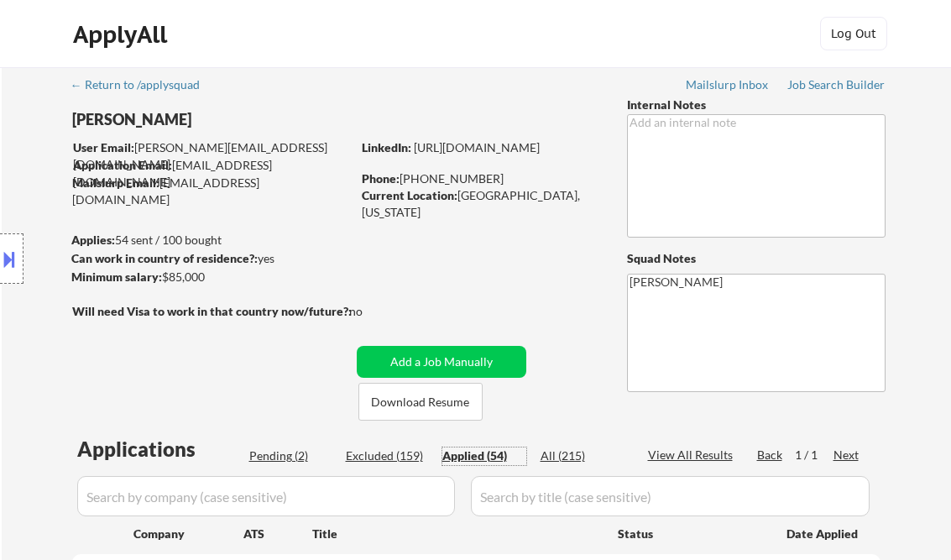
select select ""applied""
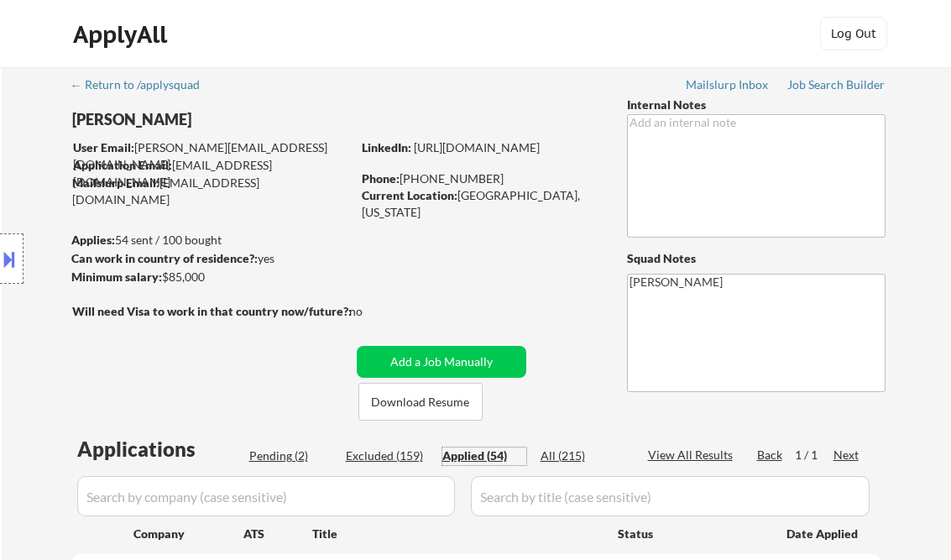
select select ""applied""
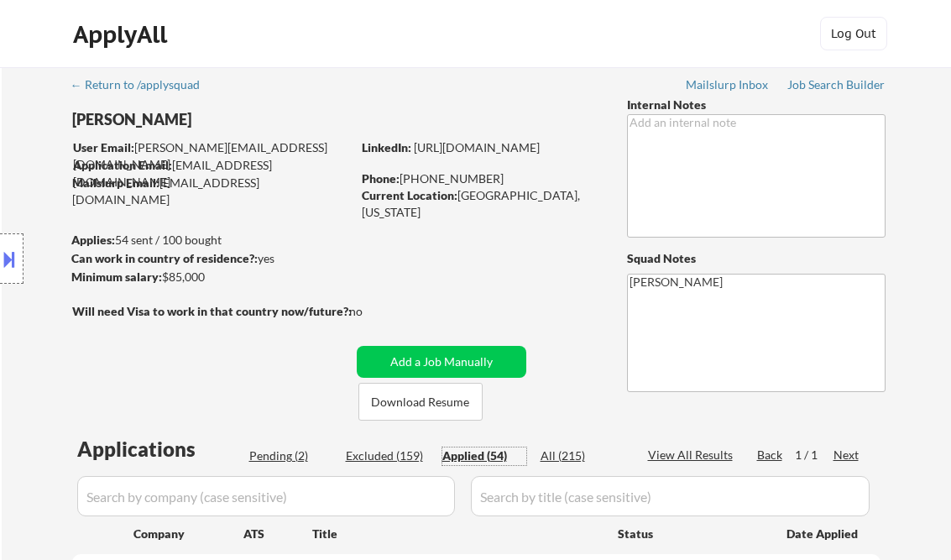
select select ""applied""
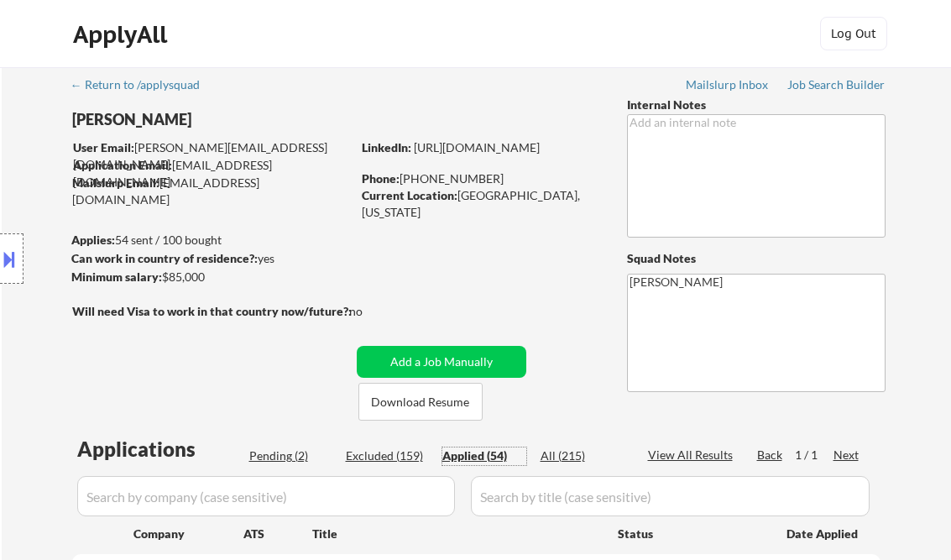
select select ""applied""
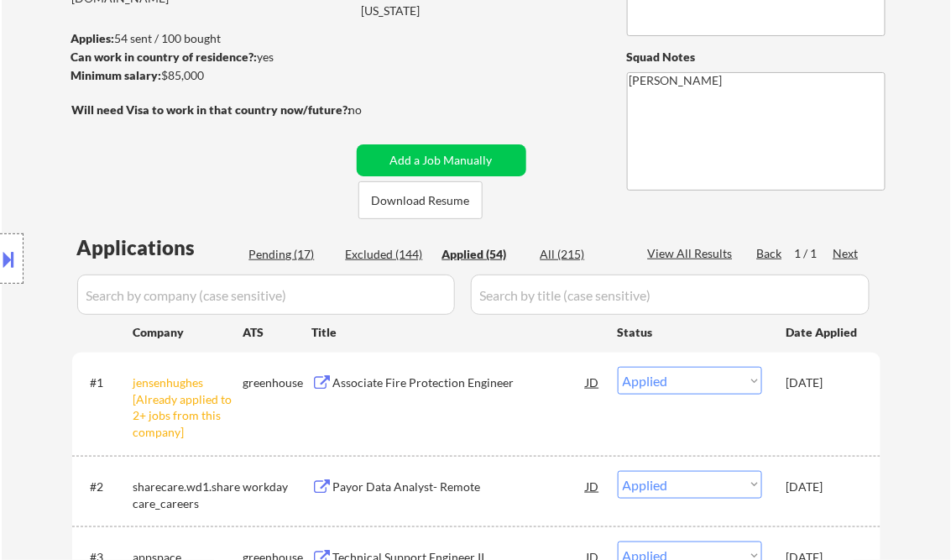
select select ""applied""
